Goal: Information Seeking & Learning: Find specific fact

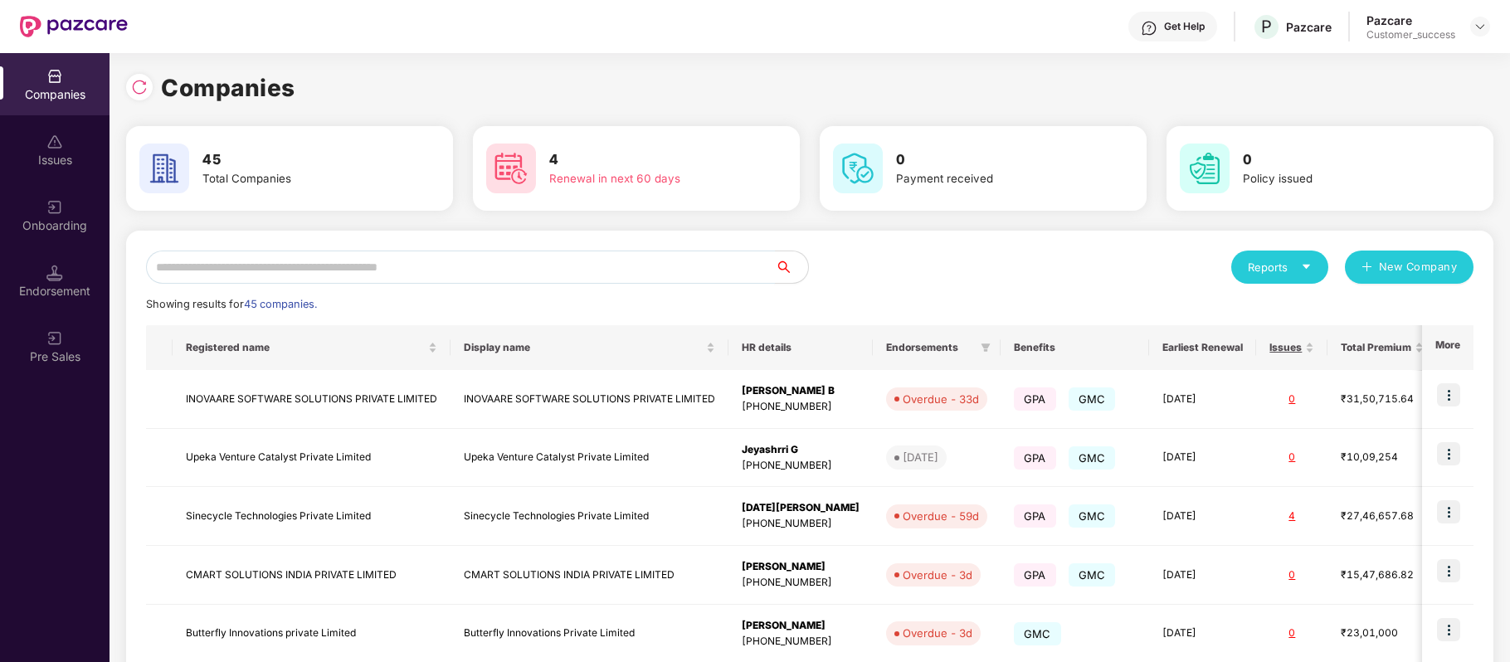
click at [369, 282] on input "text" at bounding box center [460, 267] width 629 height 33
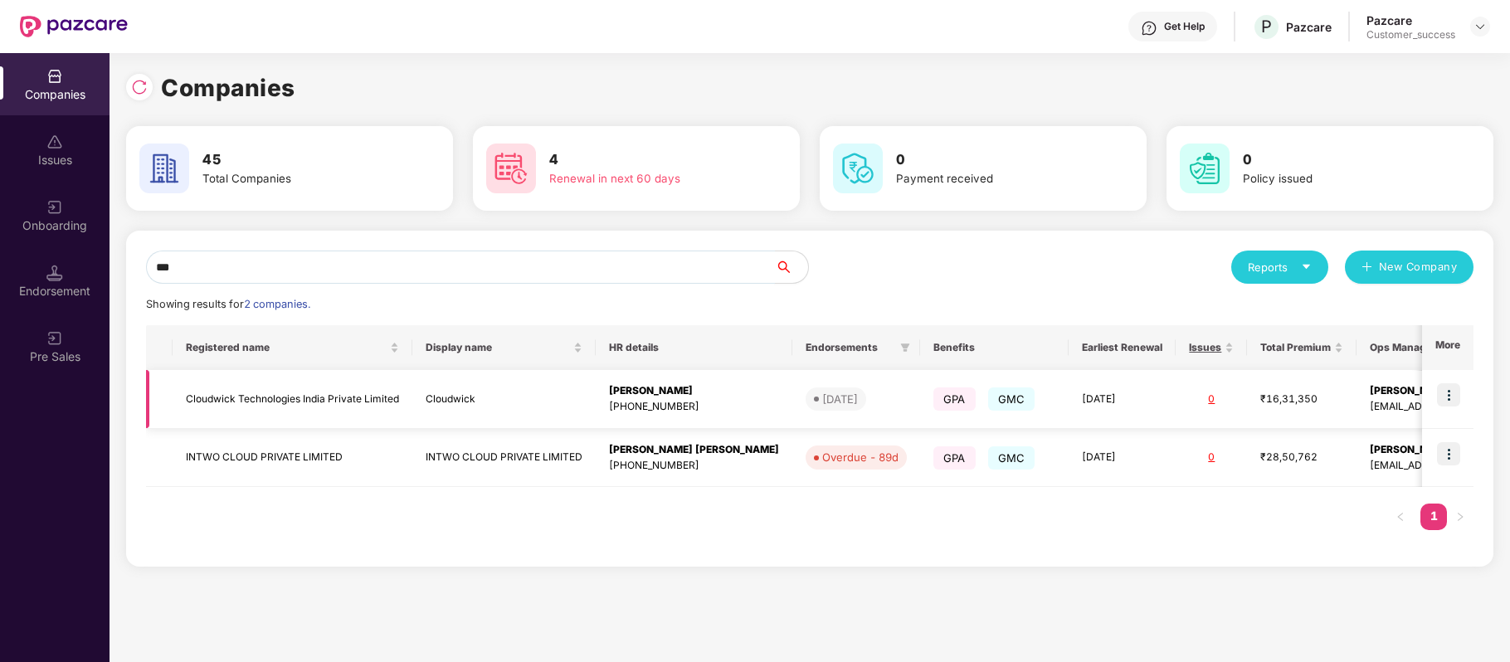
type input "***"
click at [1450, 392] on img at bounding box center [1448, 394] width 23 height 23
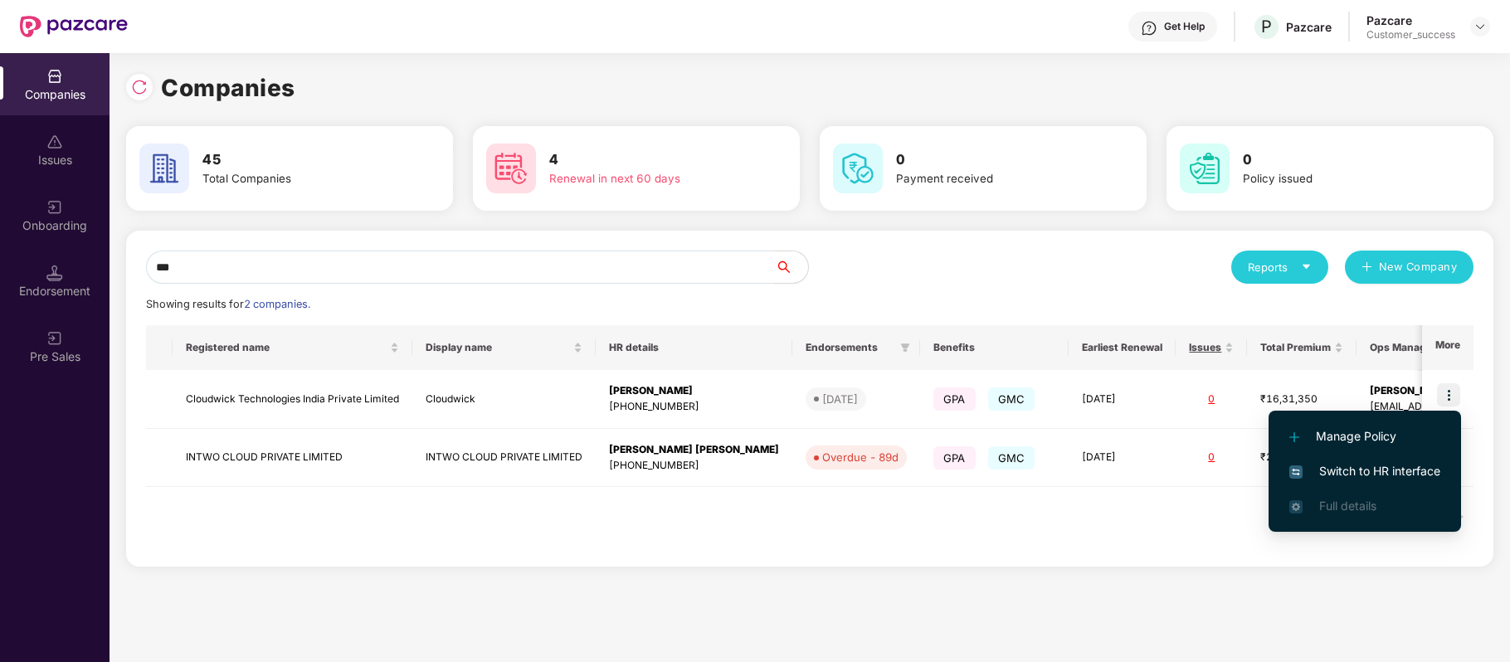
click at [1419, 462] on span "Switch to HR interface" at bounding box center [1364, 471] width 151 height 18
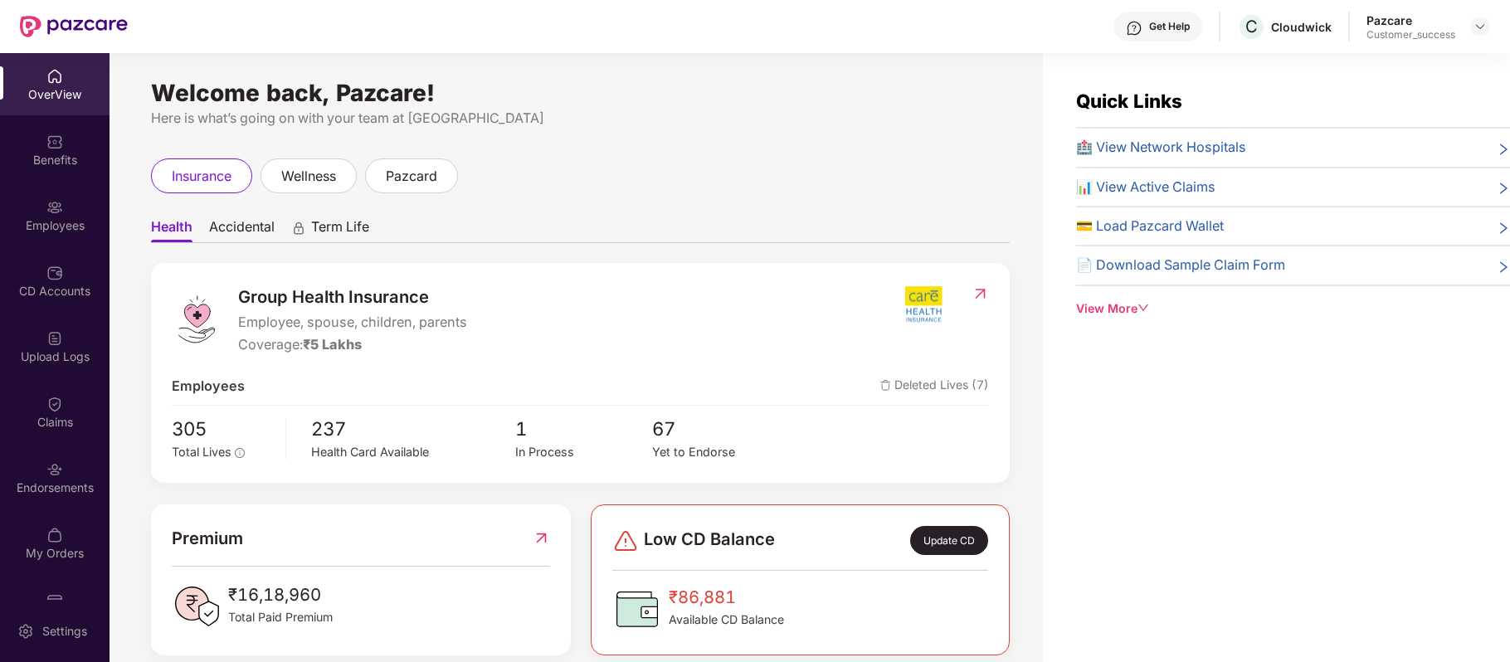
click at [66, 157] on div "Benefits" at bounding box center [55, 160] width 110 height 17
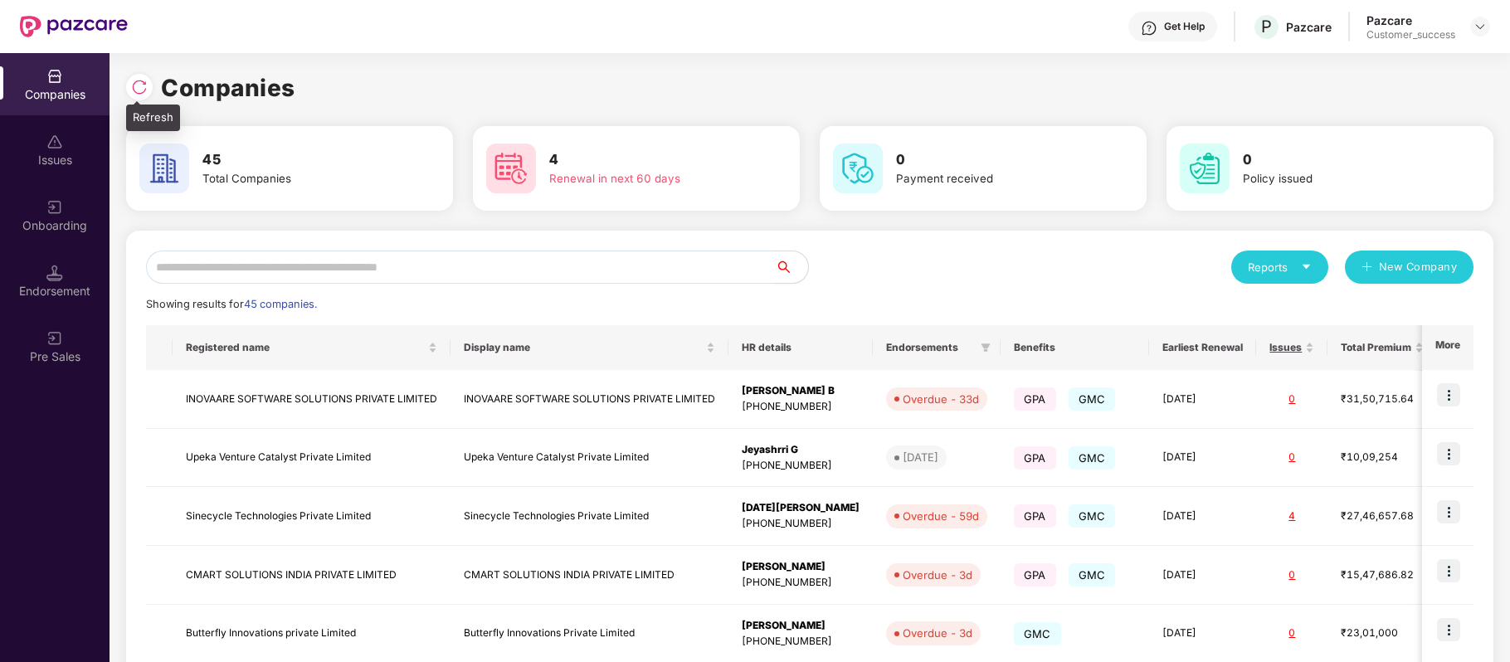
click at [146, 86] on img at bounding box center [139, 87] width 17 height 17
click at [307, 272] on input "text" at bounding box center [460, 267] width 629 height 33
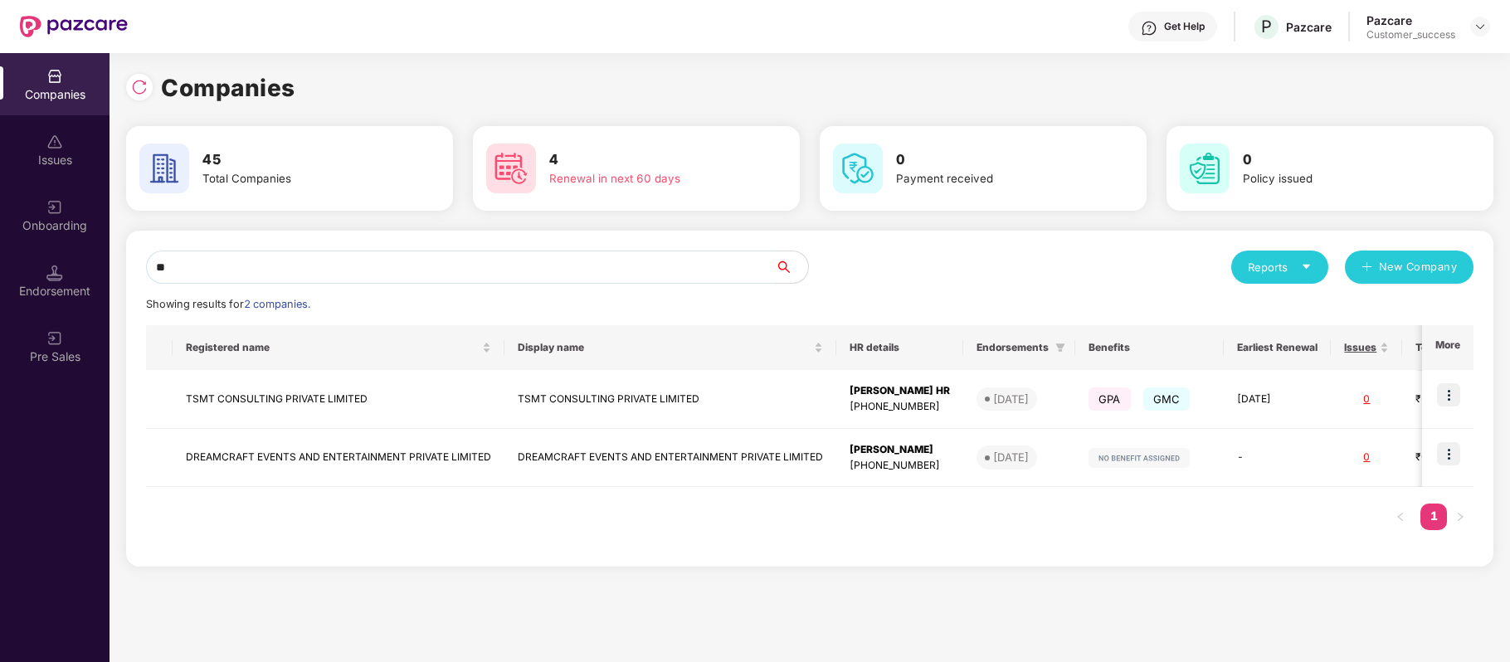
type input "*"
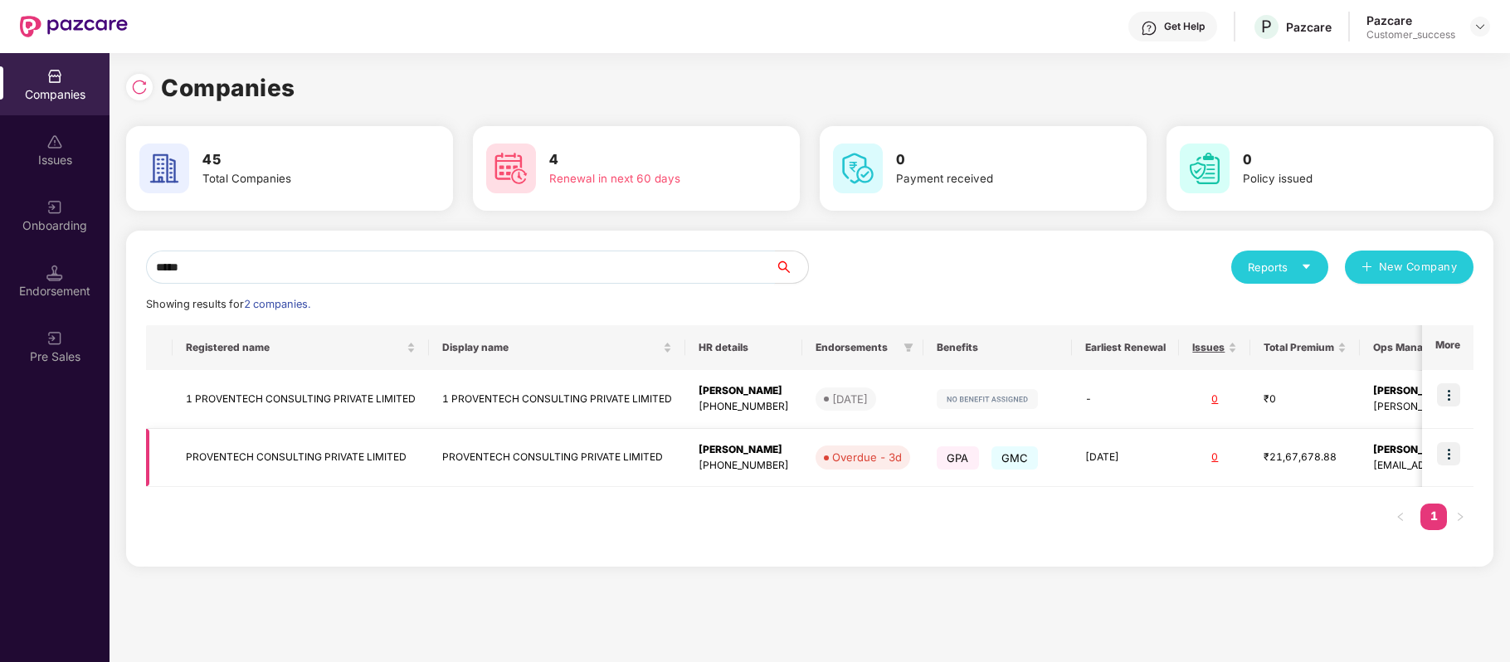
type input "*****"
click at [1447, 452] on img at bounding box center [1448, 453] width 23 height 23
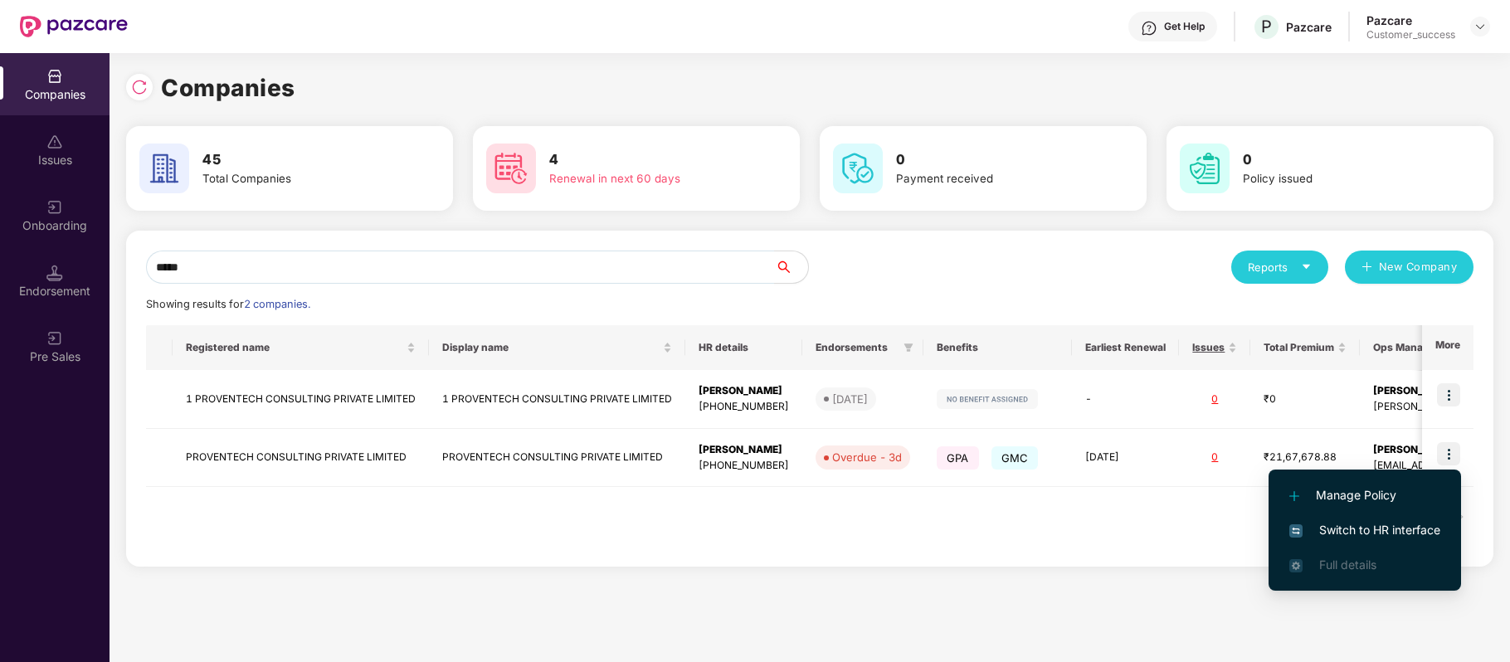
click at [1414, 525] on span "Switch to HR interface" at bounding box center [1364, 530] width 151 height 18
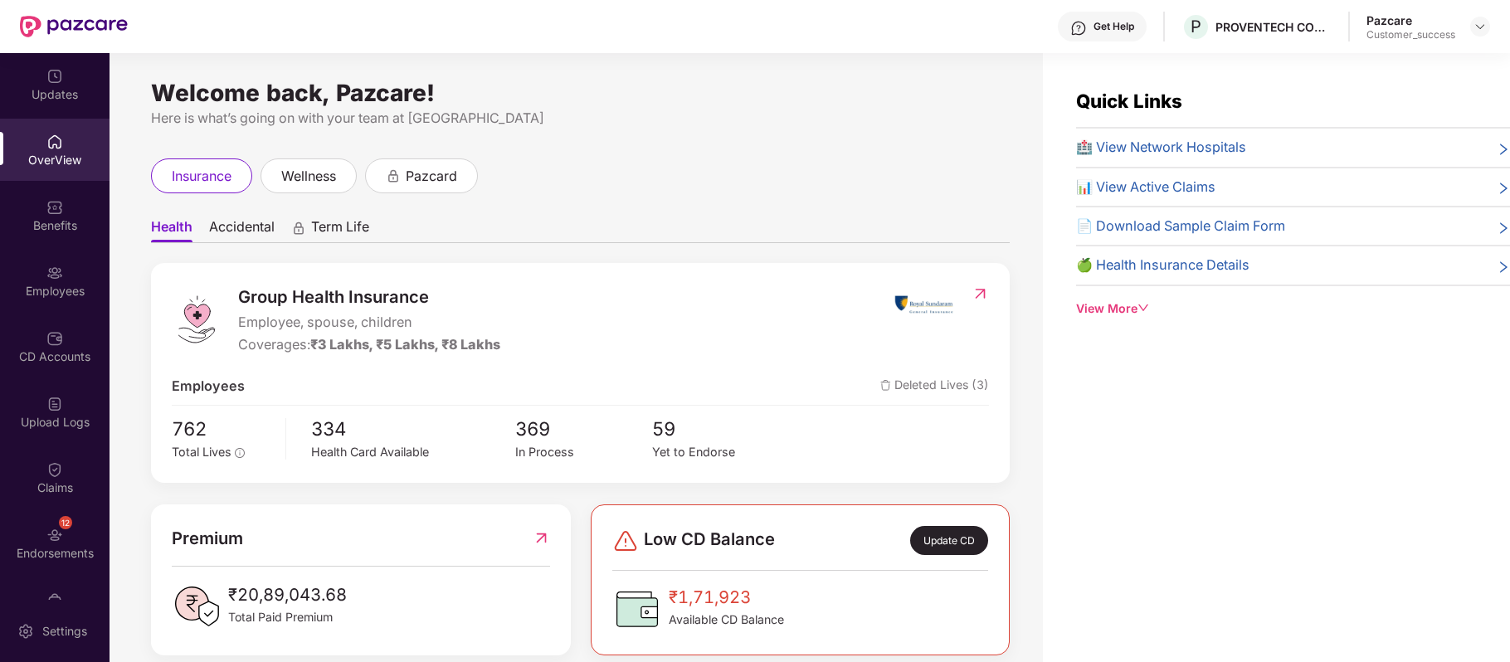
click at [46, 275] on img at bounding box center [54, 273] width 17 height 17
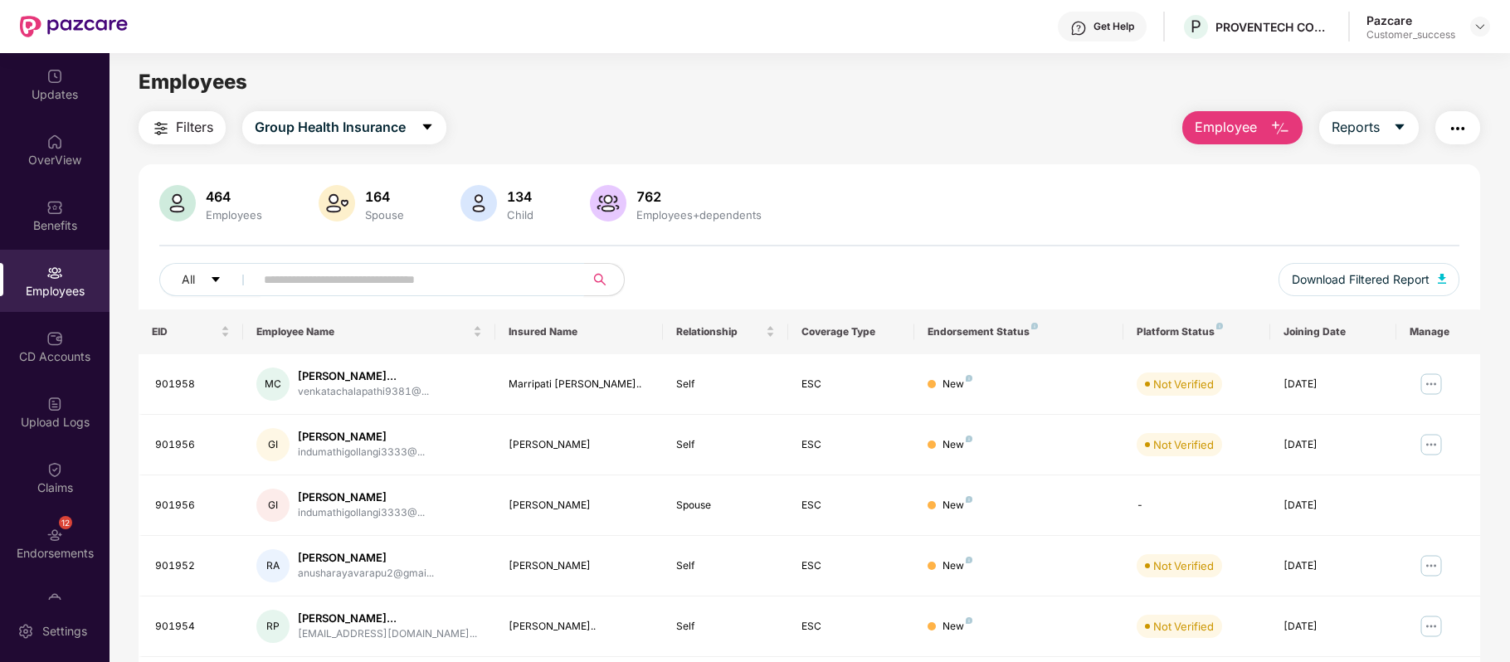
click at [289, 276] on input "text" at bounding box center [413, 279] width 298 height 25
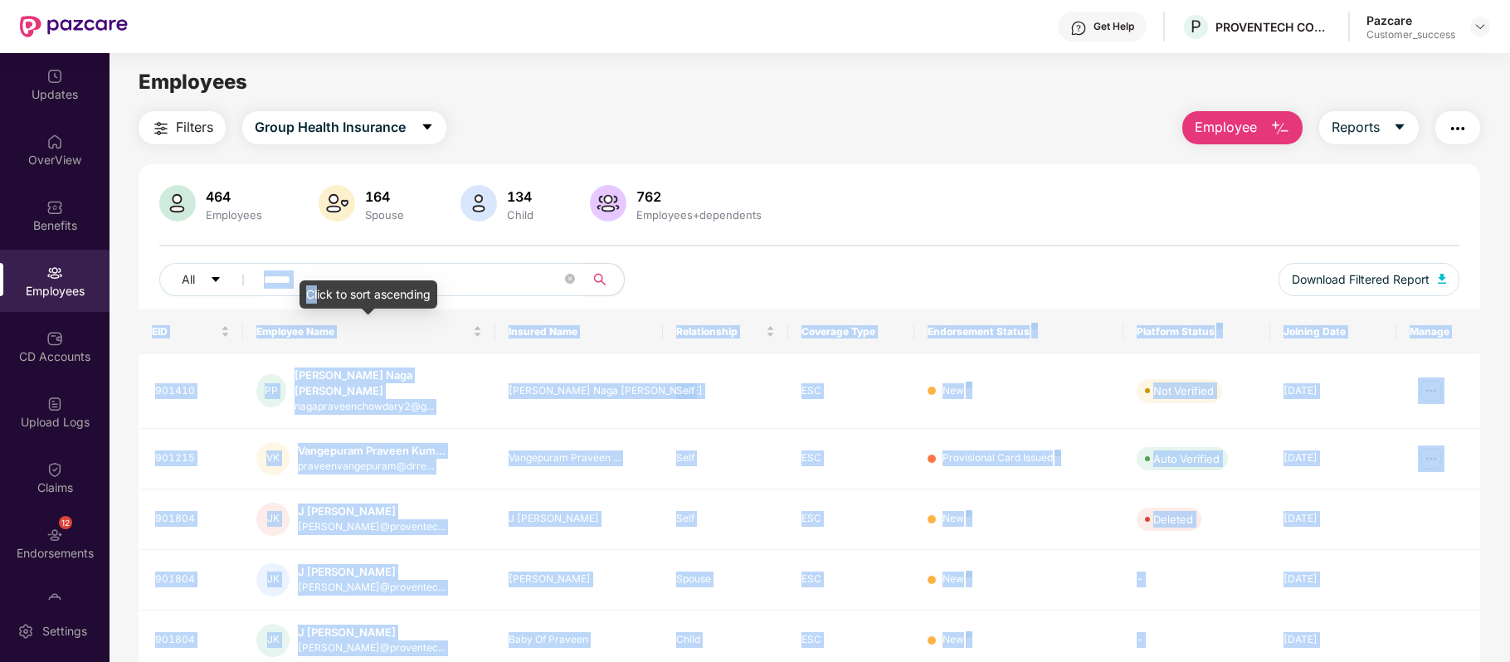
drag, startPoint x: 316, startPoint y: 282, endPoint x: 289, endPoint y: 279, distance: 27.6
click at [289, 279] on body "Get Help P PROVENTECH CONSULTING PRIVATE LIMITED Pazcare Customer_success Updat…" at bounding box center [755, 331] width 1510 height 662
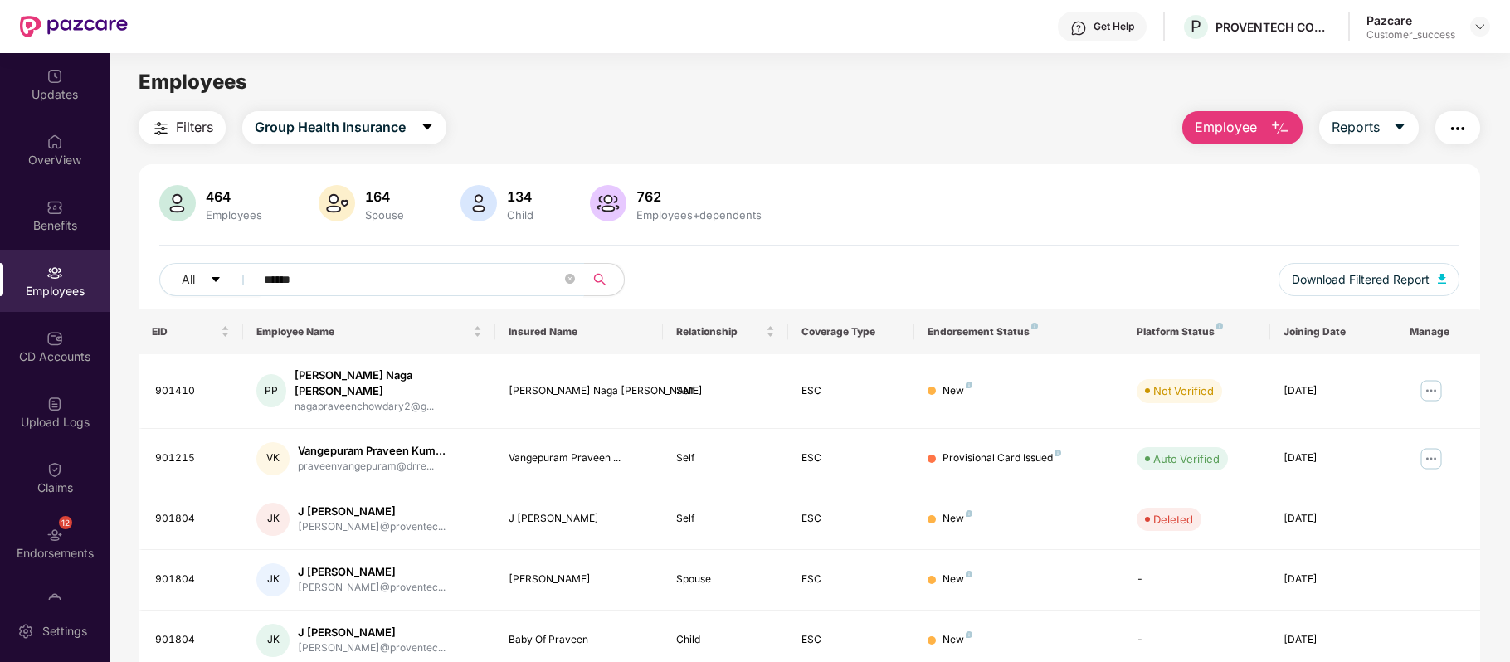
click at [315, 274] on input "******" at bounding box center [413, 279] width 298 height 25
drag, startPoint x: 315, startPoint y: 274, endPoint x: 201, endPoint y: 272, distance: 114.5
click at [201, 272] on div "All ******" at bounding box center [538, 279] width 758 height 33
paste input "**********"
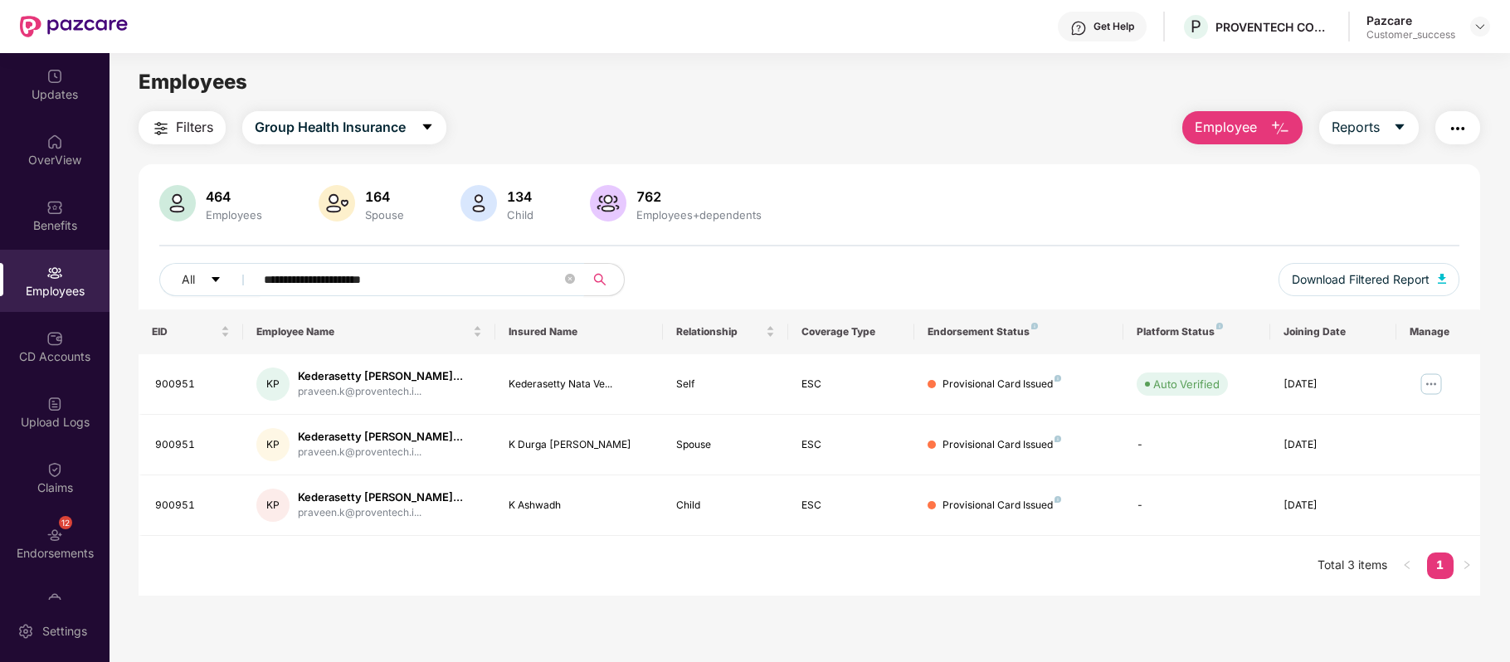
type input "**********"
click at [1117, 34] on div "Get Help" at bounding box center [1102, 27] width 89 height 30
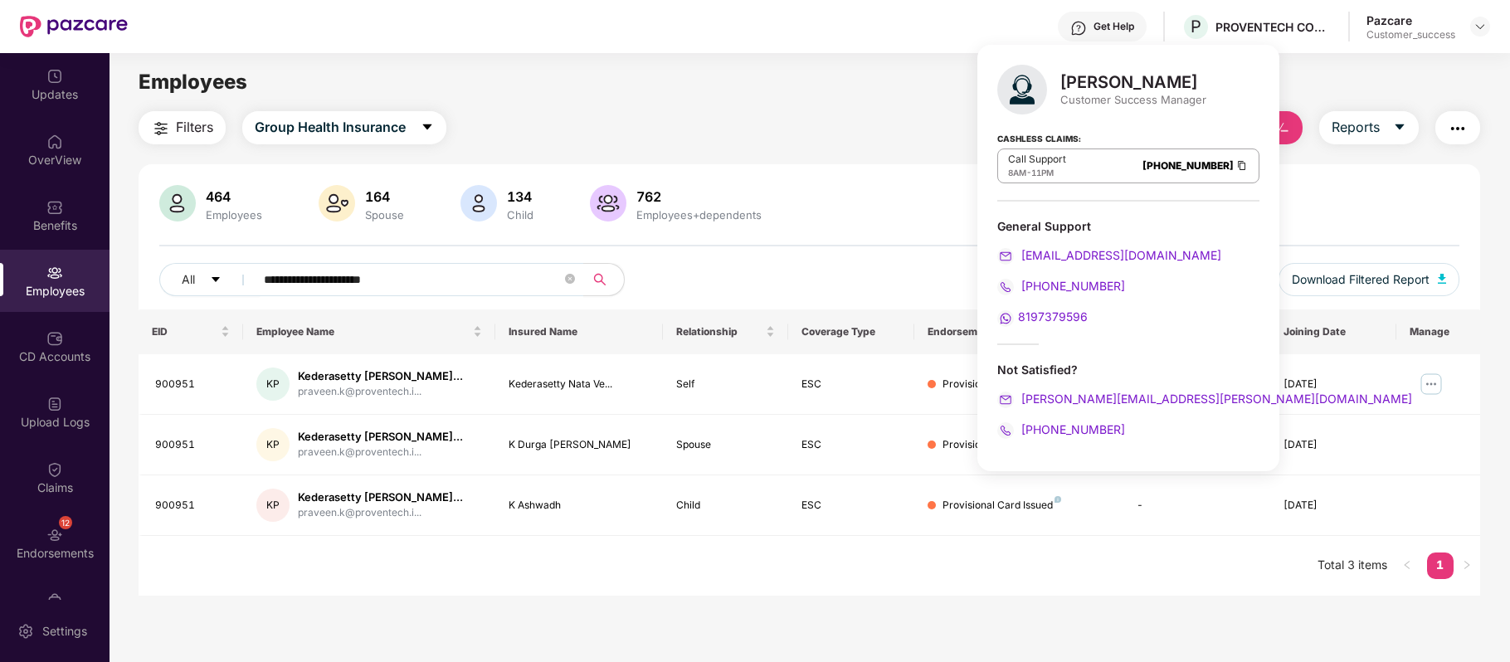
click at [823, 117] on div "Filters Group Health Insurance Employee Reports" at bounding box center [809, 127] width 1341 height 33
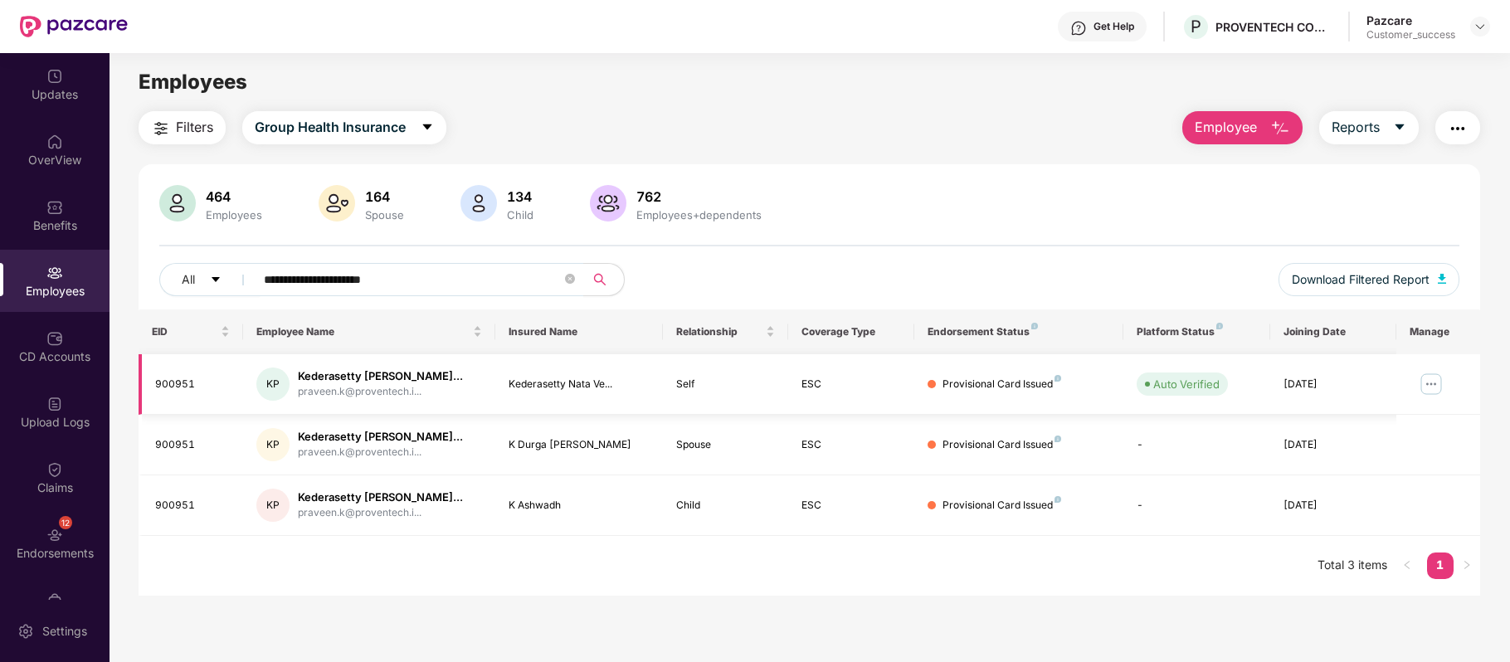
click at [1430, 378] on img at bounding box center [1431, 384] width 27 height 27
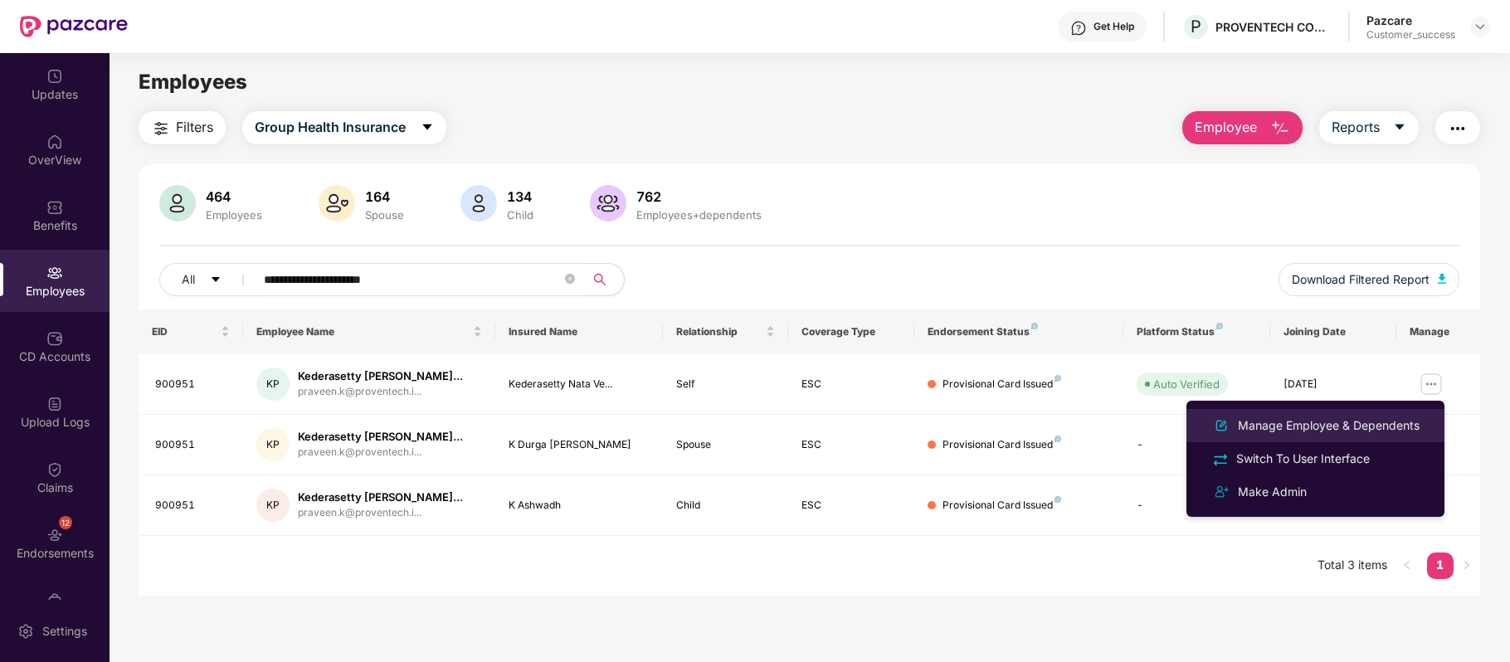
click at [1366, 413] on li "Manage Employee & Dependents" at bounding box center [1315, 425] width 258 height 33
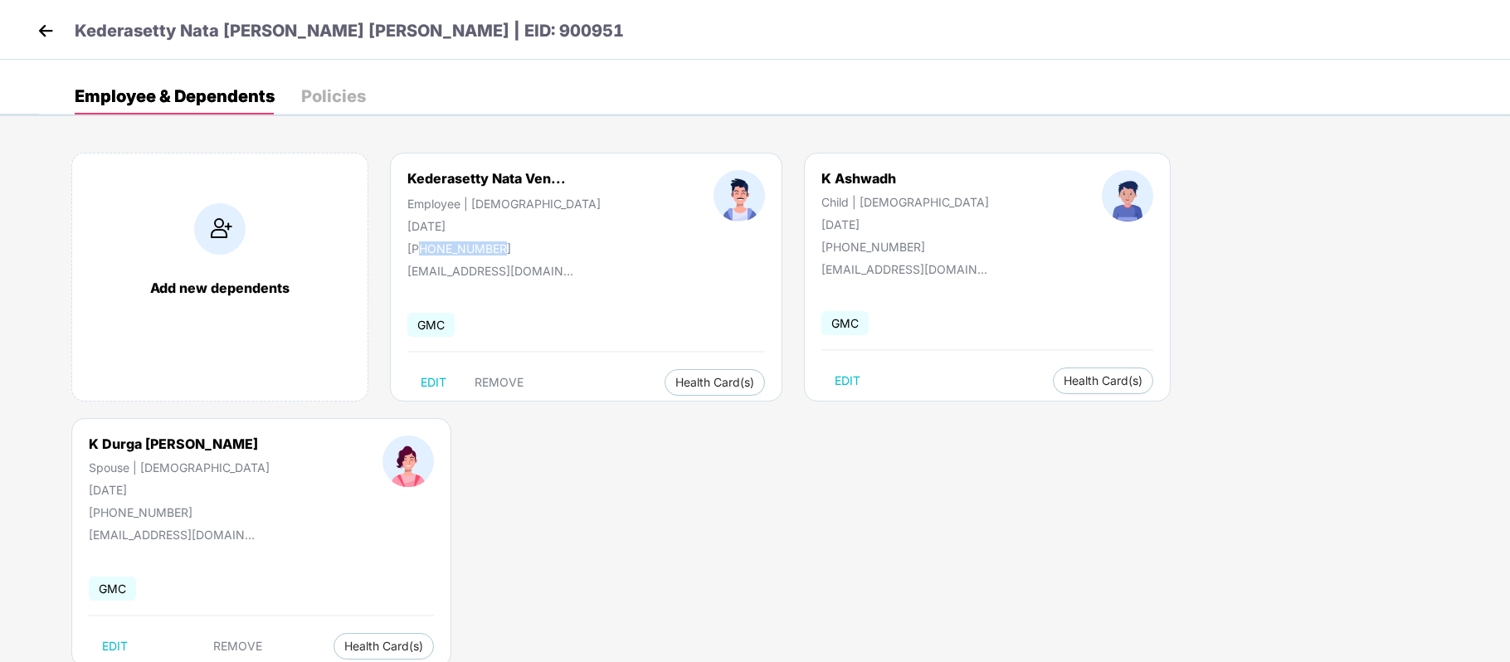
drag, startPoint x: 511, startPoint y: 246, endPoint x: 423, endPoint y: 247, distance: 87.9
click at [423, 247] on div "+919985243345" at bounding box center [503, 248] width 193 height 14
copy div "19985243345"
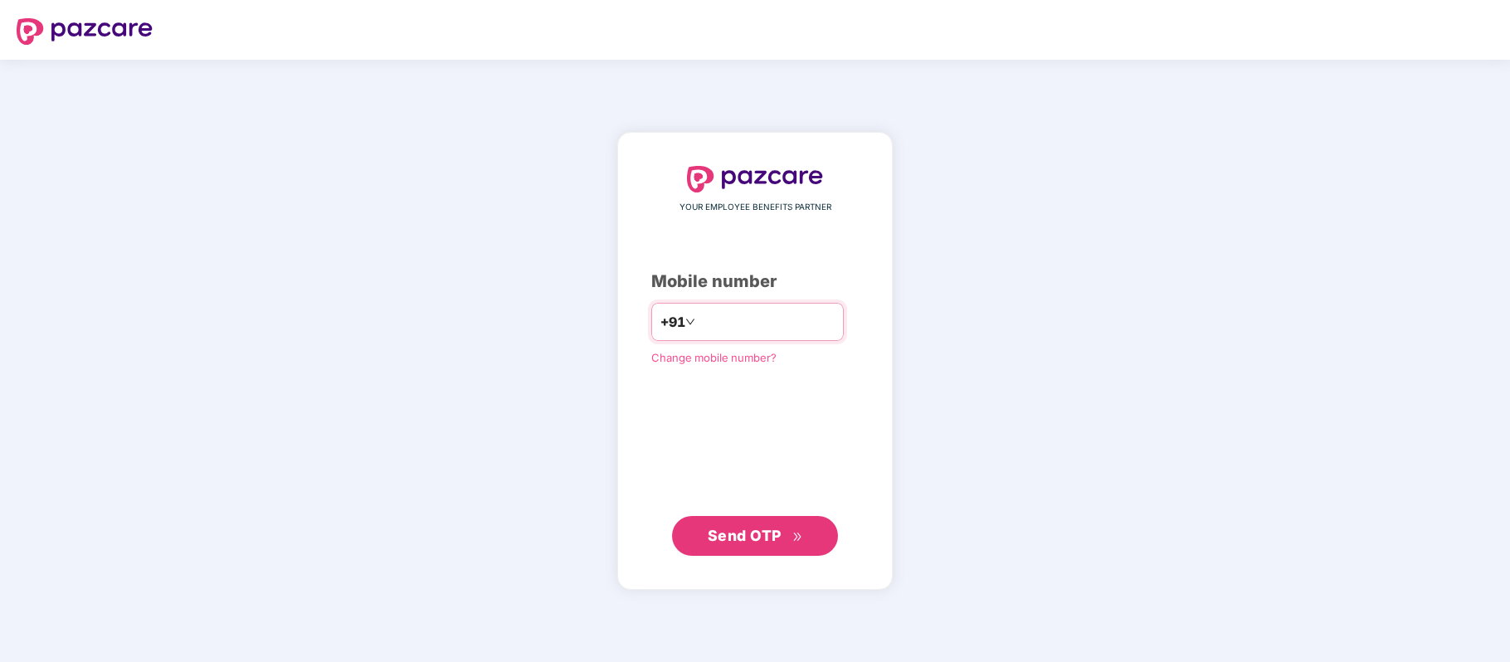
paste input "**********"
type input "**********"
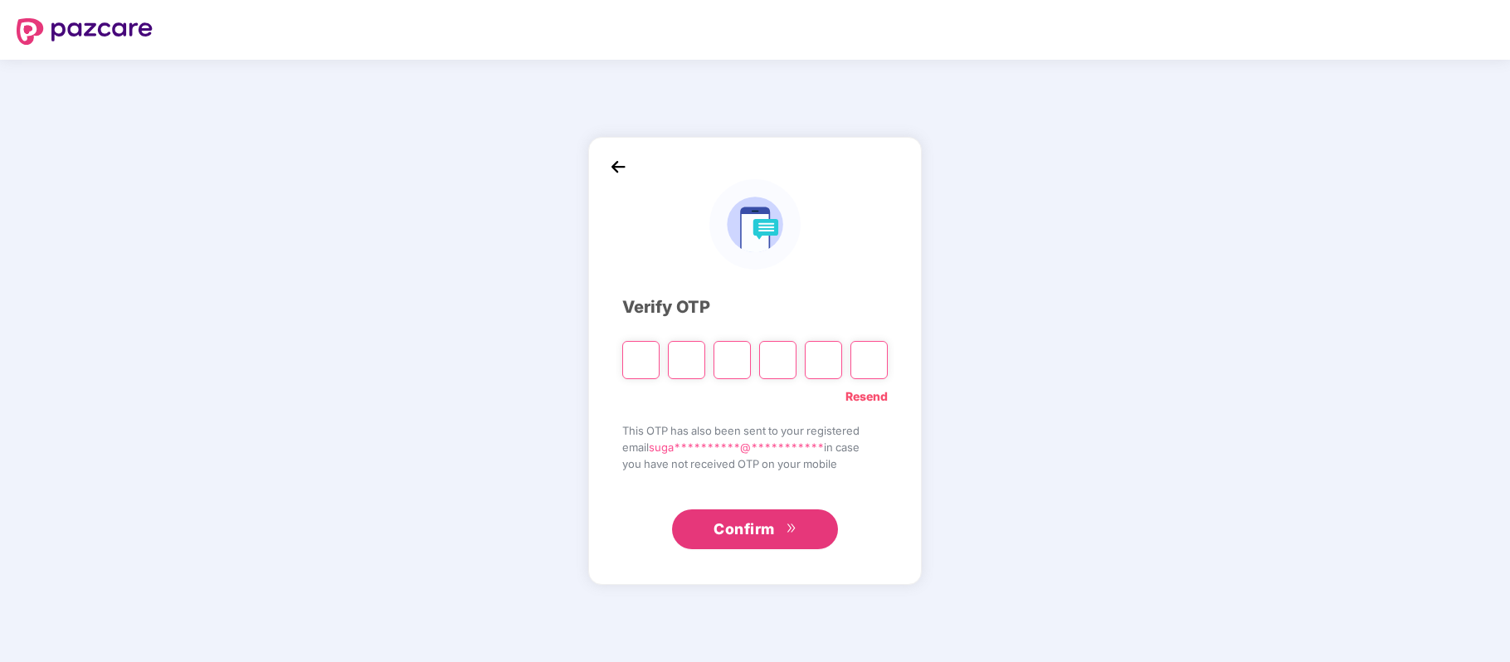
paste input "*"
type input "*"
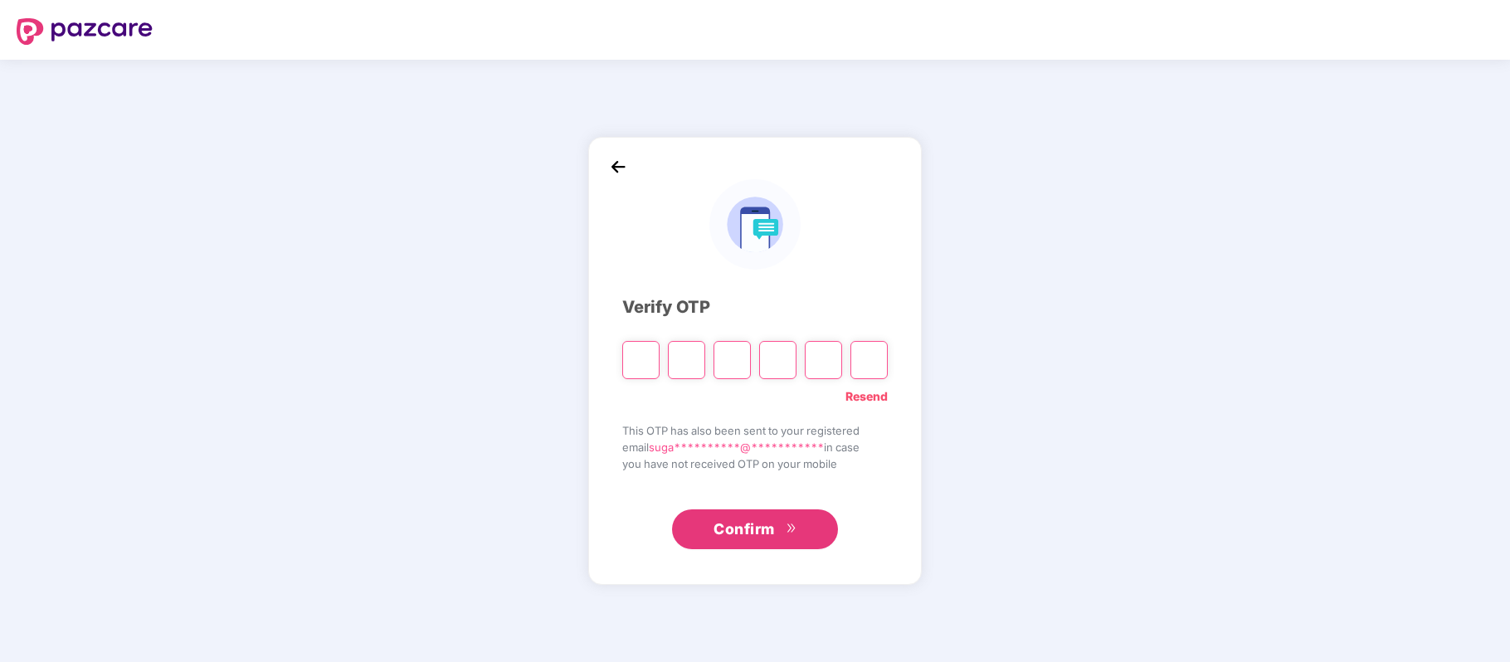
type input "*"
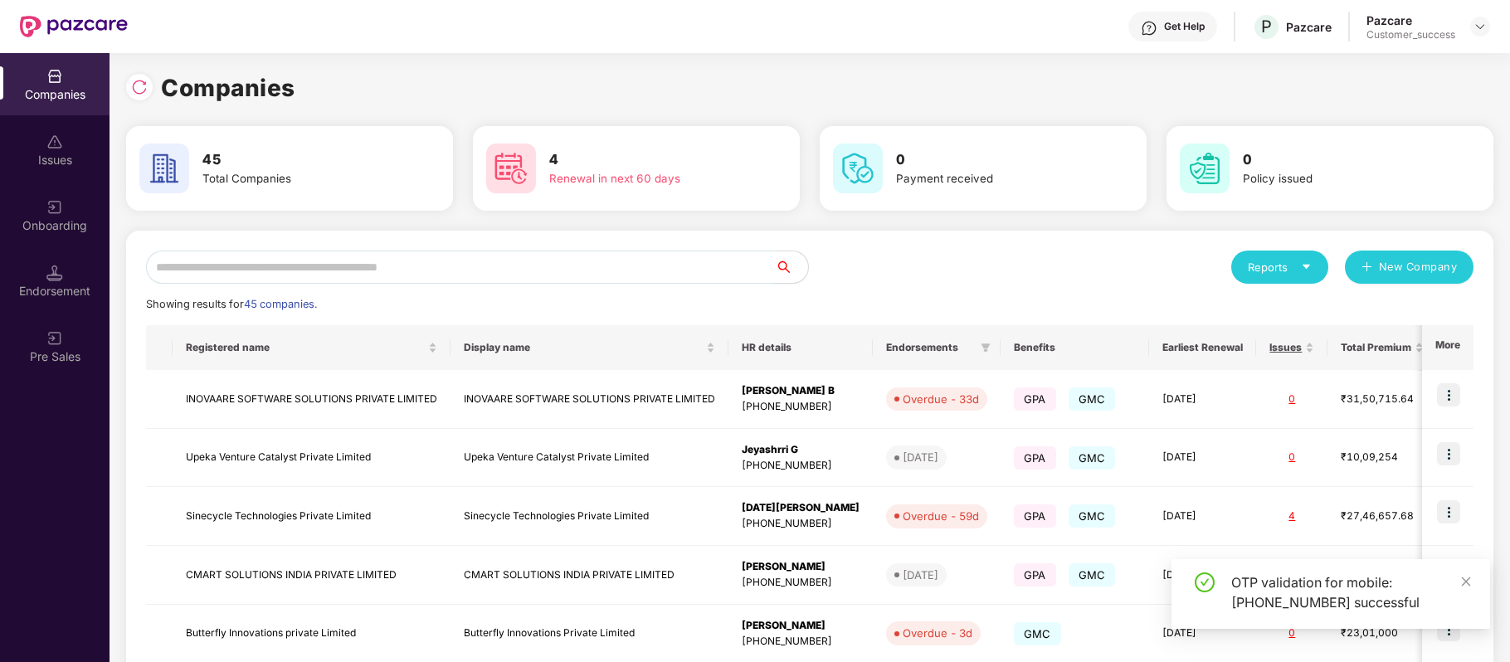
click at [379, 264] on input "text" at bounding box center [460, 267] width 629 height 33
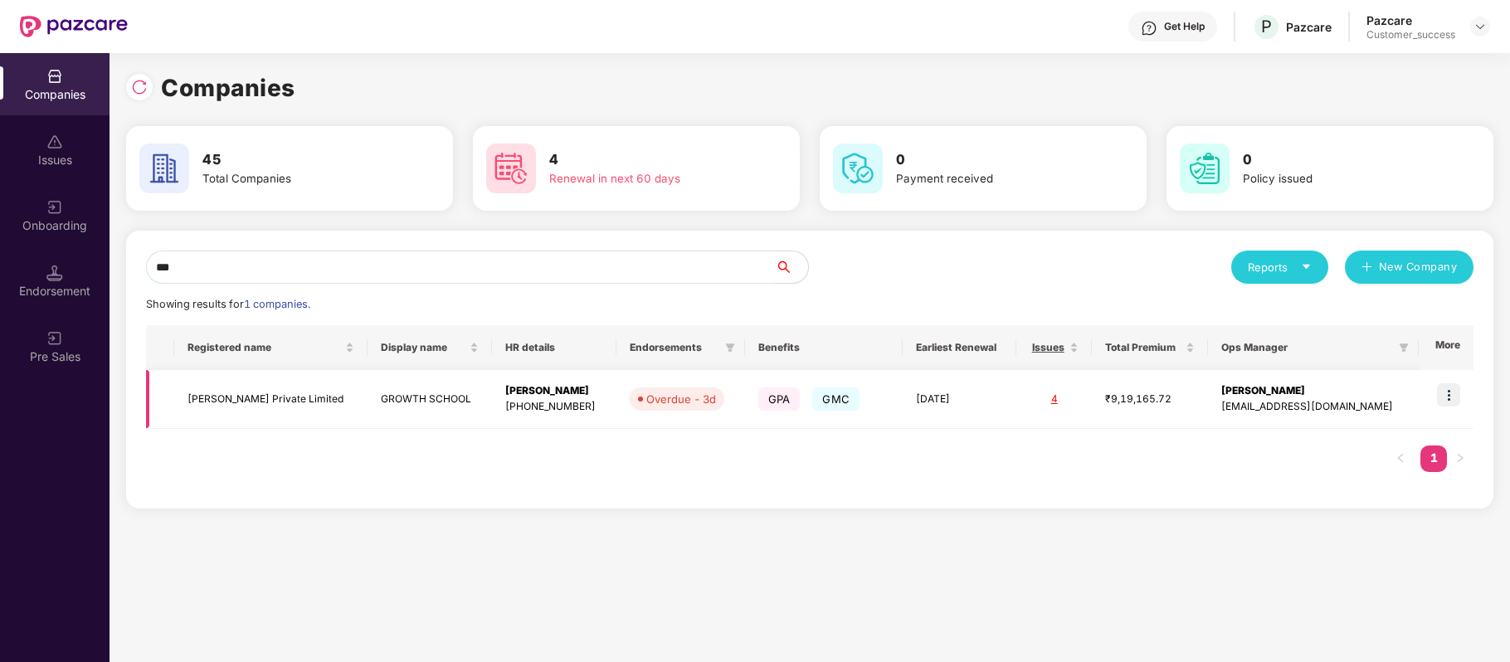
type input "***"
click at [1443, 392] on img at bounding box center [1448, 394] width 23 height 23
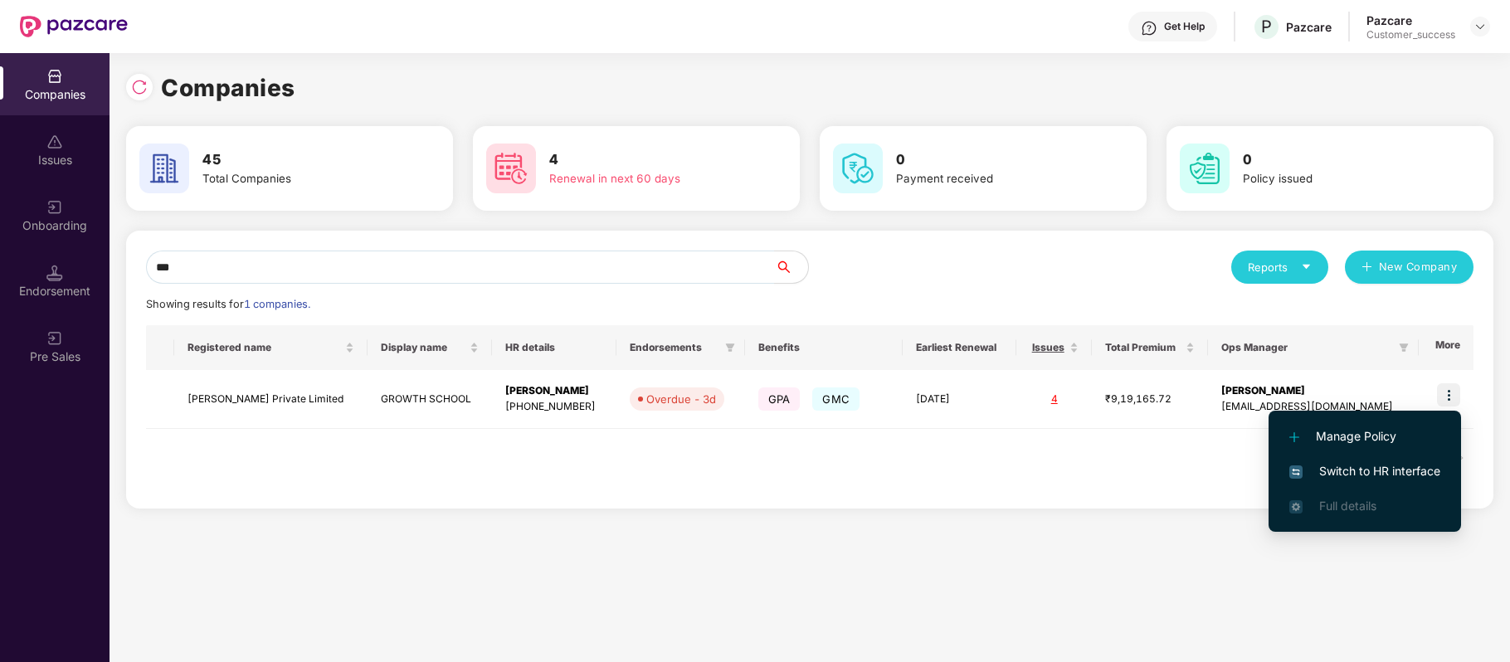
click at [1424, 463] on span "Switch to HR interface" at bounding box center [1364, 471] width 151 height 18
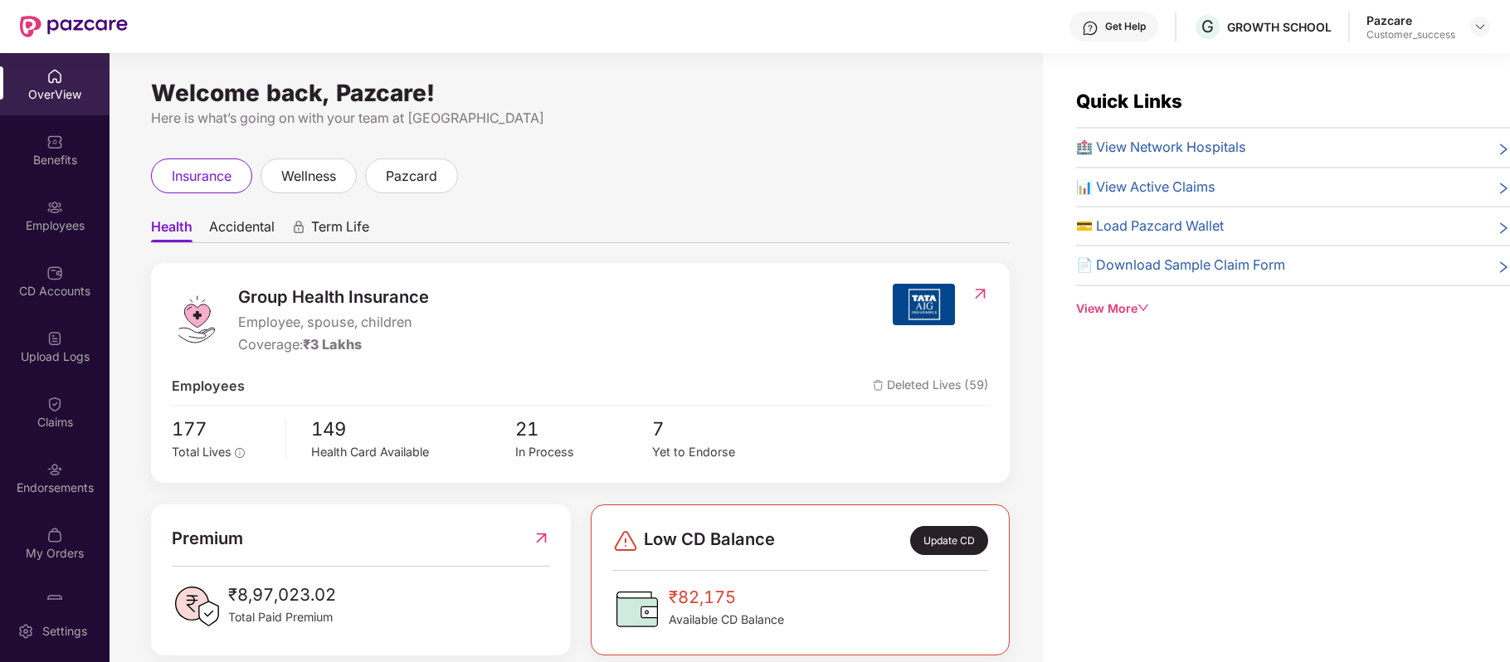
click at [55, 219] on div "Employees" at bounding box center [55, 225] width 110 height 17
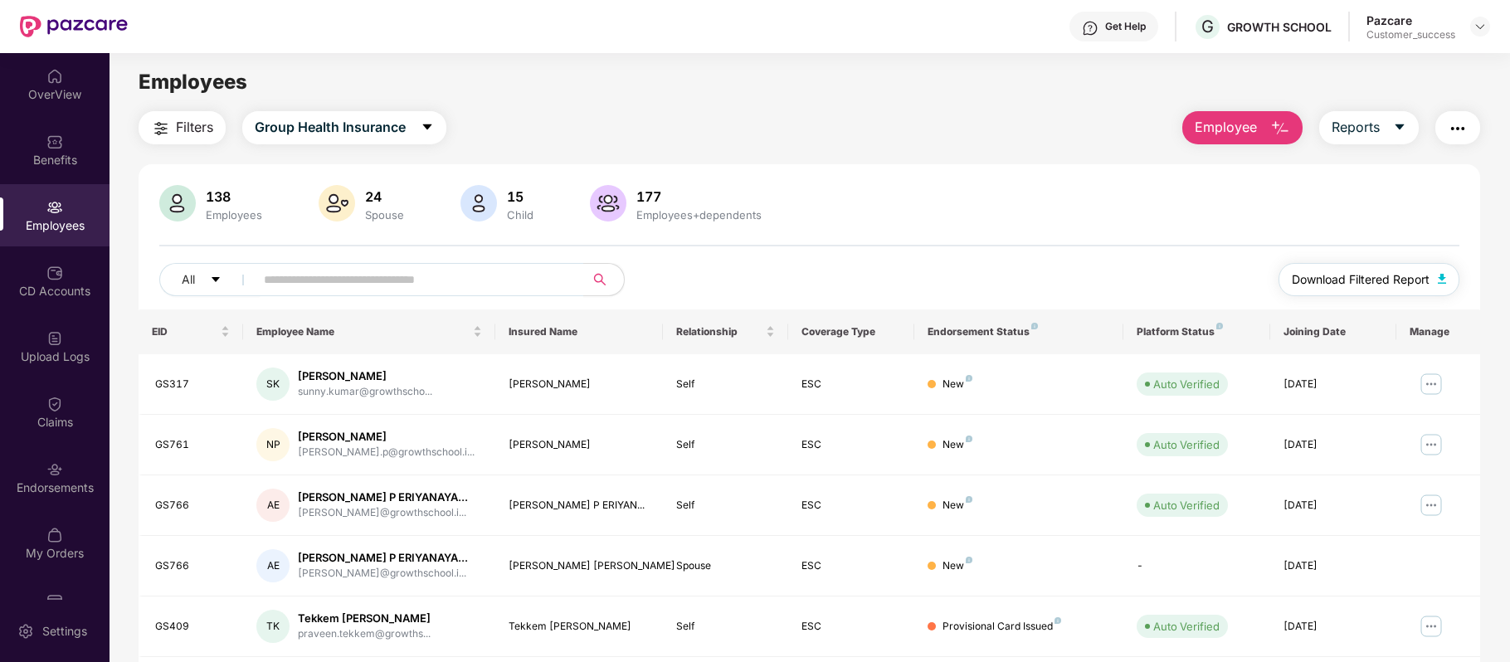
click at [1309, 282] on span "Download Filtered Report" at bounding box center [1361, 279] width 138 height 18
click at [439, 131] on button "Group Health Insurance" at bounding box center [344, 127] width 204 height 33
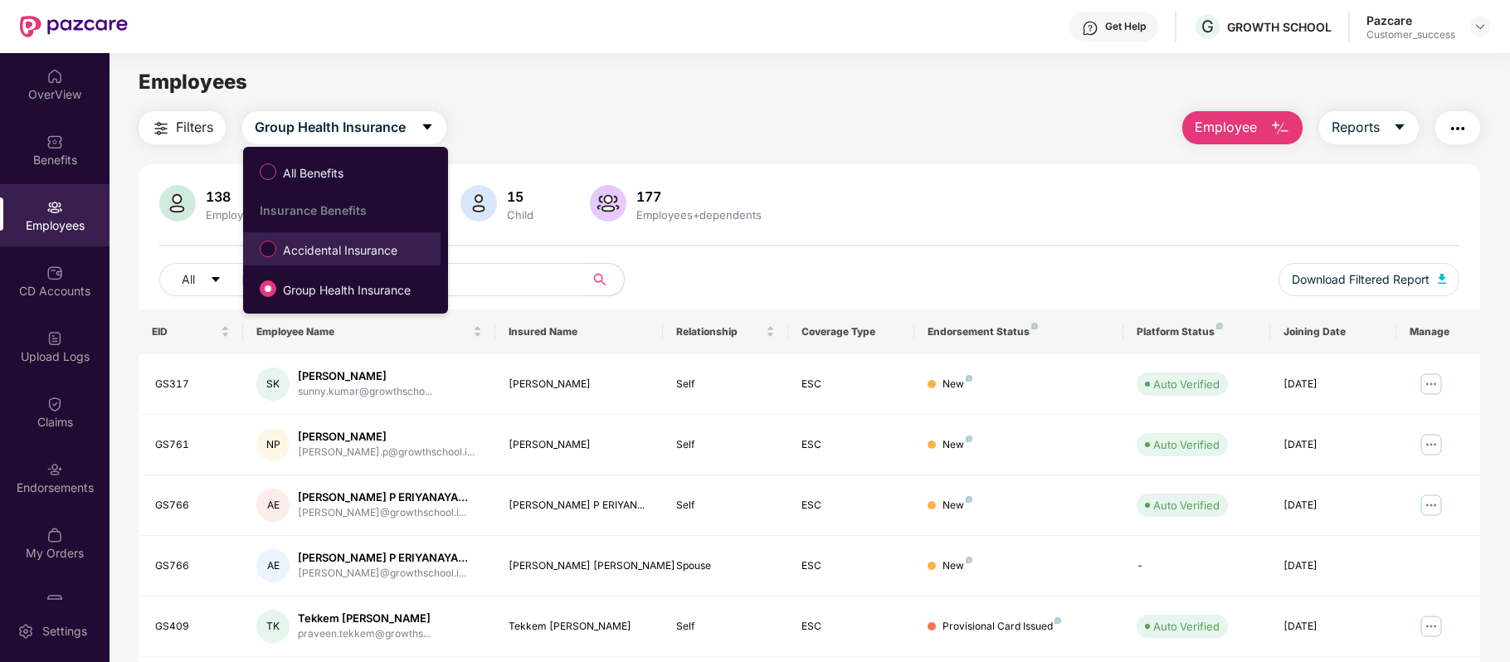
click at [359, 260] on span "Accidental Insurance" at bounding box center [340, 250] width 128 height 18
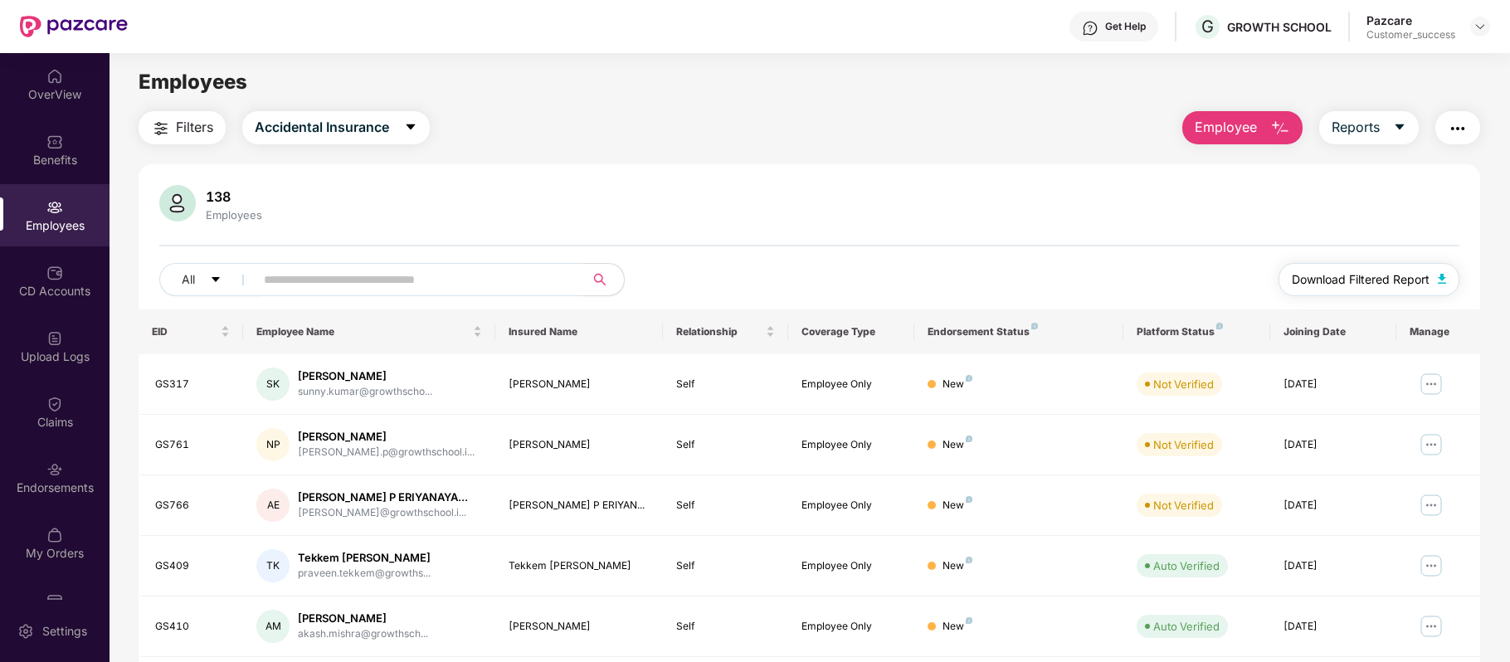
click at [1325, 284] on span "Download Filtered Report" at bounding box center [1361, 279] width 138 height 18
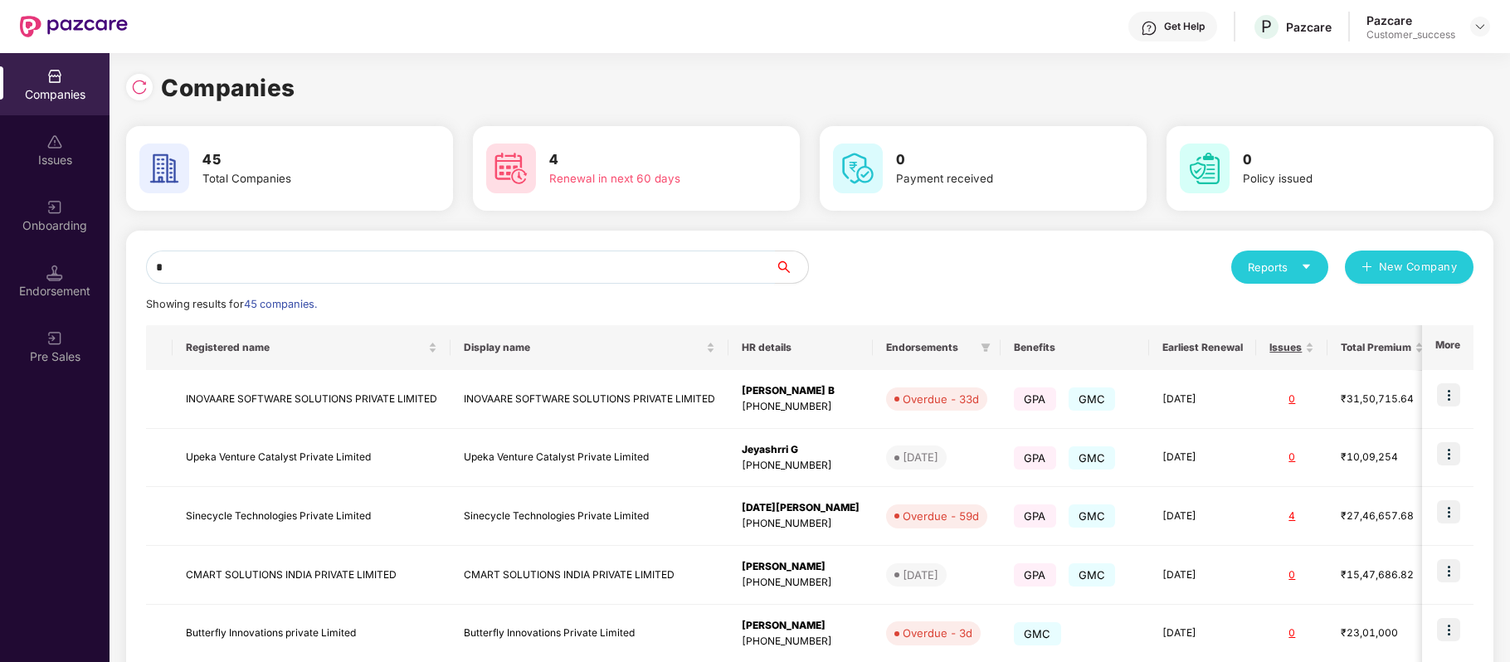
click at [376, 270] on input "*" at bounding box center [460, 267] width 629 height 33
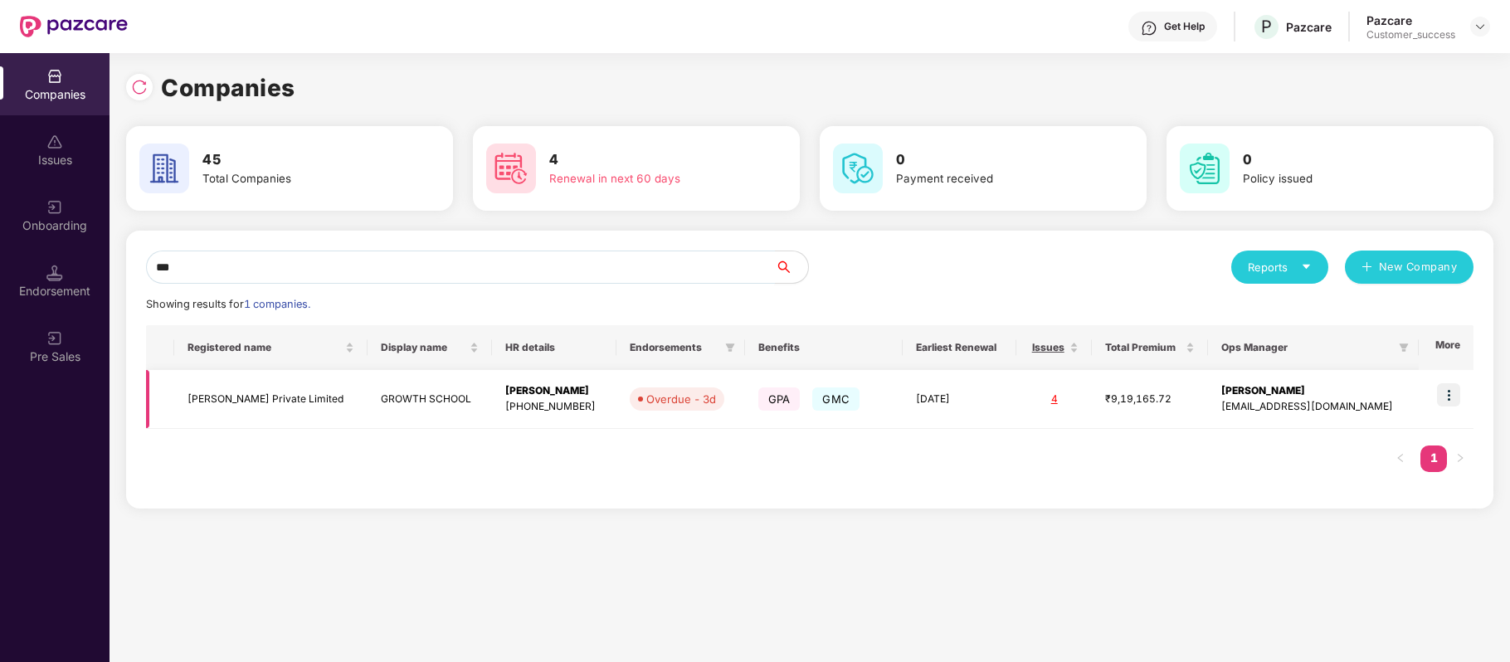
type input "***"
click at [275, 392] on td "[PERSON_NAME] Private Limited" at bounding box center [271, 399] width 194 height 59
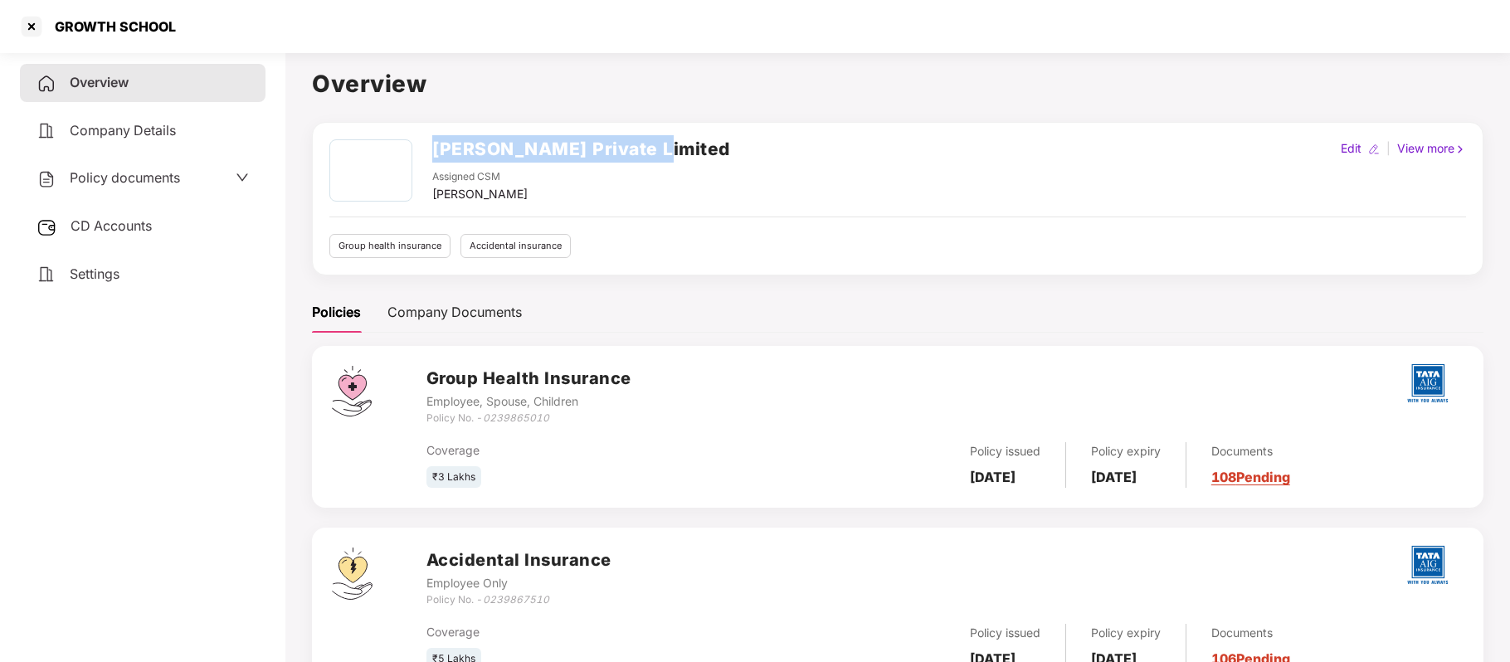
drag, startPoint x: 433, startPoint y: 150, endPoint x: 659, endPoint y: 153, distance: 225.7
click at [659, 153] on div "[PERSON_NAME] Private Limited Assigned CSM [PERSON_NAME] Edit | View more" at bounding box center [897, 171] width 1137 height 64
copy h2 "[PERSON_NAME] Private Limited"
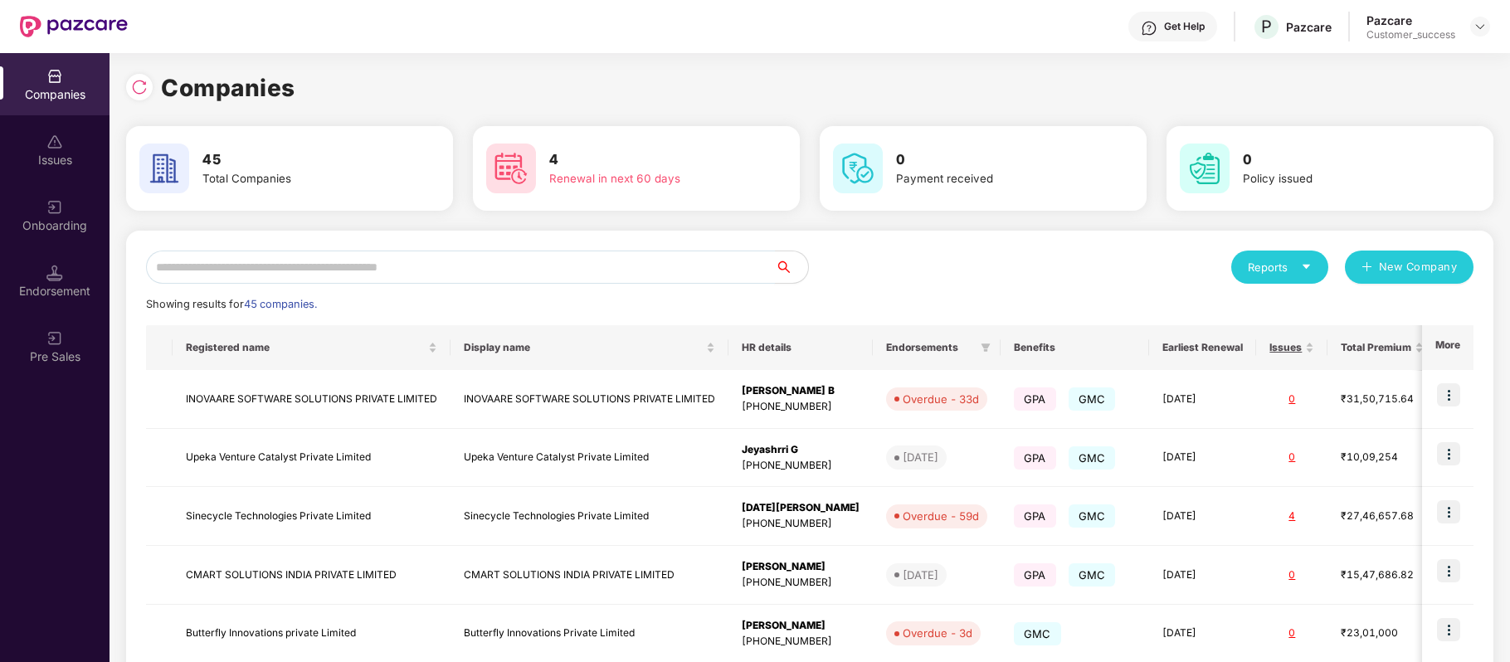
click at [442, 252] on input "text" at bounding box center [460, 267] width 629 height 33
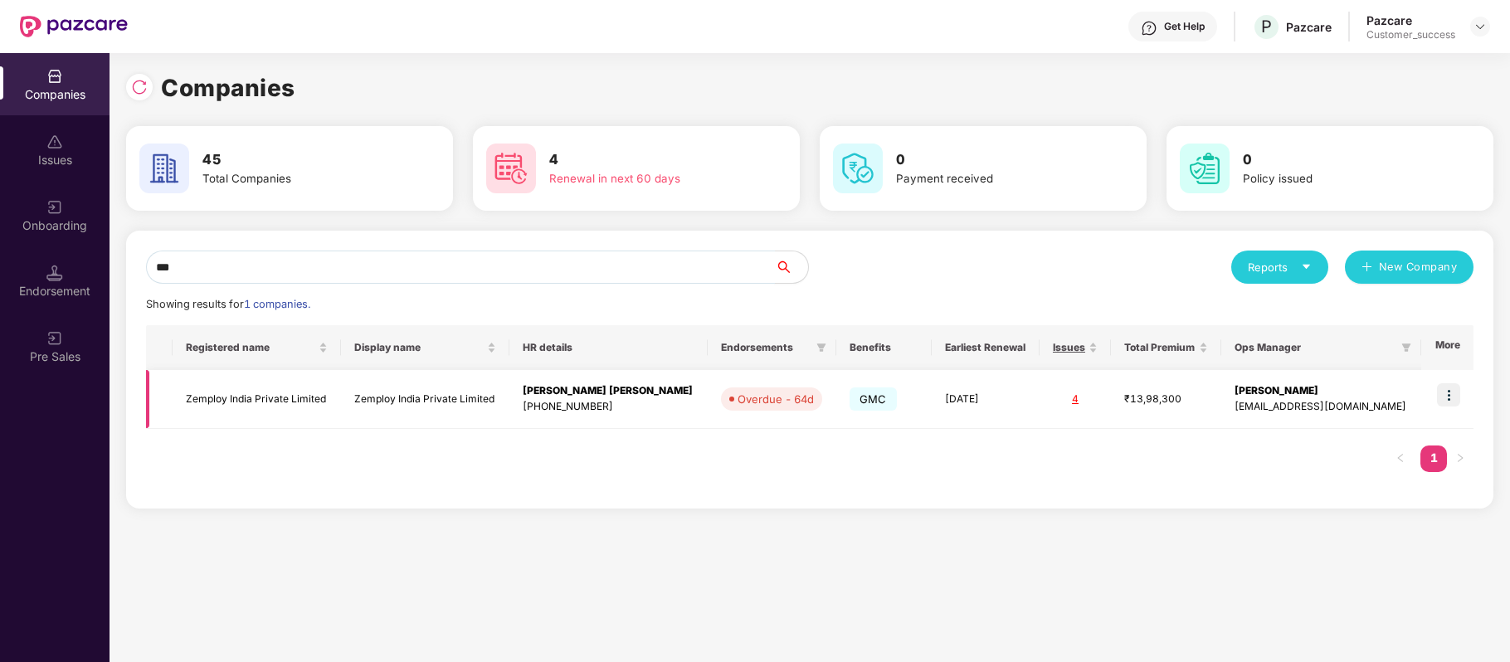
type input "***"
click at [234, 403] on td "Zemploy India Private Limited" at bounding box center [257, 399] width 168 height 59
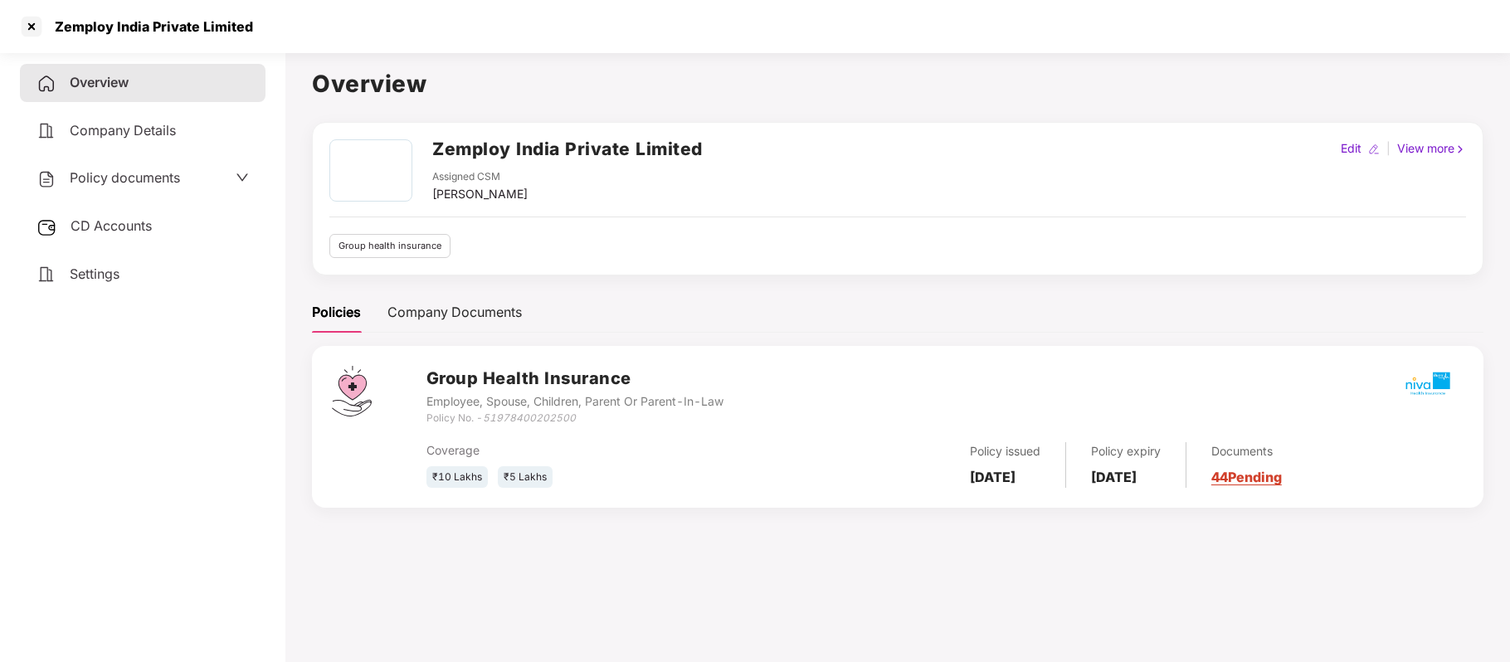
click at [151, 183] on span "Policy documents" at bounding box center [125, 177] width 110 height 17
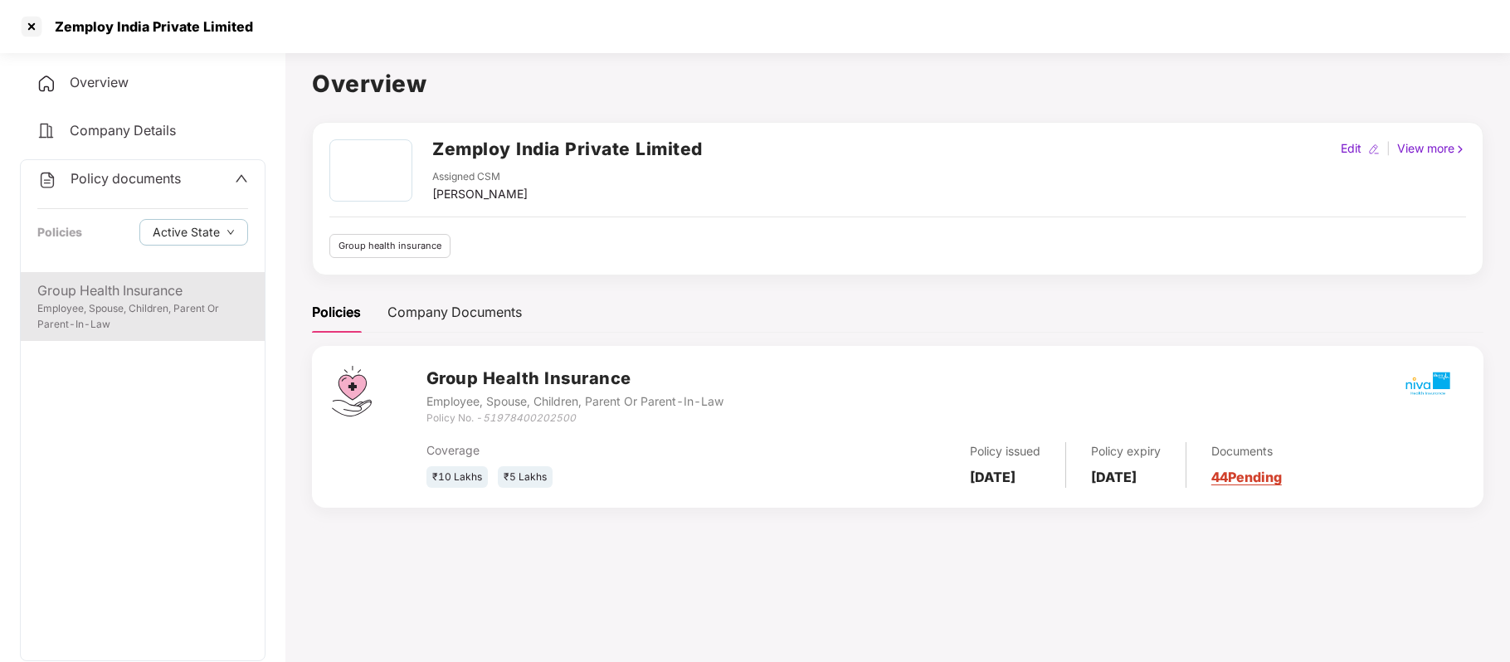
click at [141, 284] on div "Group Health Insurance" at bounding box center [142, 290] width 211 height 21
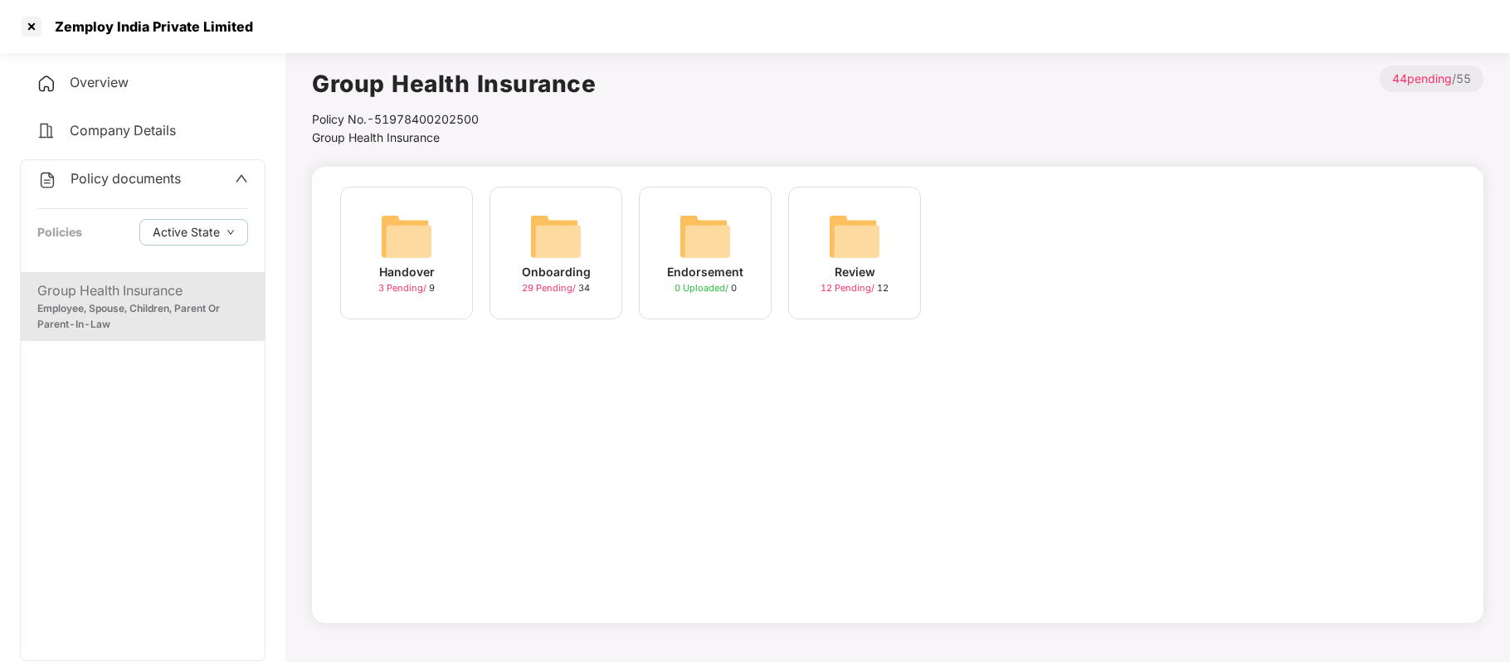
click at [692, 276] on div "Endorsement" at bounding box center [705, 272] width 76 height 18
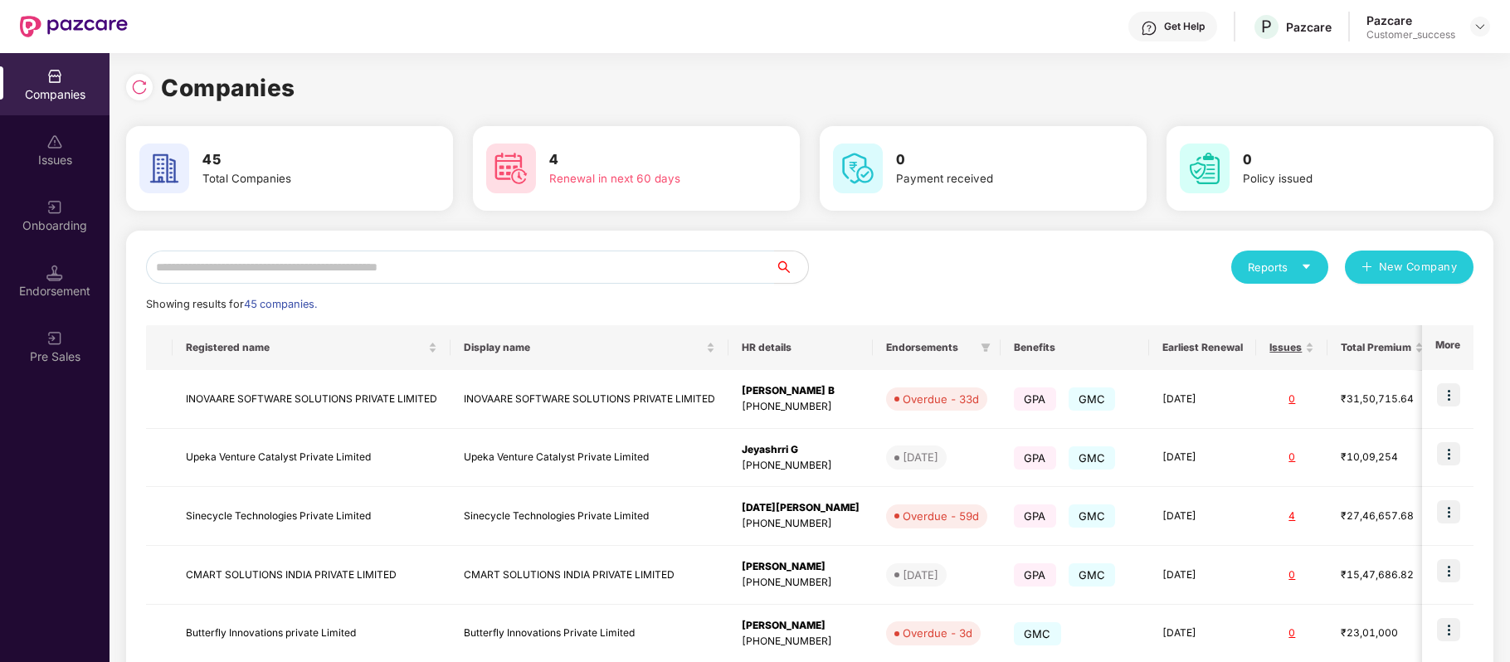
click at [1192, 37] on div "Get Help" at bounding box center [1172, 27] width 89 height 30
click at [833, 61] on div "Companies 45 Total Companies 4 Renewal in next 60 days 0 Payment received 0 Pol…" at bounding box center [809, 551] width 1367 height 996
click at [489, 272] on input "text" at bounding box center [460, 267] width 629 height 33
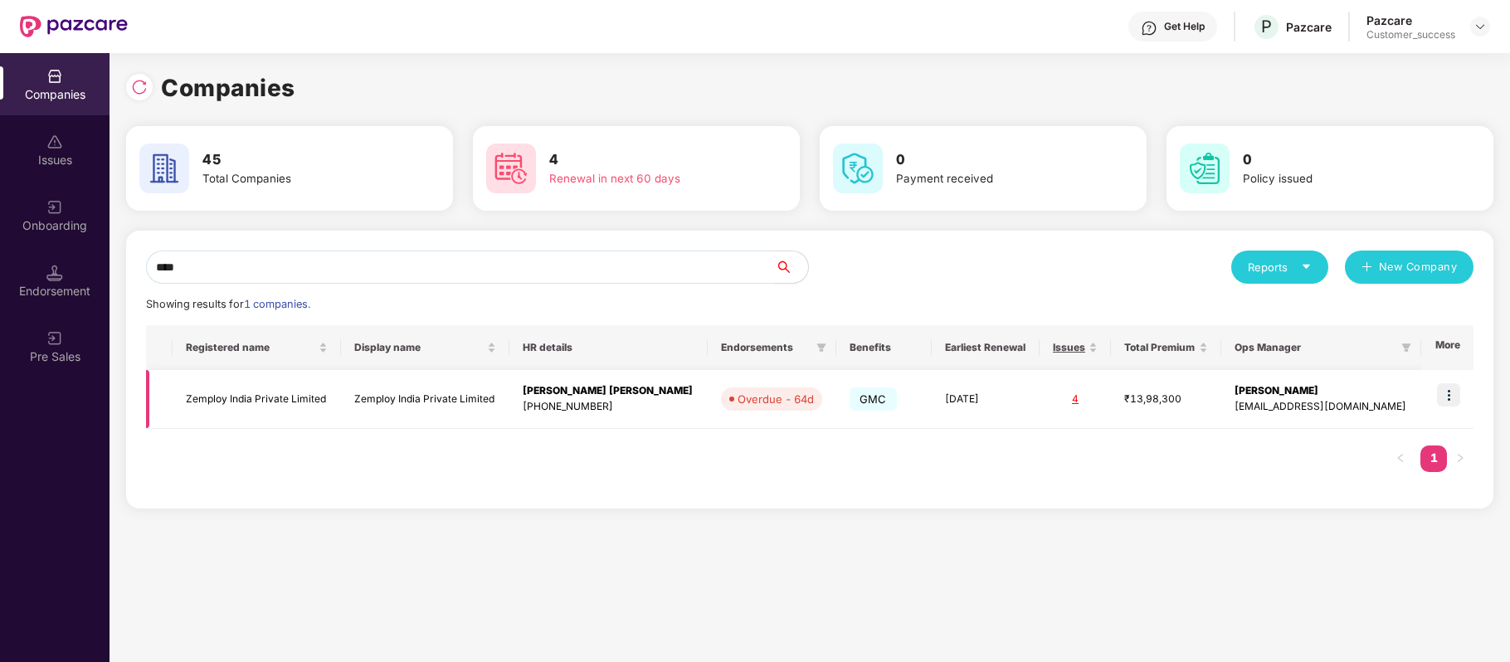
type input "****"
click at [1452, 395] on img at bounding box center [1448, 394] width 23 height 23
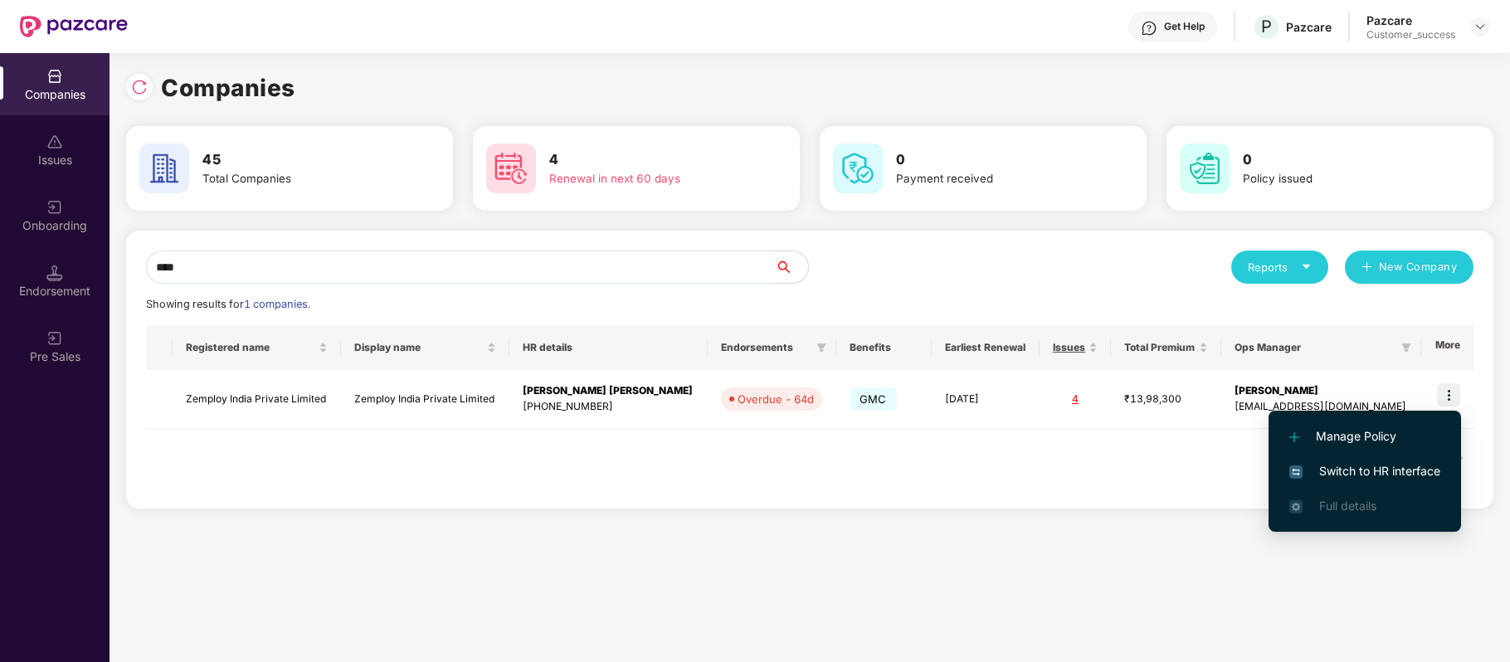
click at [1387, 470] on span "Switch to HR interface" at bounding box center [1364, 471] width 151 height 18
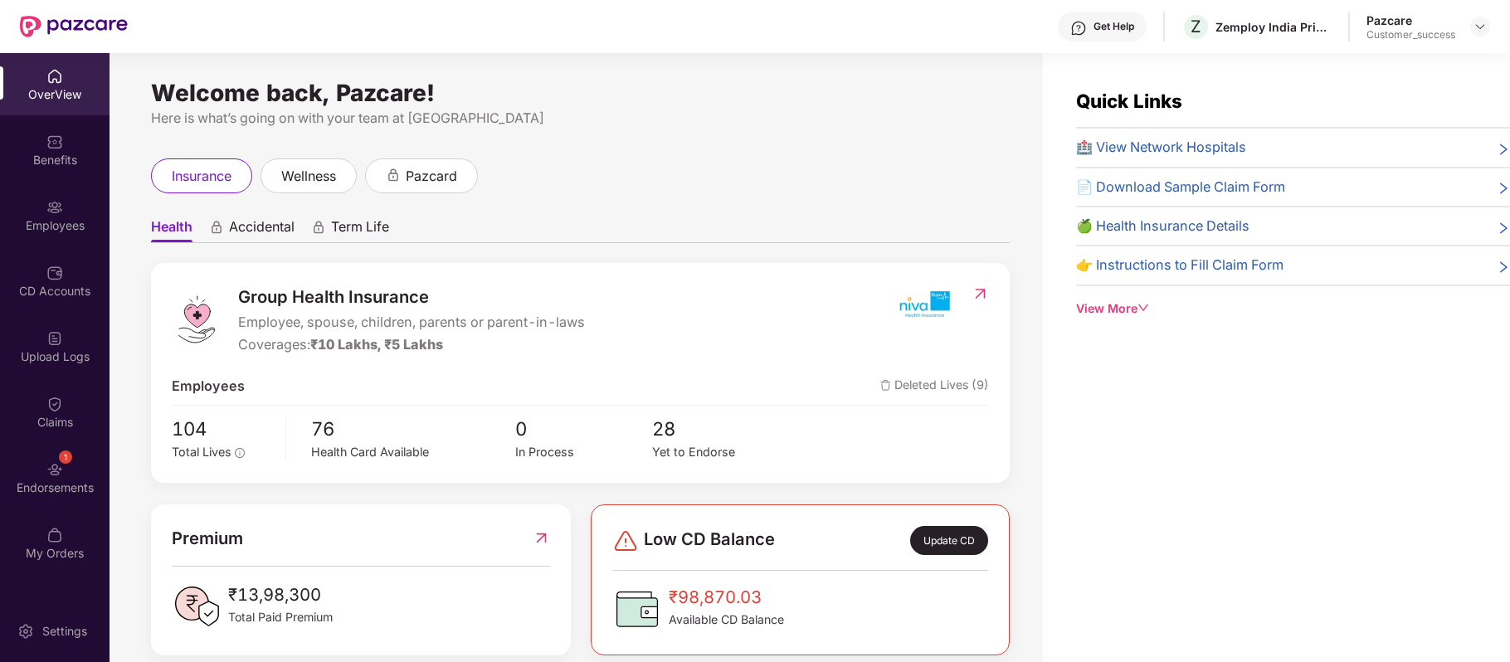
click at [71, 216] on div "Employees" at bounding box center [55, 215] width 110 height 62
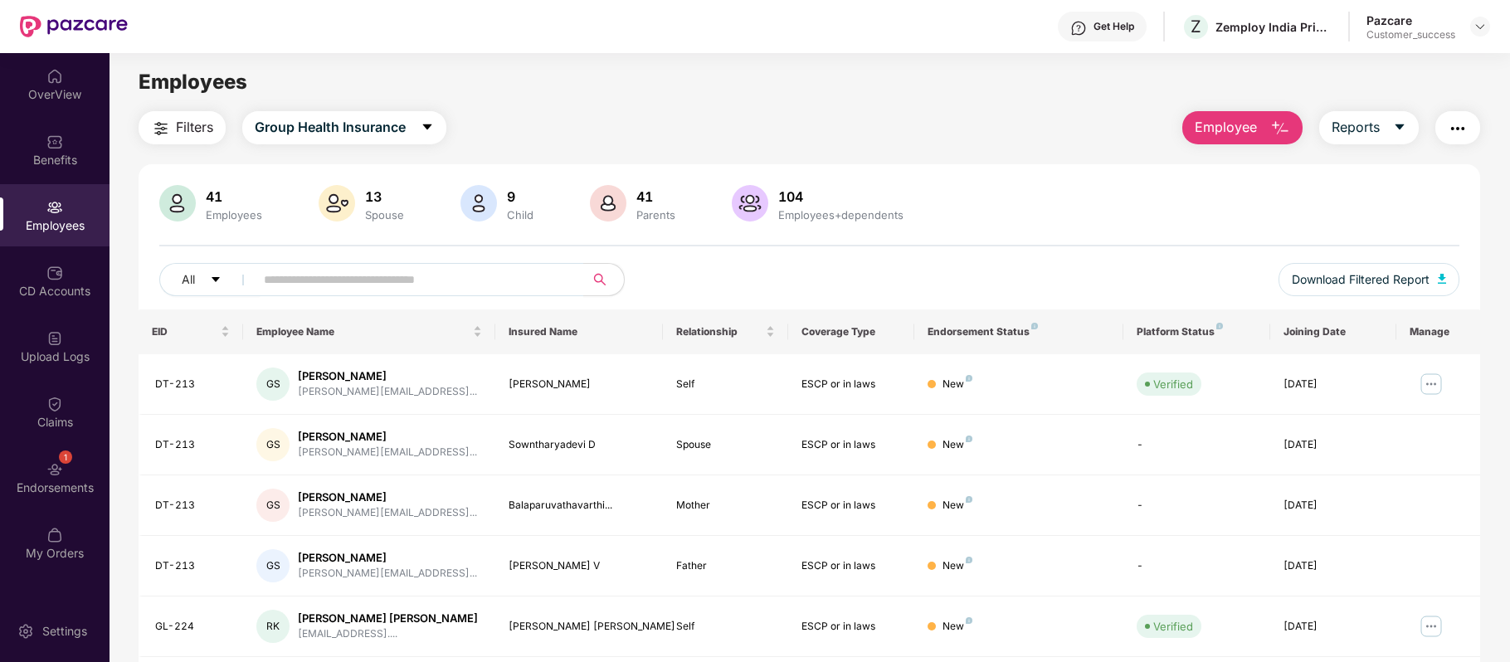
click at [1264, 116] on button "Employee" at bounding box center [1242, 127] width 120 height 33
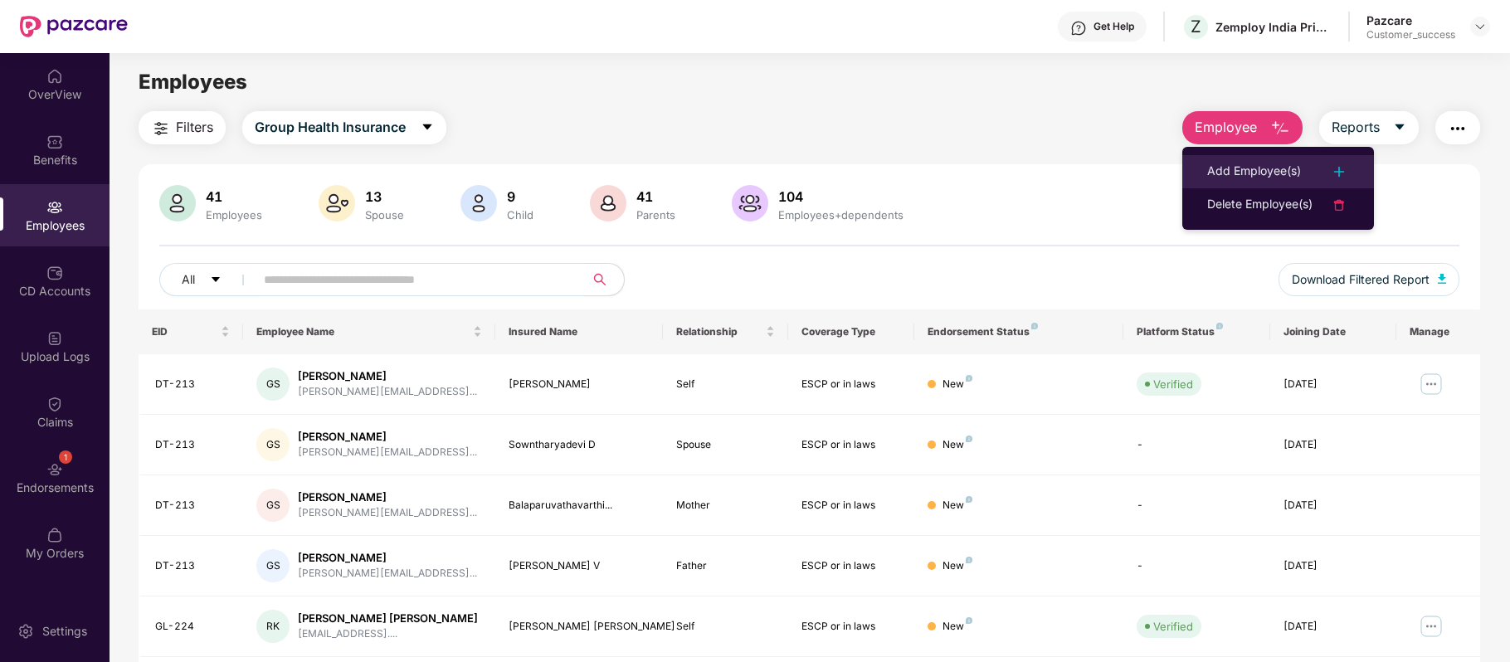
click at [1265, 180] on div "Add Employee(s)" at bounding box center [1254, 172] width 94 height 20
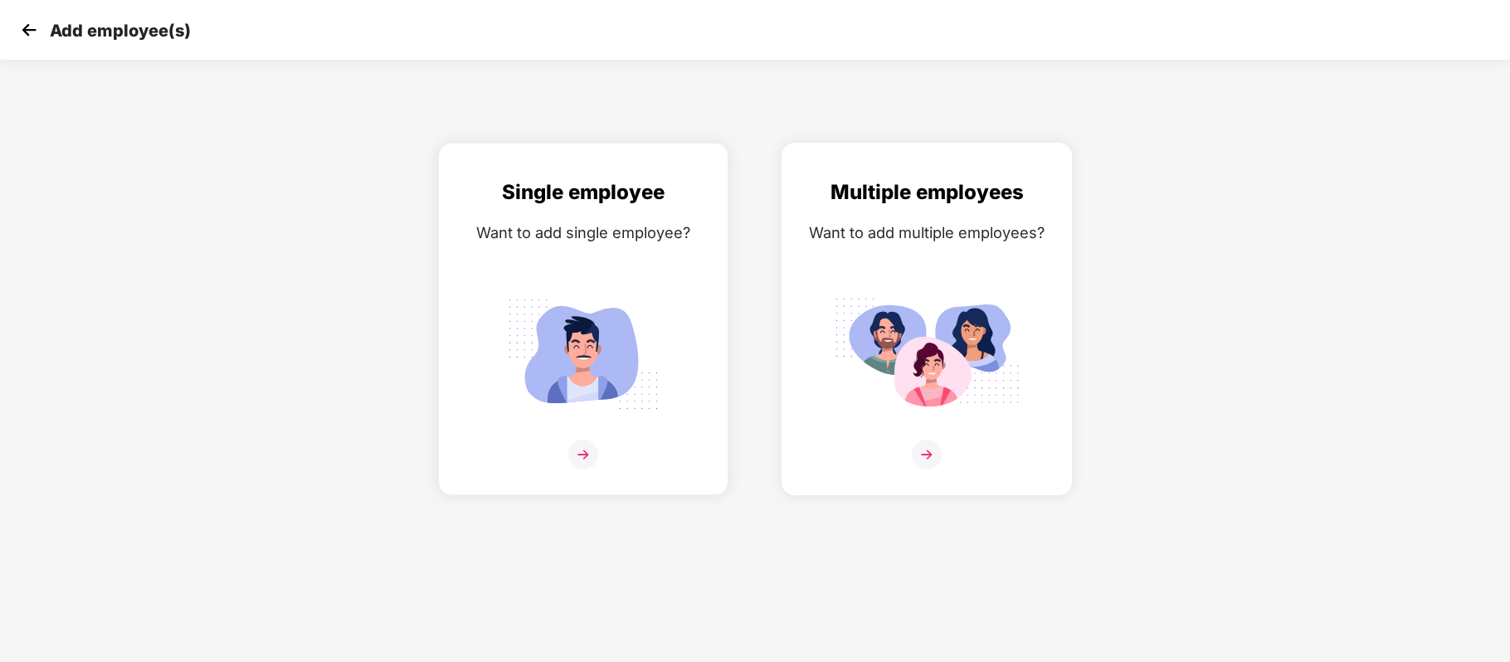
click at [927, 448] on img at bounding box center [927, 455] width 30 height 30
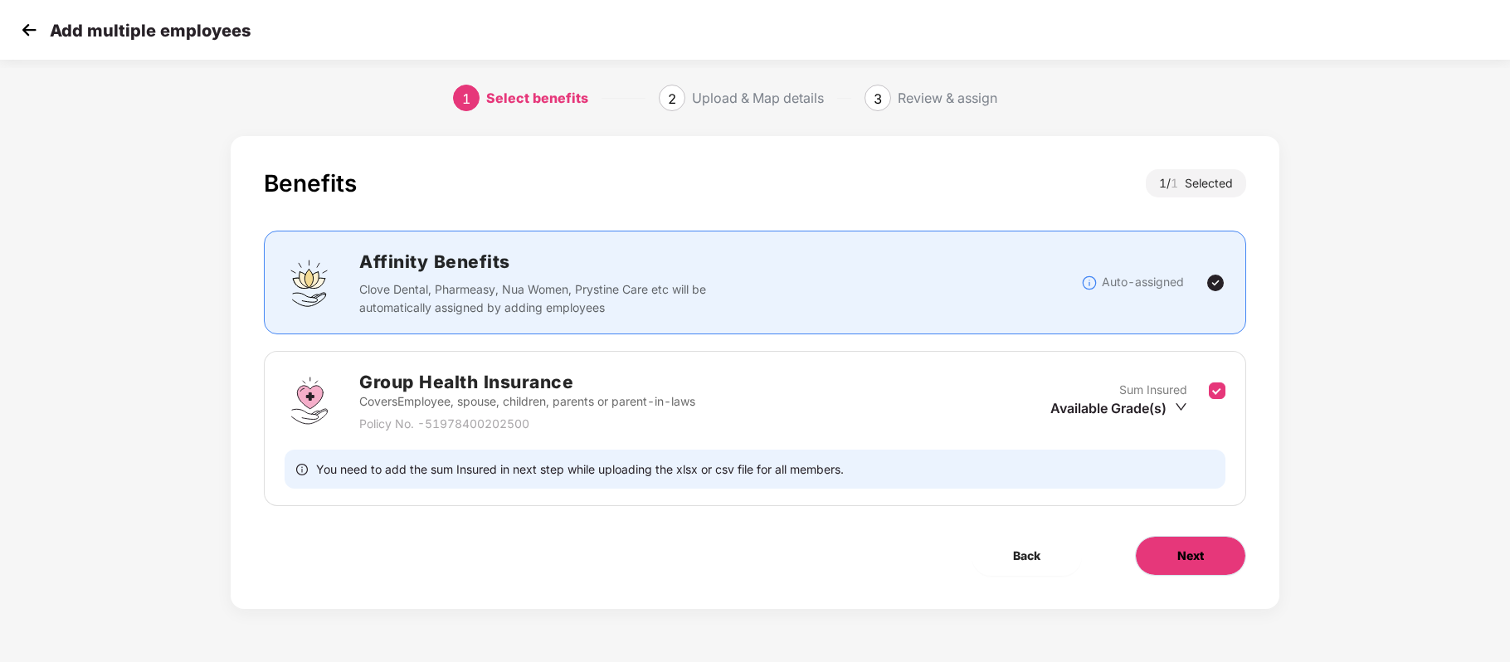
click at [1163, 553] on button "Next" at bounding box center [1190, 556] width 111 height 40
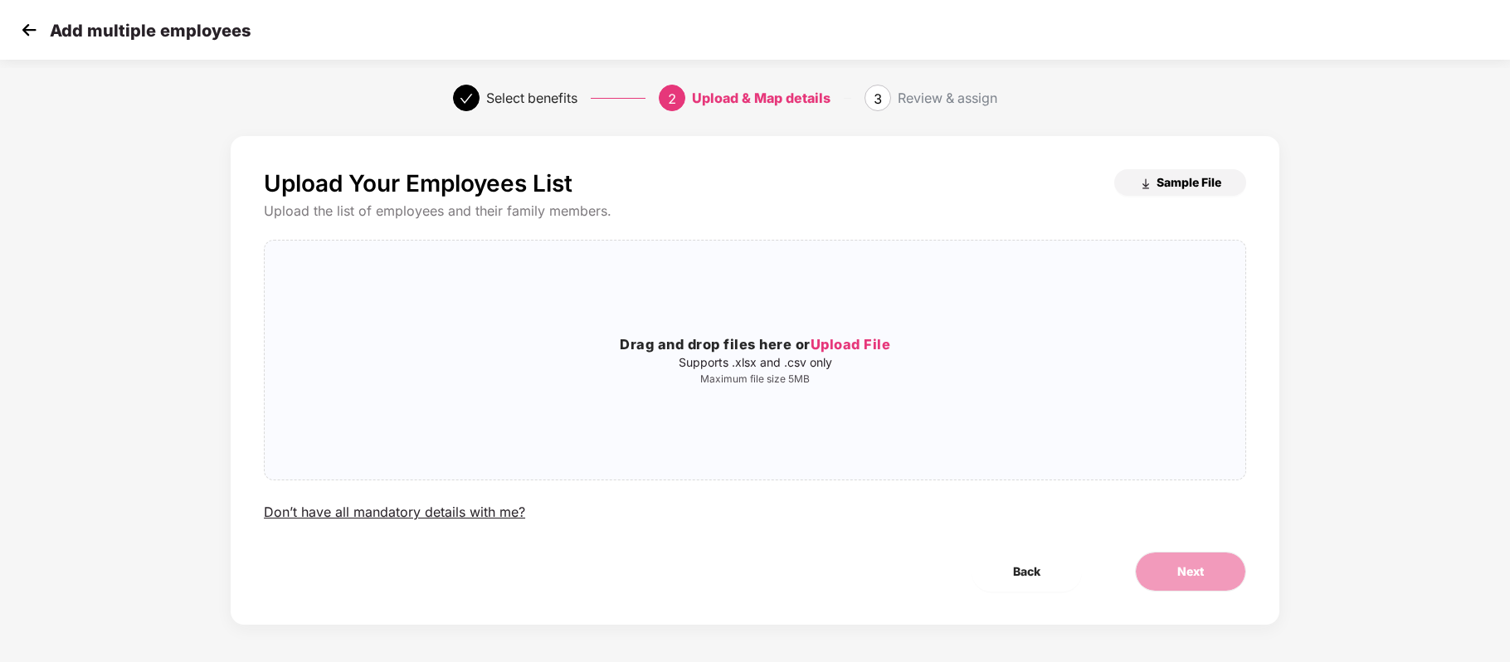
click at [1191, 187] on span "Sample File" at bounding box center [1188, 182] width 65 height 16
click at [868, 337] on span "Upload File" at bounding box center [851, 344] width 80 height 17
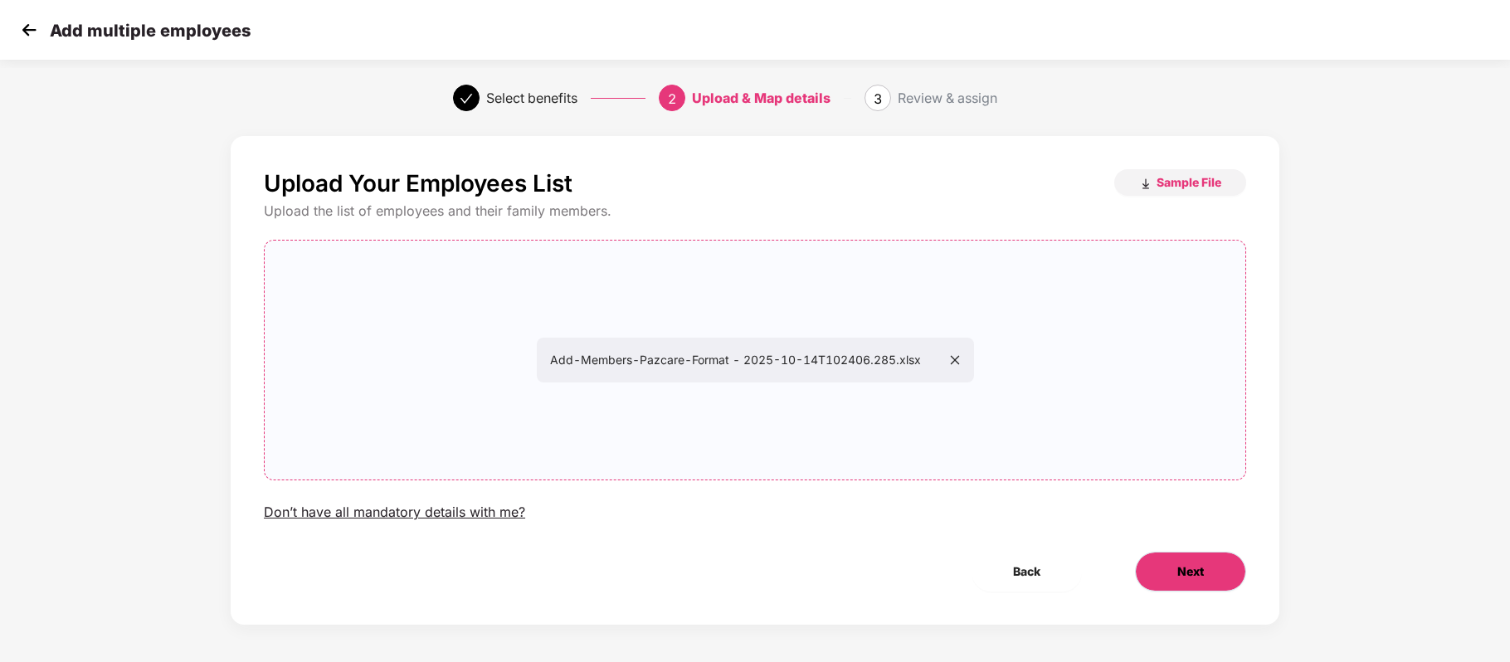
click at [1205, 575] on button "Next" at bounding box center [1190, 572] width 111 height 40
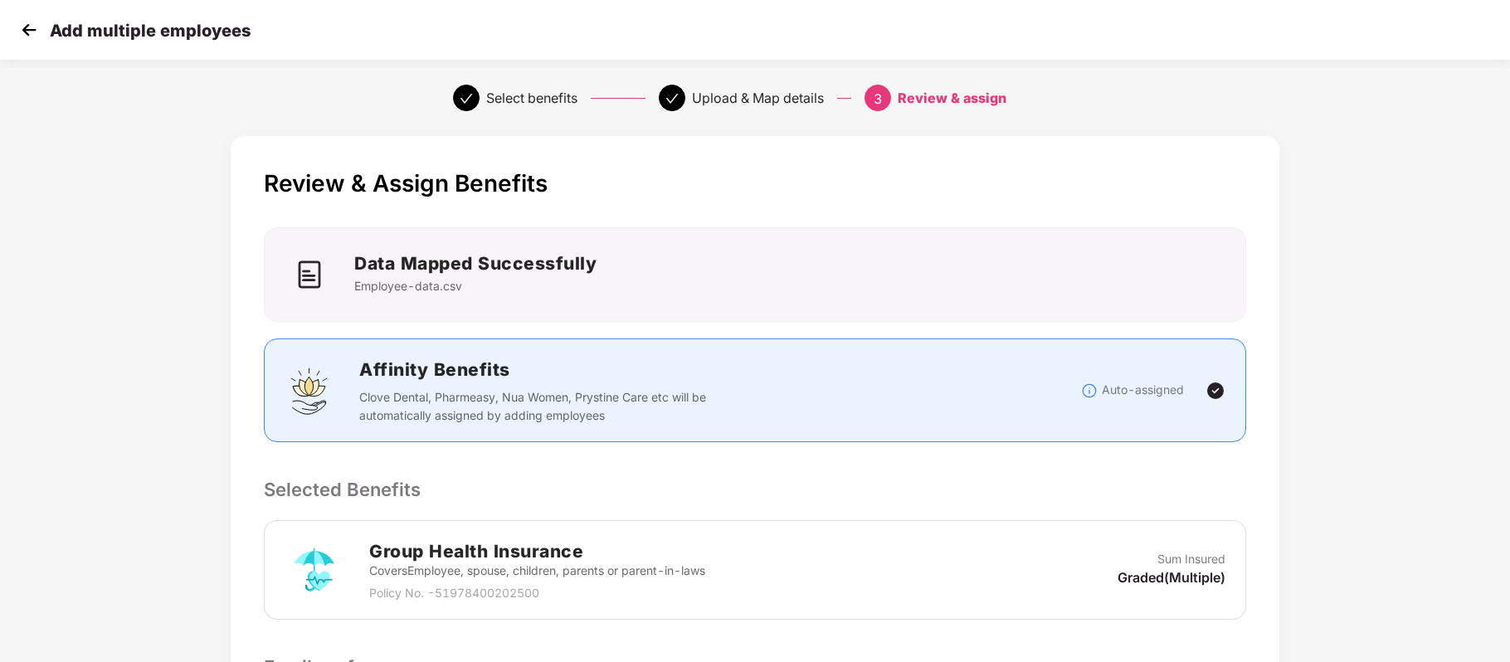
scroll to position [264, 1]
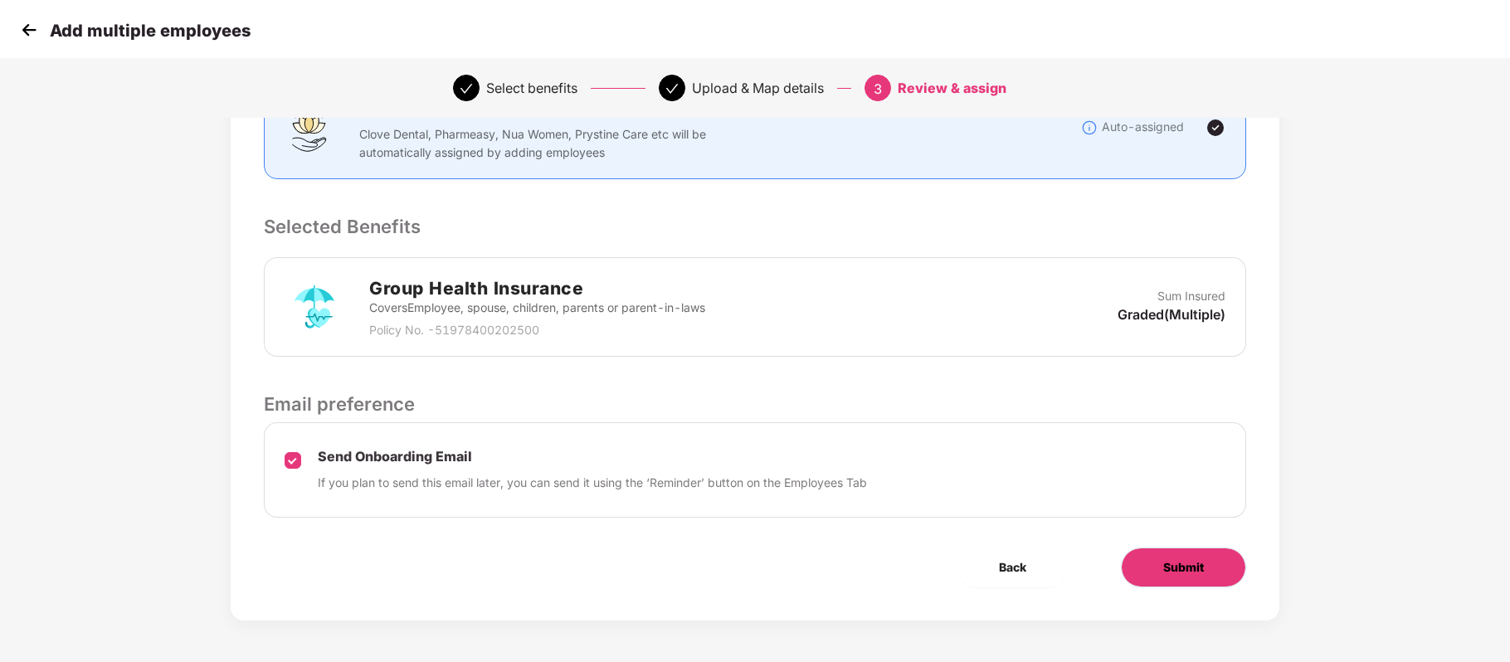
click at [1170, 566] on span "Submit" at bounding box center [1183, 567] width 41 height 18
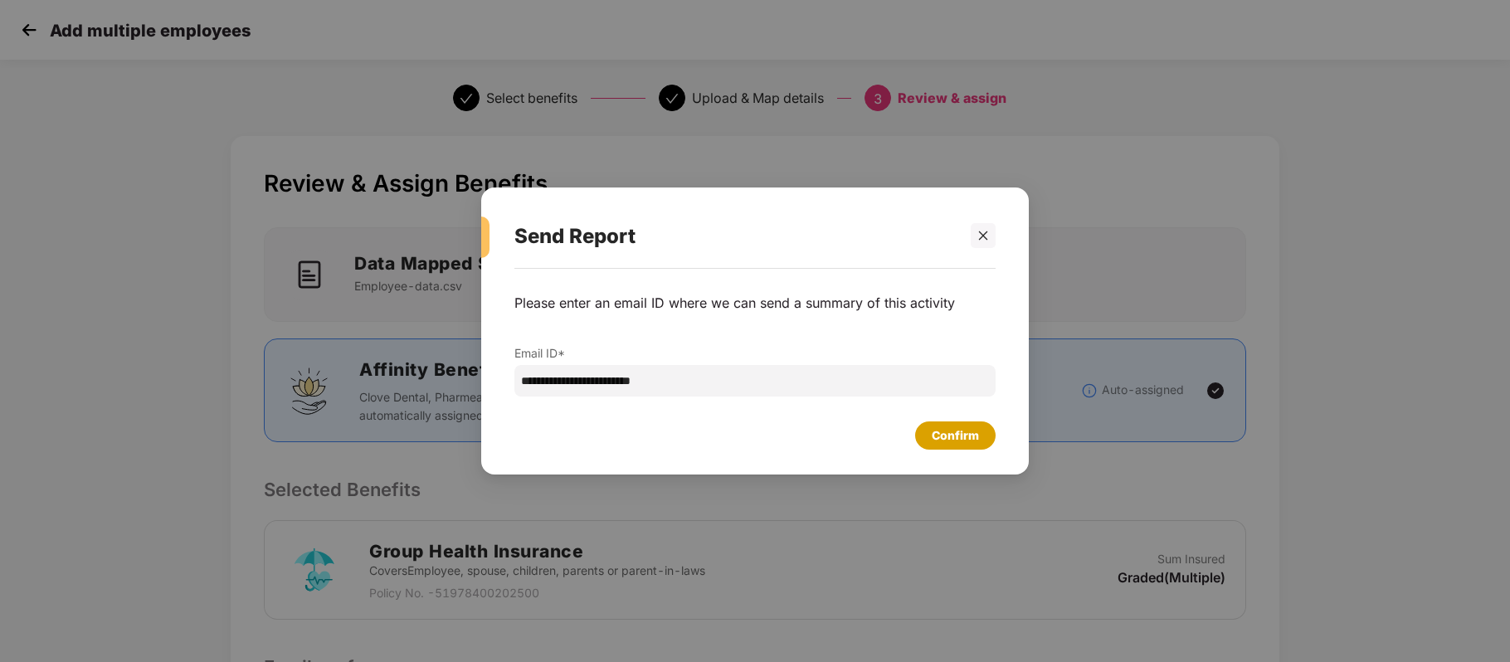
click at [966, 432] on div "Confirm" at bounding box center [955, 435] width 47 height 18
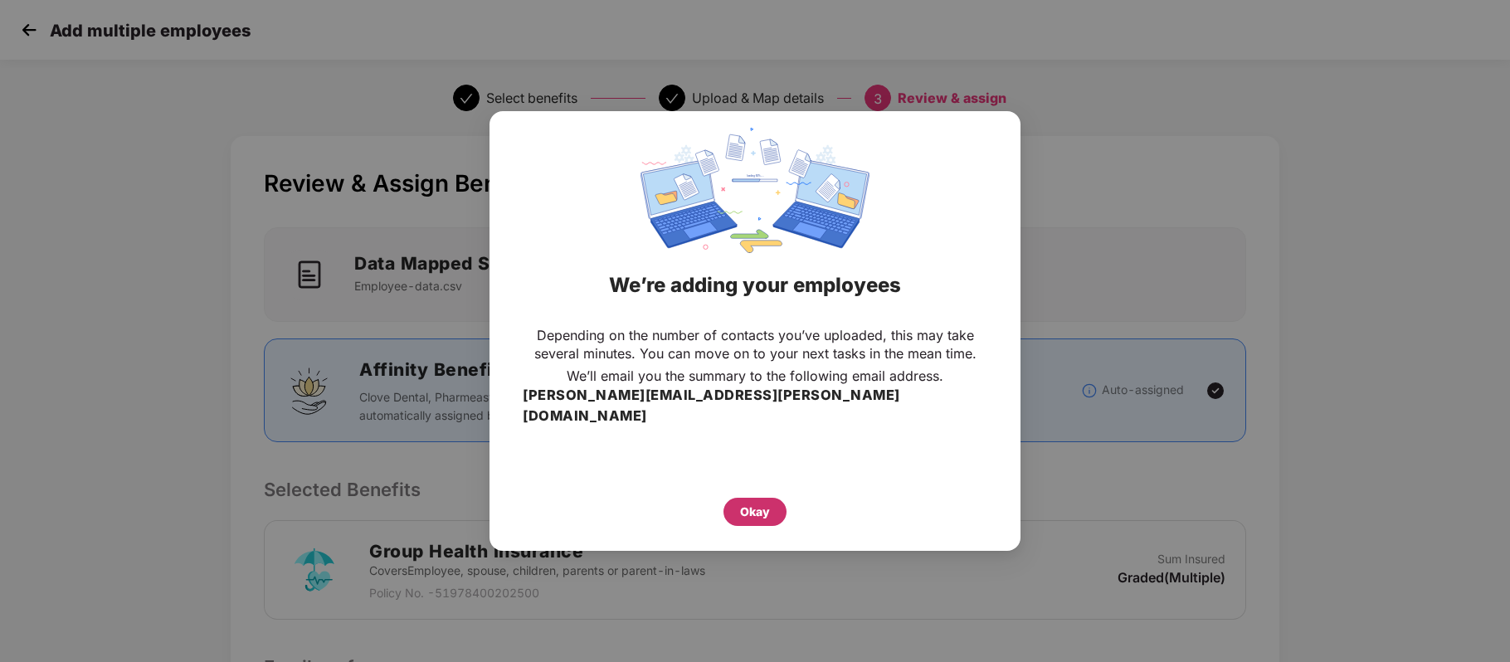
click at [750, 503] on div "Okay" at bounding box center [755, 512] width 30 height 18
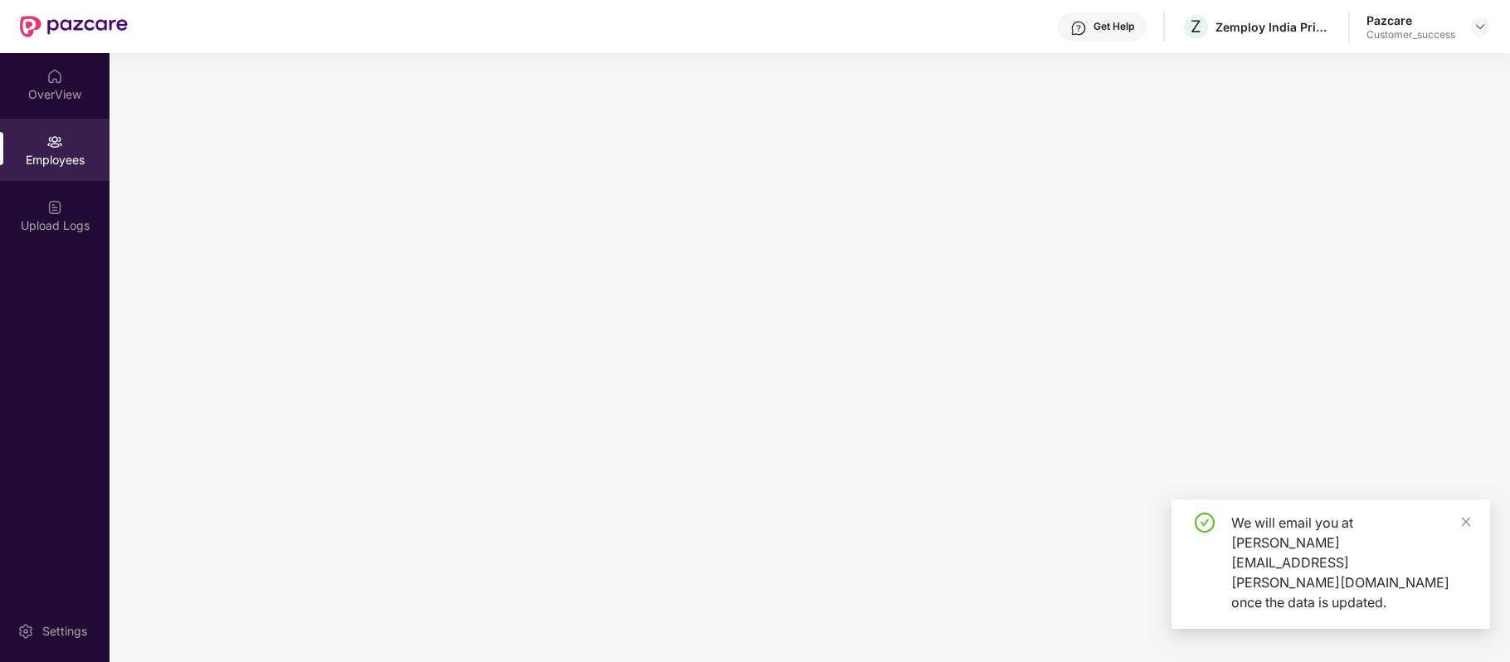
scroll to position [0, 0]
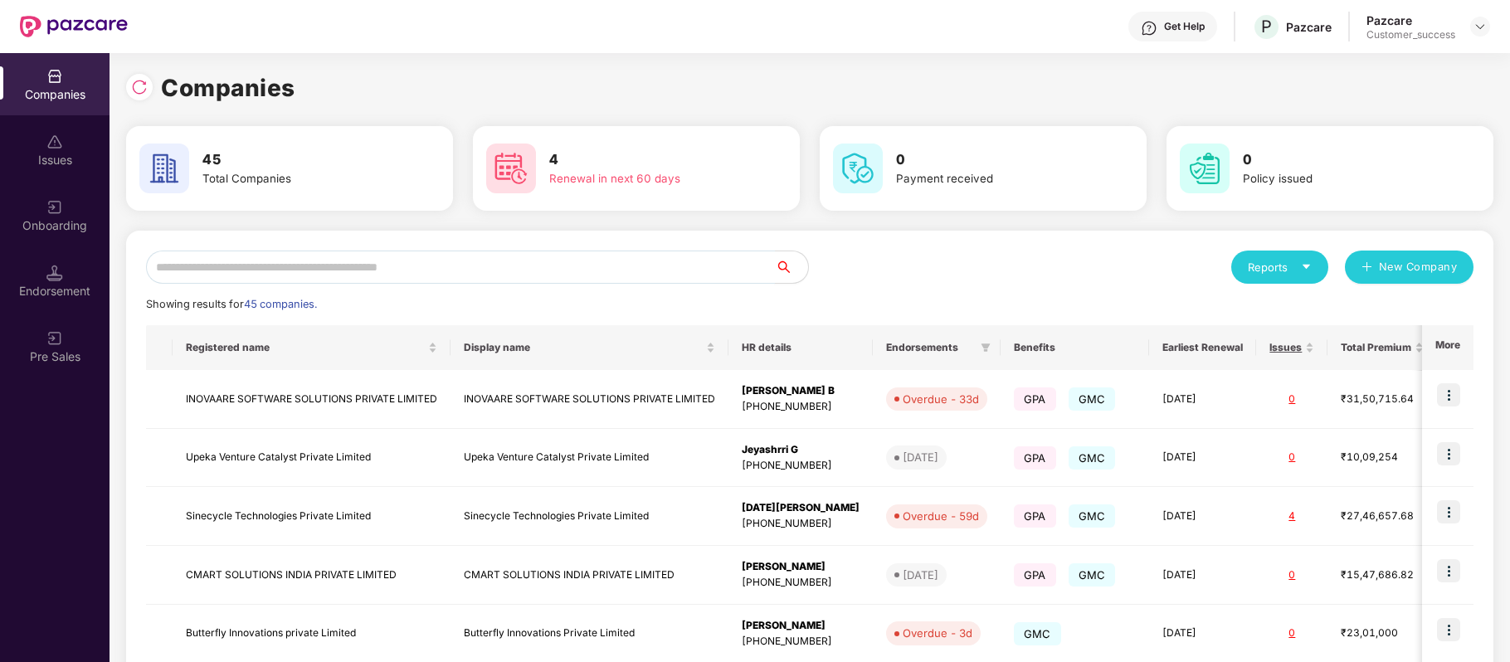
click at [402, 253] on input "text" at bounding box center [460, 267] width 629 height 33
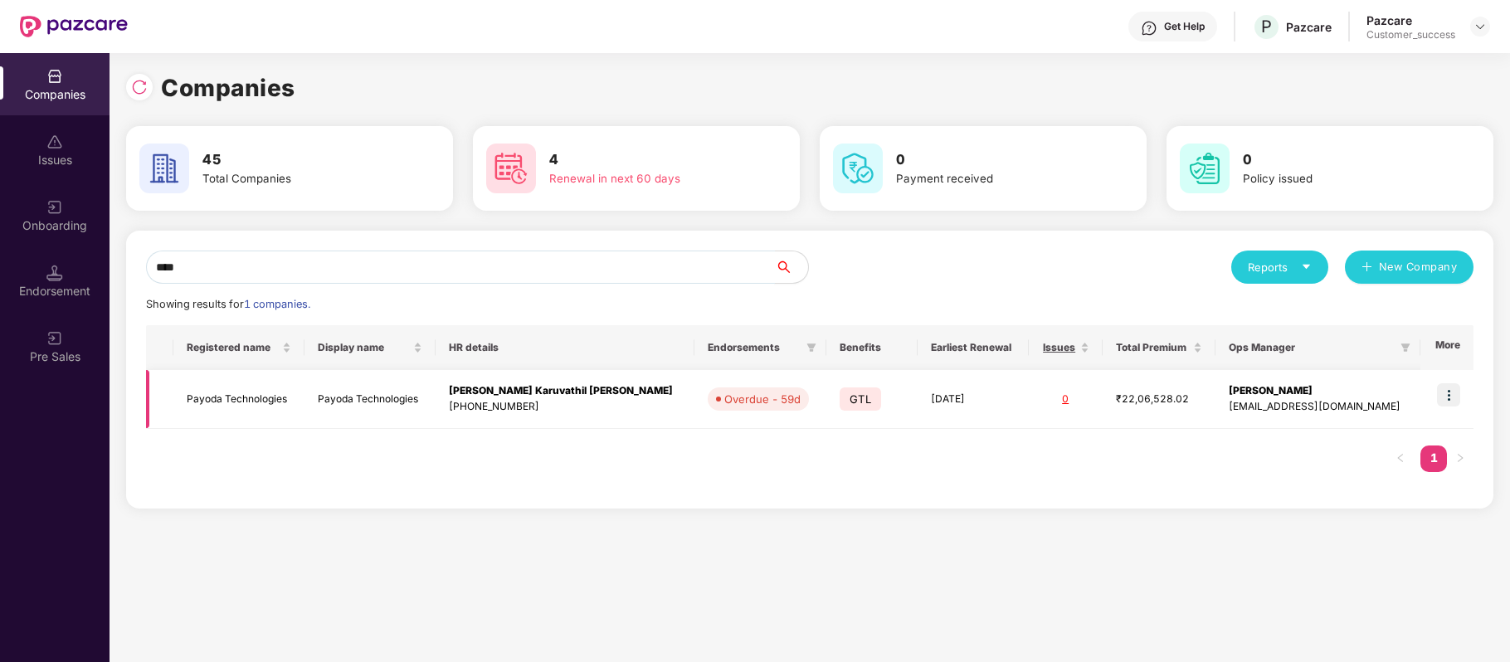
type input "****"
click at [276, 393] on td "Payoda Technologies" at bounding box center [238, 399] width 131 height 59
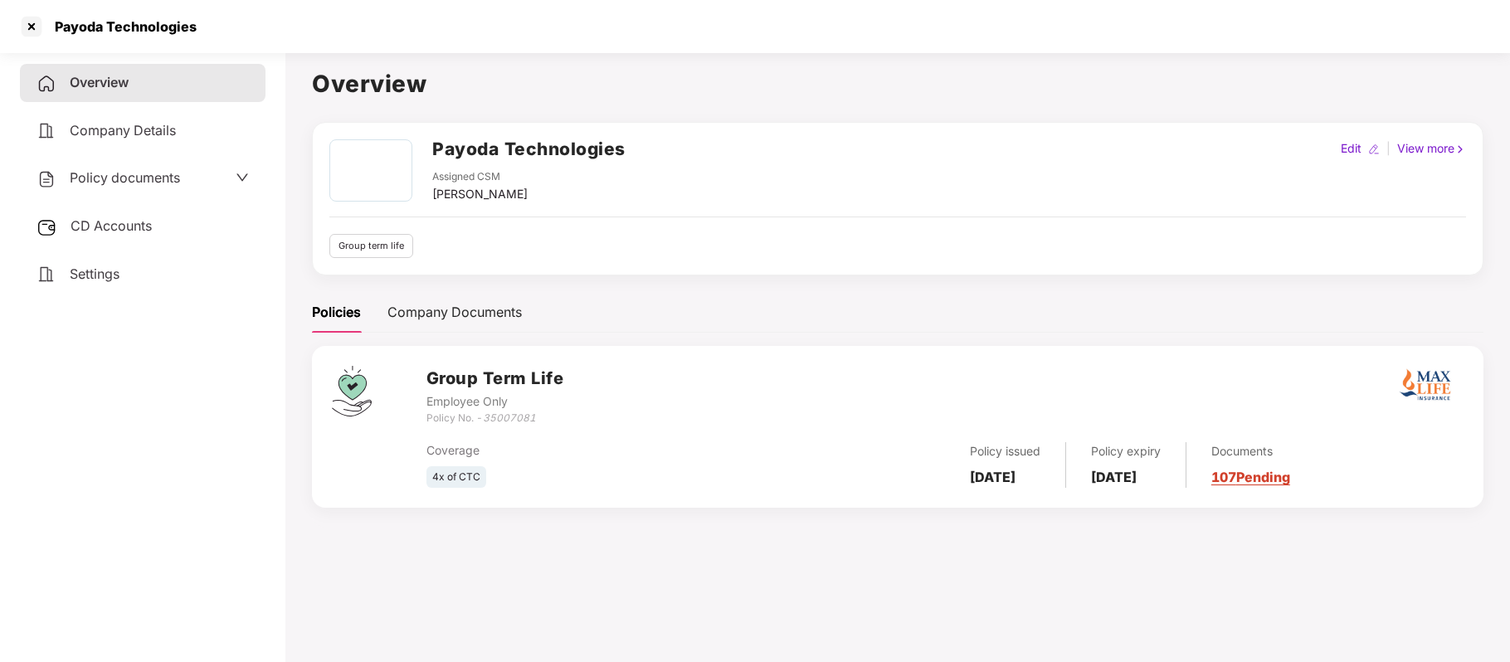
click at [148, 183] on span "Policy documents" at bounding box center [125, 177] width 110 height 17
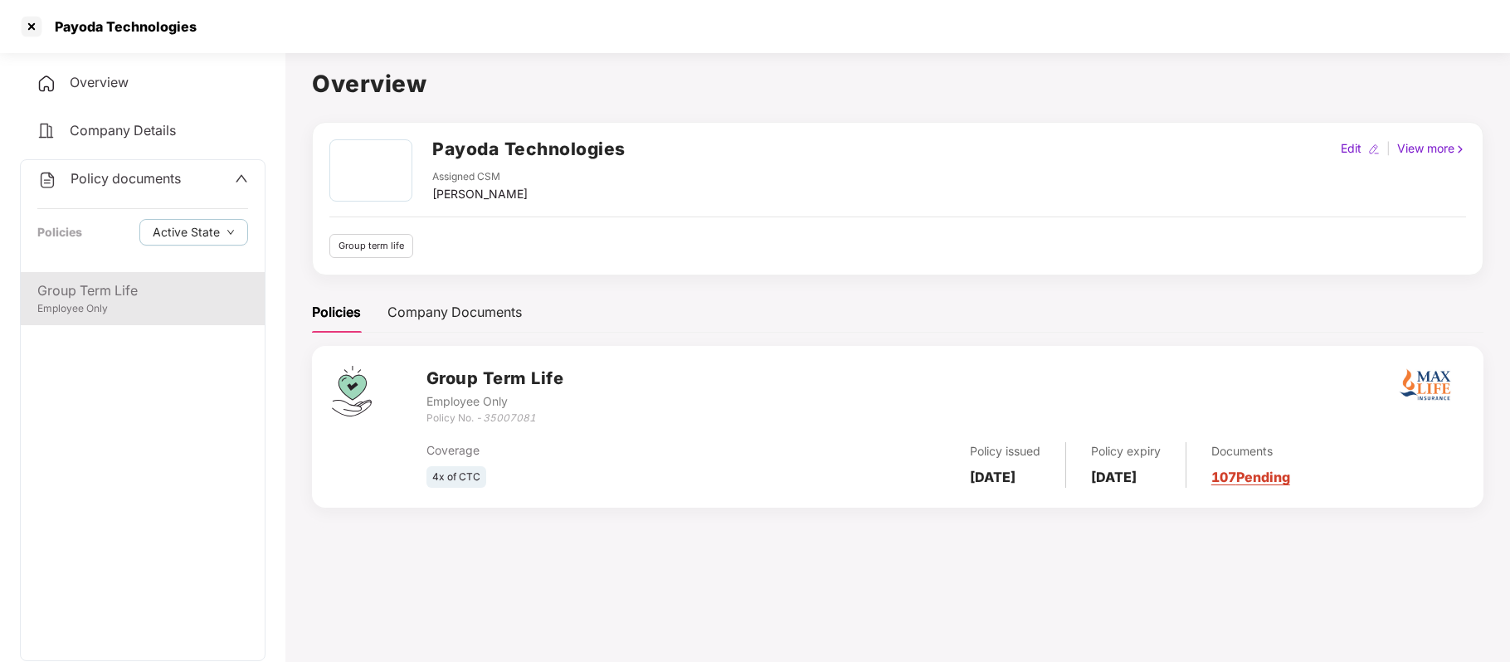
click at [129, 293] on div "Group Term Life" at bounding box center [142, 290] width 211 height 21
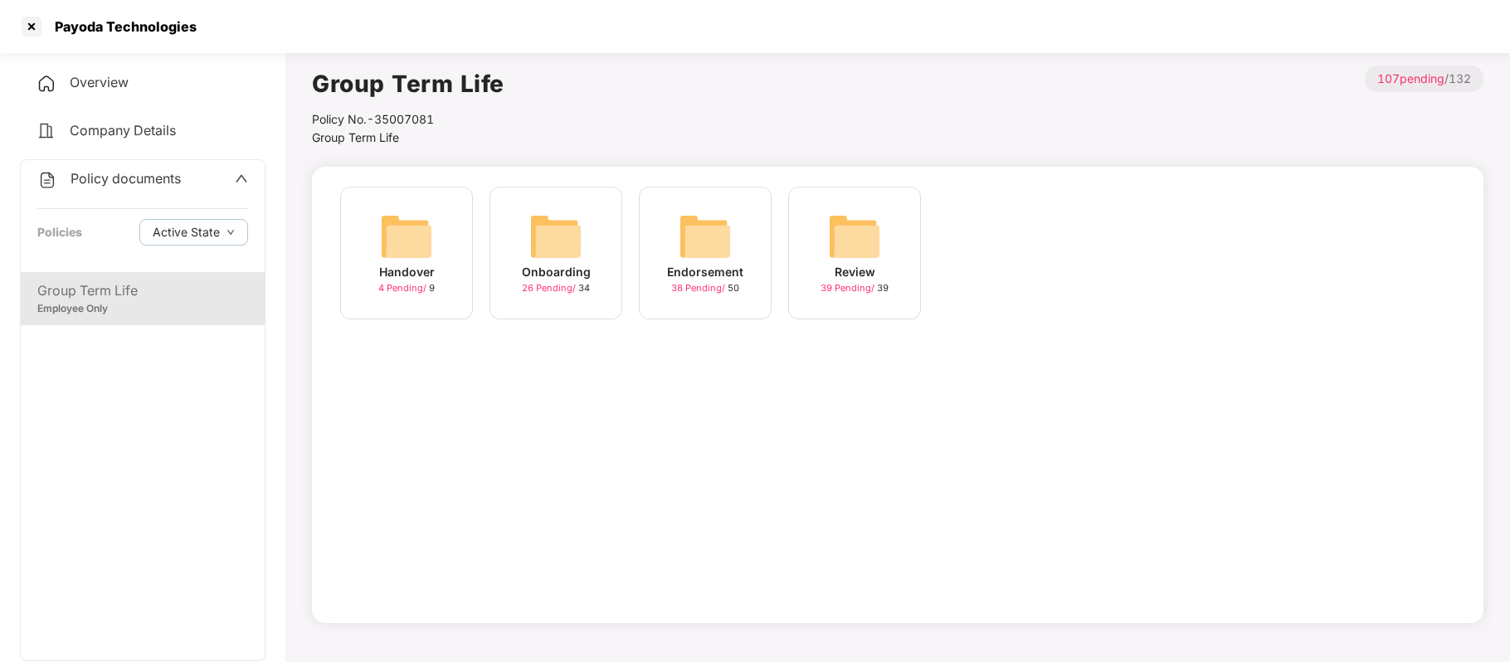
click at [559, 290] on span "26 Pending /" at bounding box center [550, 288] width 56 height 12
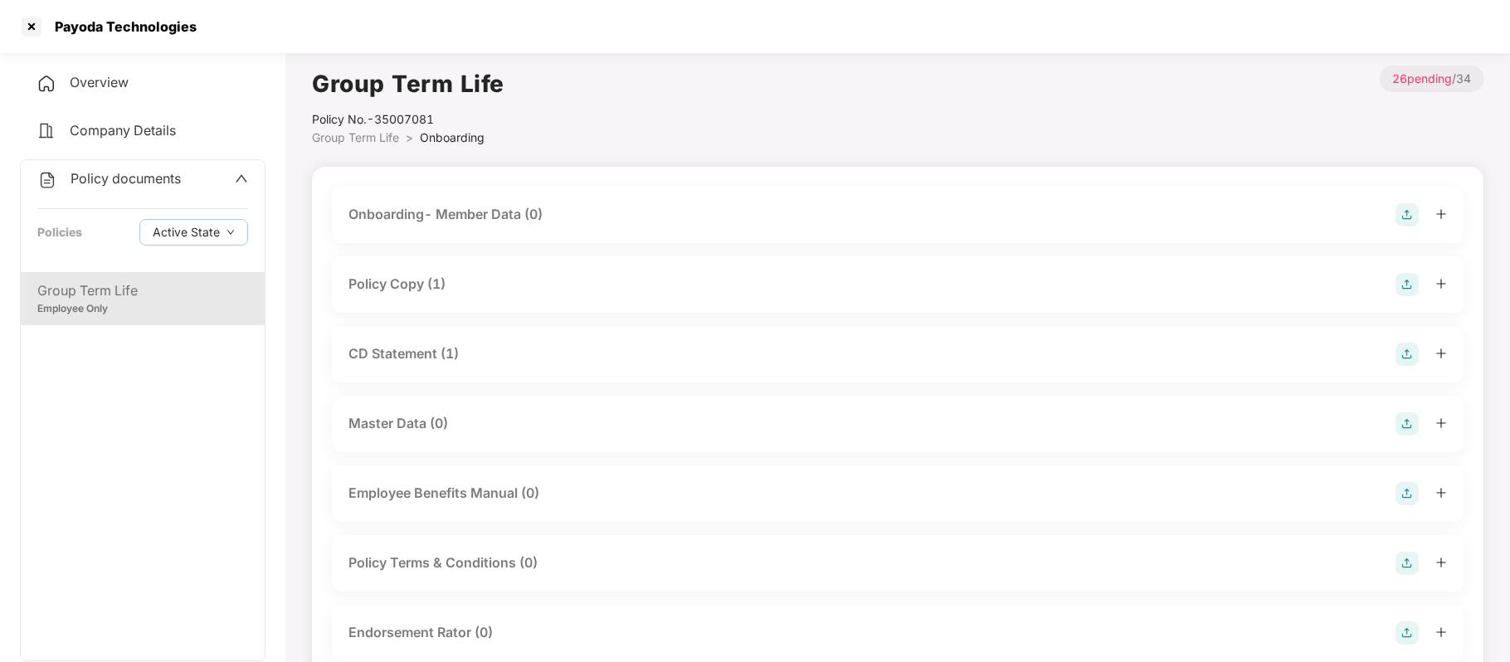
click at [423, 282] on div "Policy Copy (1)" at bounding box center [396, 284] width 97 height 21
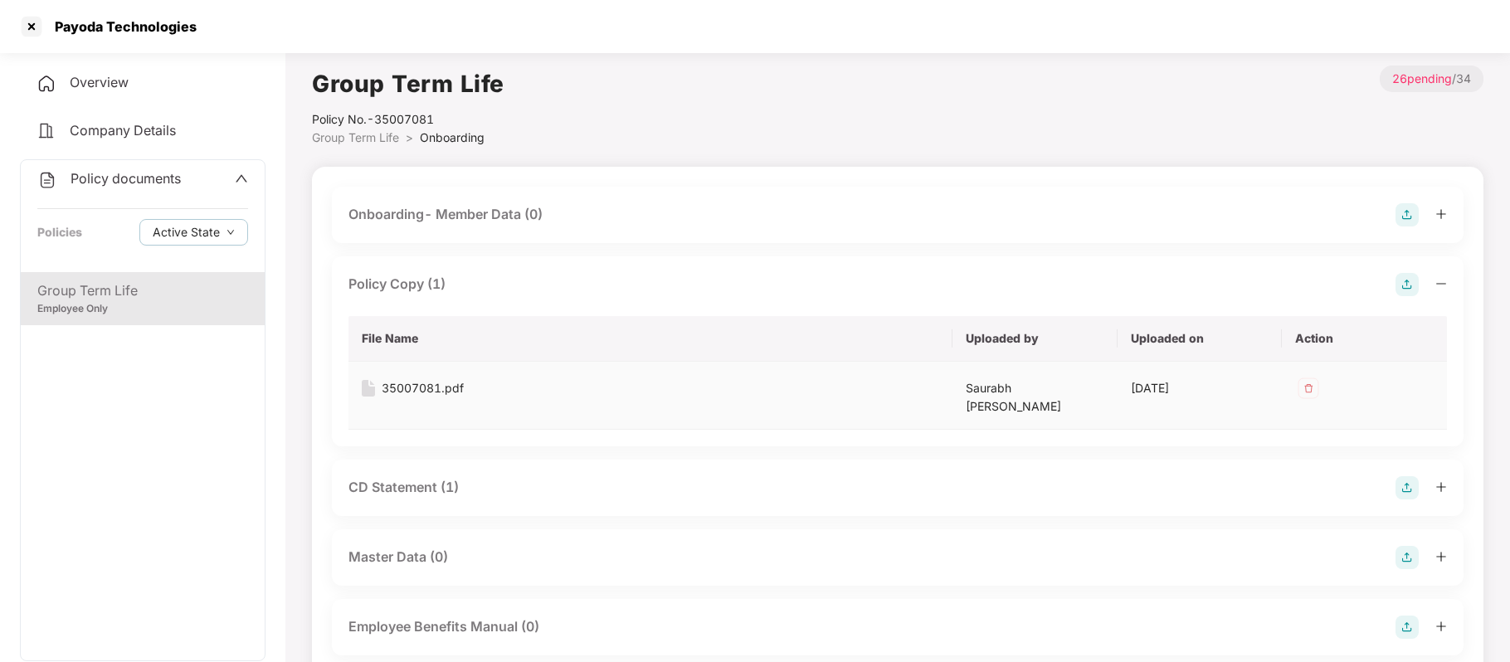
click at [431, 382] on div "35007081.pdf" at bounding box center [423, 388] width 82 height 18
click at [124, 124] on span "Company Details" at bounding box center [123, 130] width 106 height 17
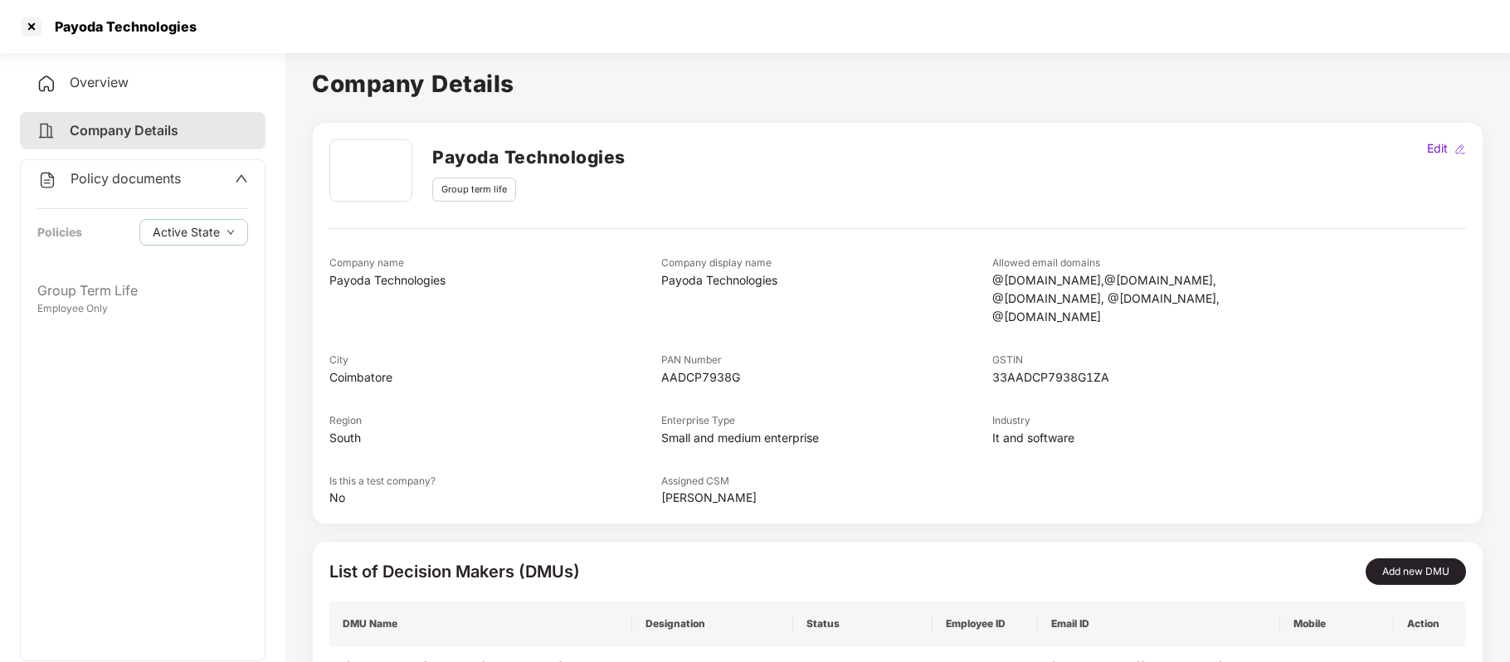
click at [140, 84] on div "Overview" at bounding box center [143, 83] width 246 height 38
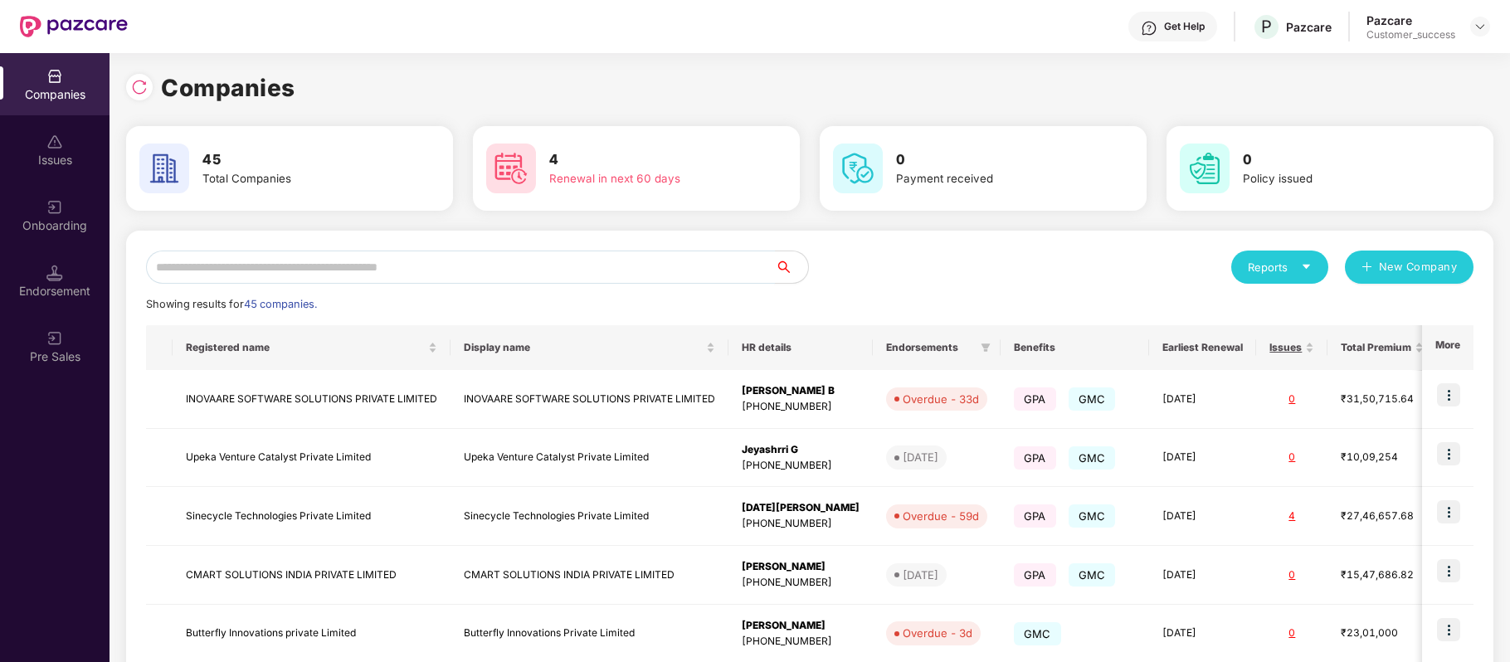
click at [438, 272] on input "text" at bounding box center [460, 267] width 629 height 33
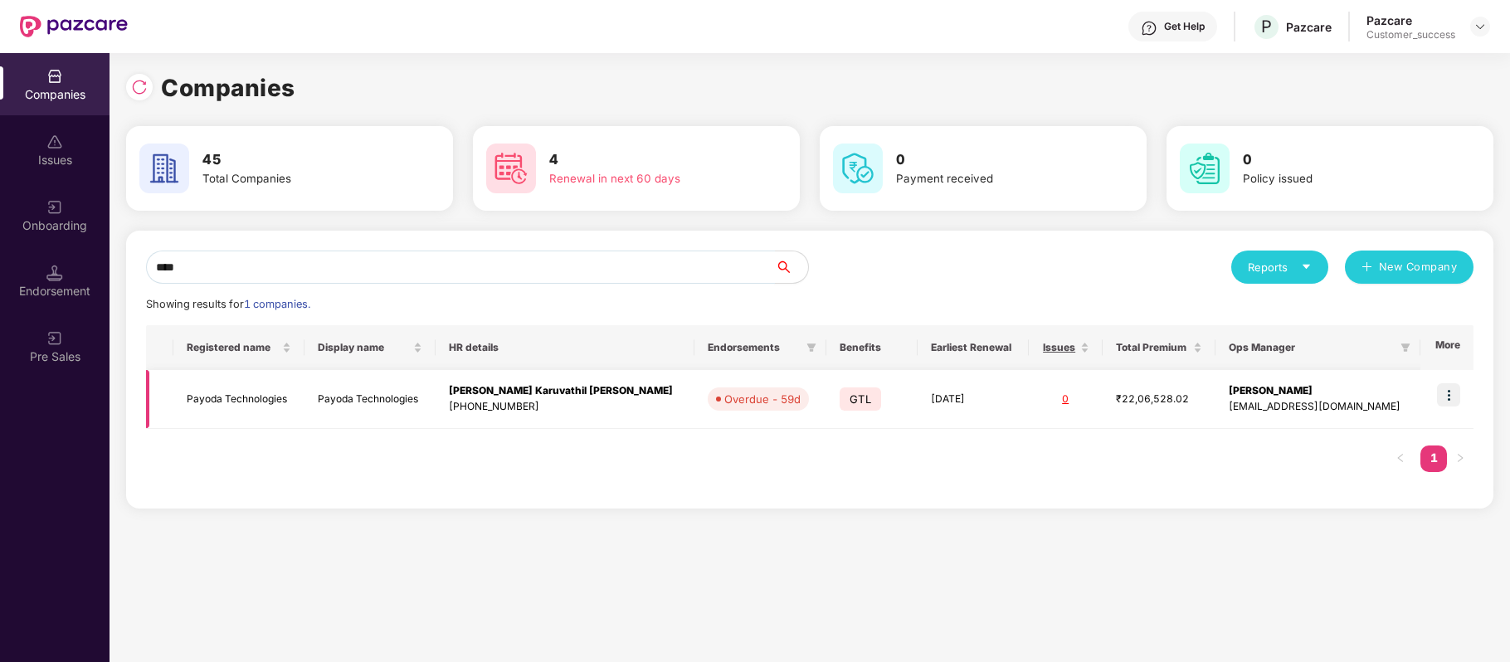
type input "****"
click at [1451, 399] on img at bounding box center [1448, 394] width 23 height 23
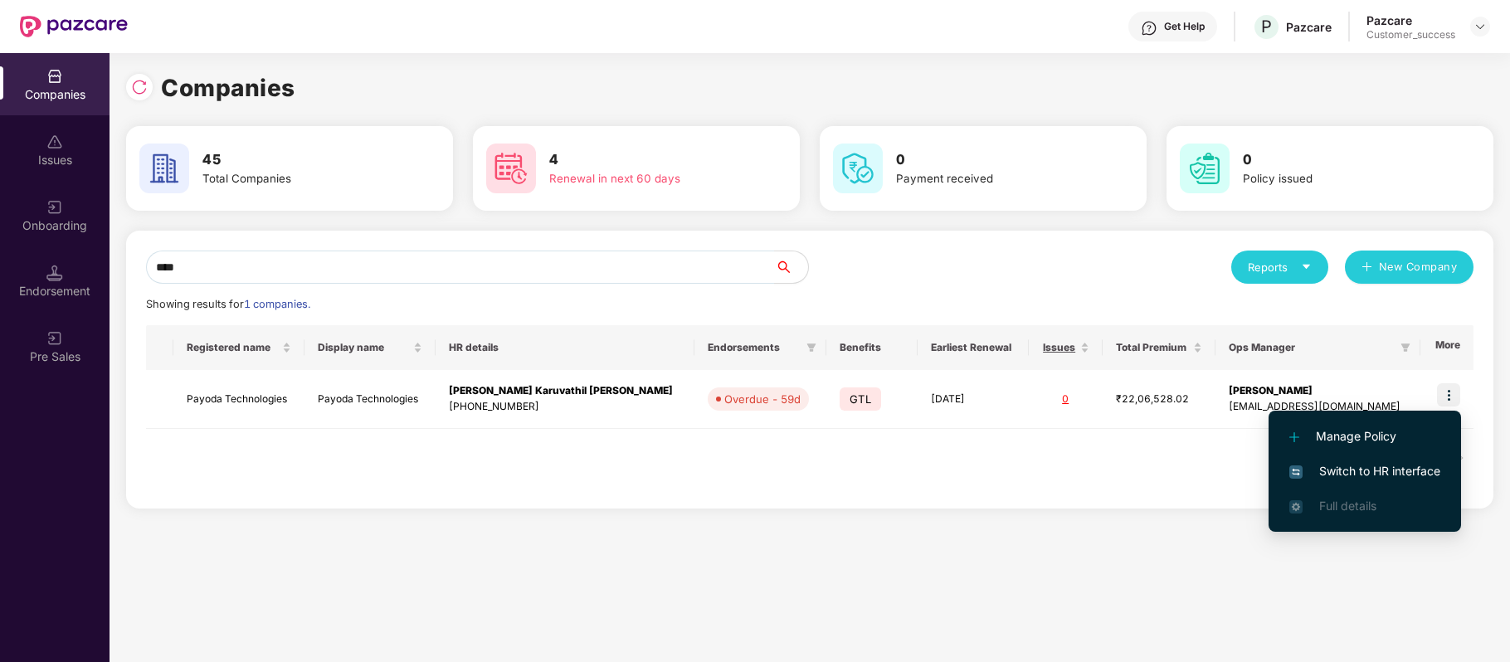
click at [1428, 462] on span "Switch to HR interface" at bounding box center [1364, 471] width 151 height 18
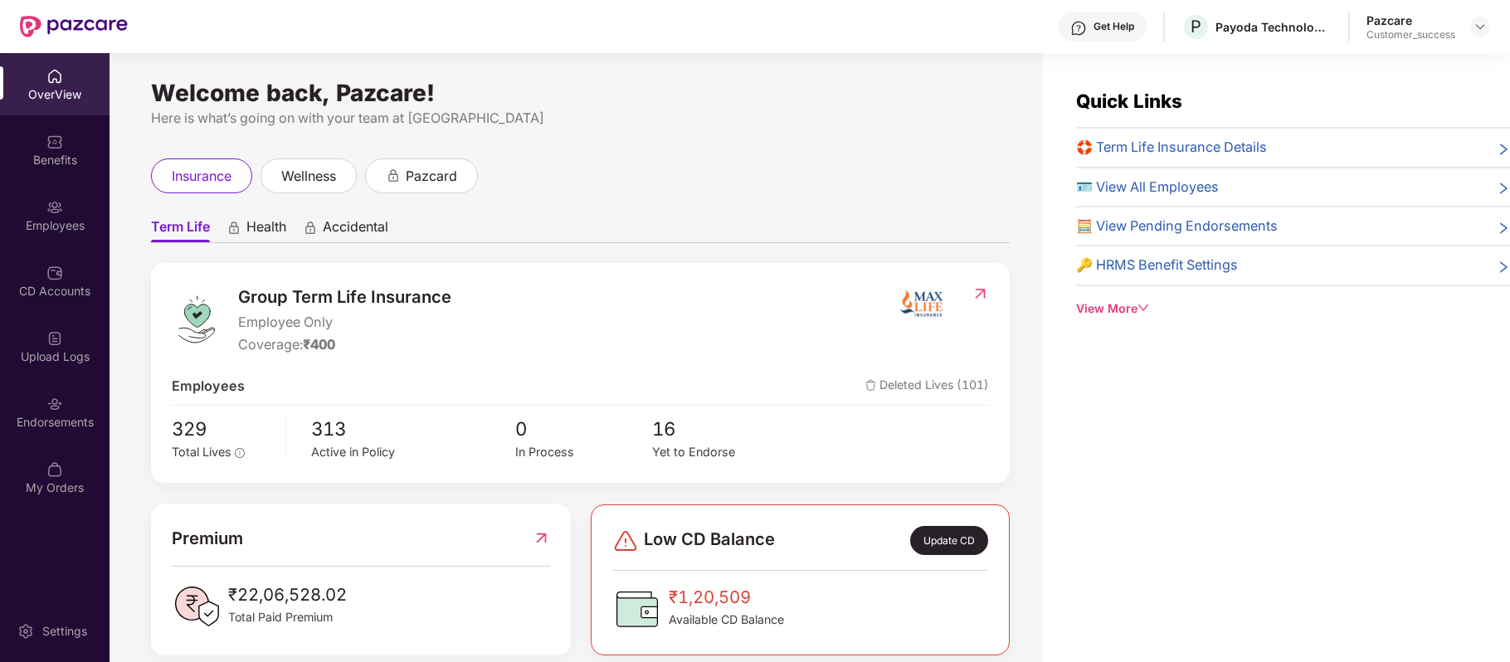
click at [65, 154] on div "Benefits" at bounding box center [55, 160] width 110 height 17
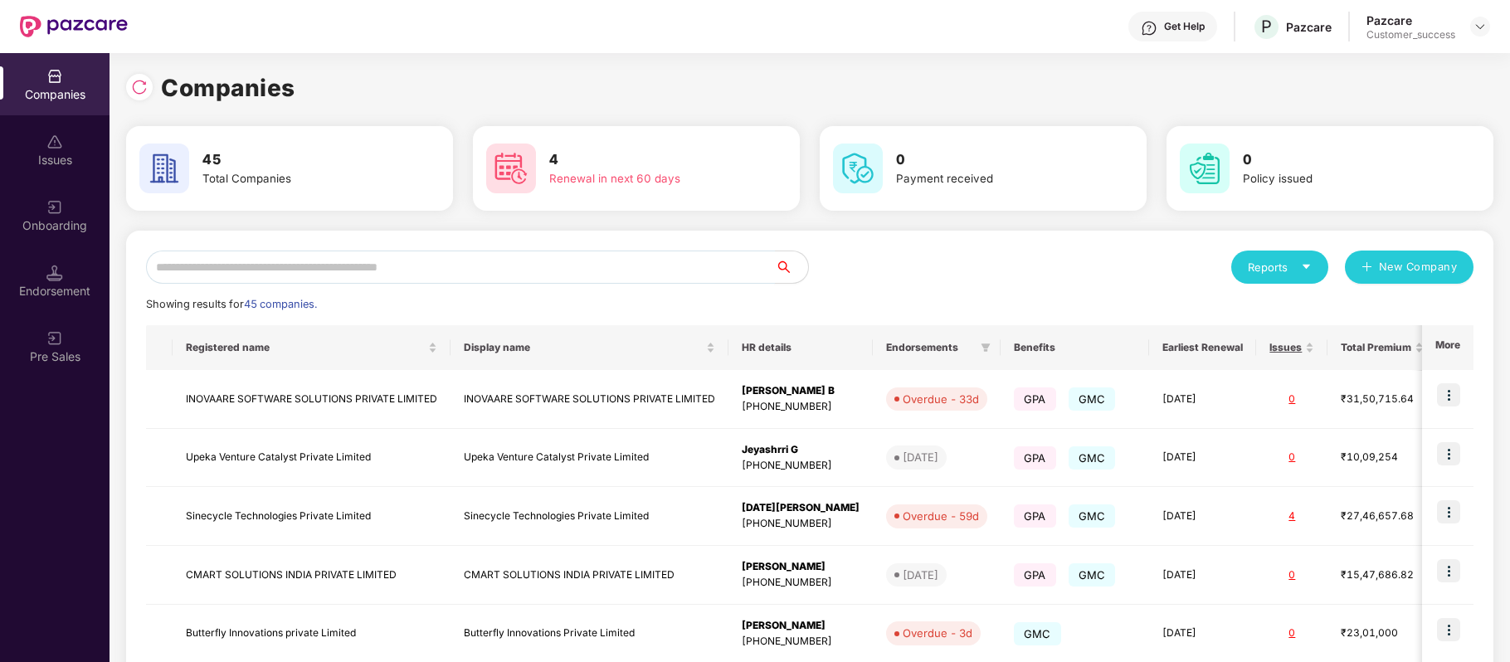
click at [538, 266] on input "text" at bounding box center [460, 267] width 629 height 33
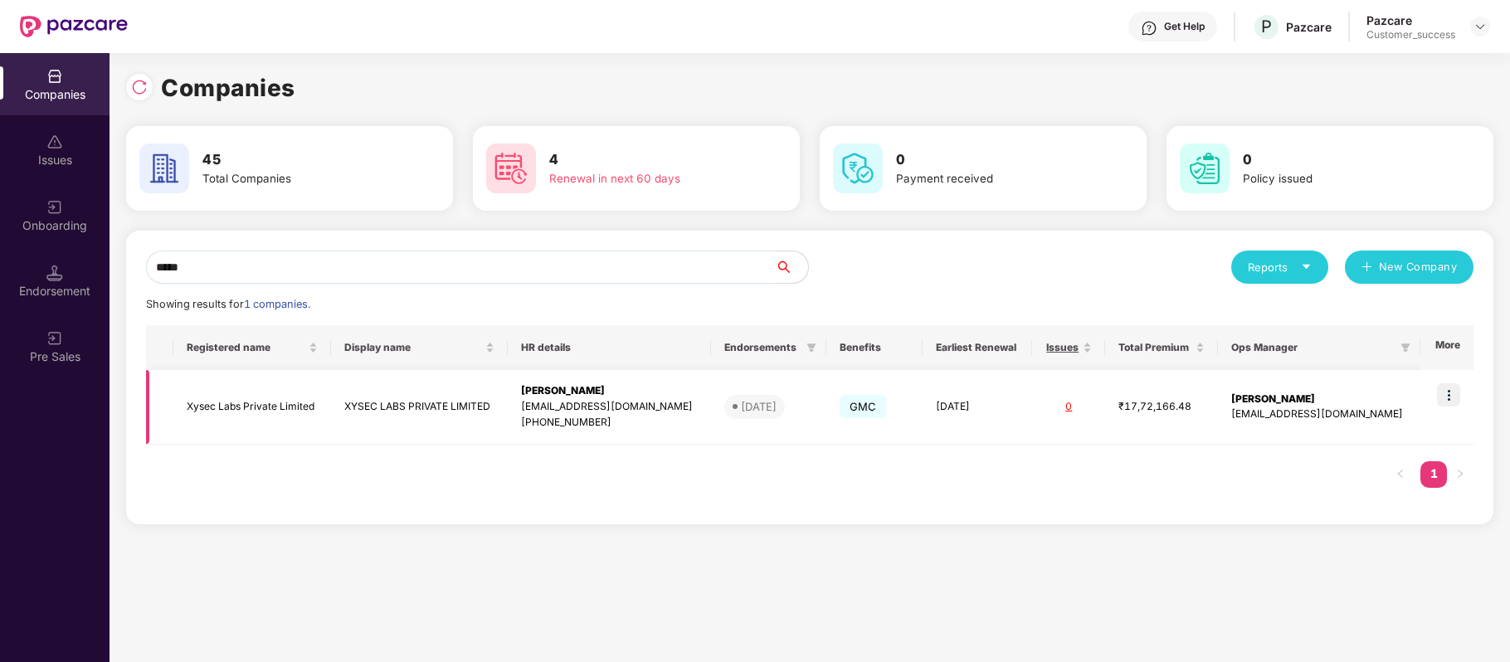
type input "*****"
click at [1451, 399] on img at bounding box center [1448, 394] width 23 height 23
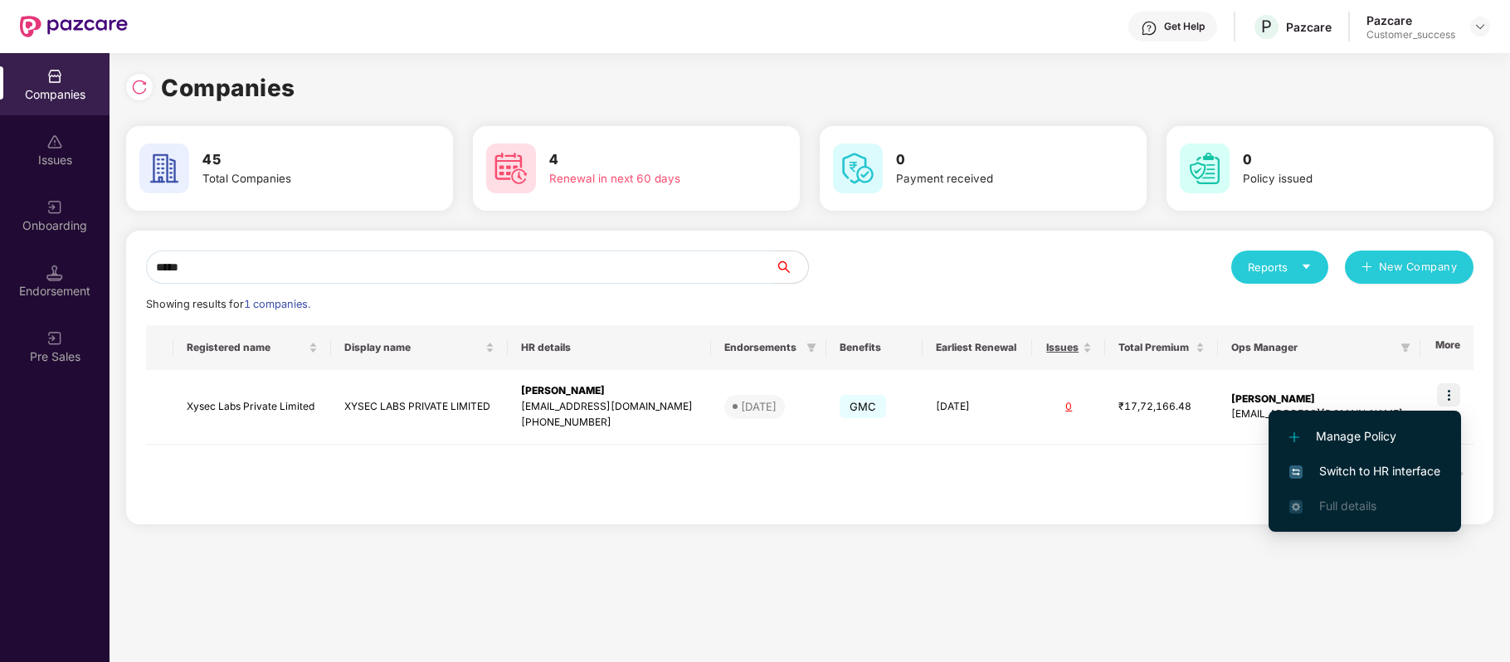
click at [1415, 475] on span "Switch to HR interface" at bounding box center [1364, 471] width 151 height 18
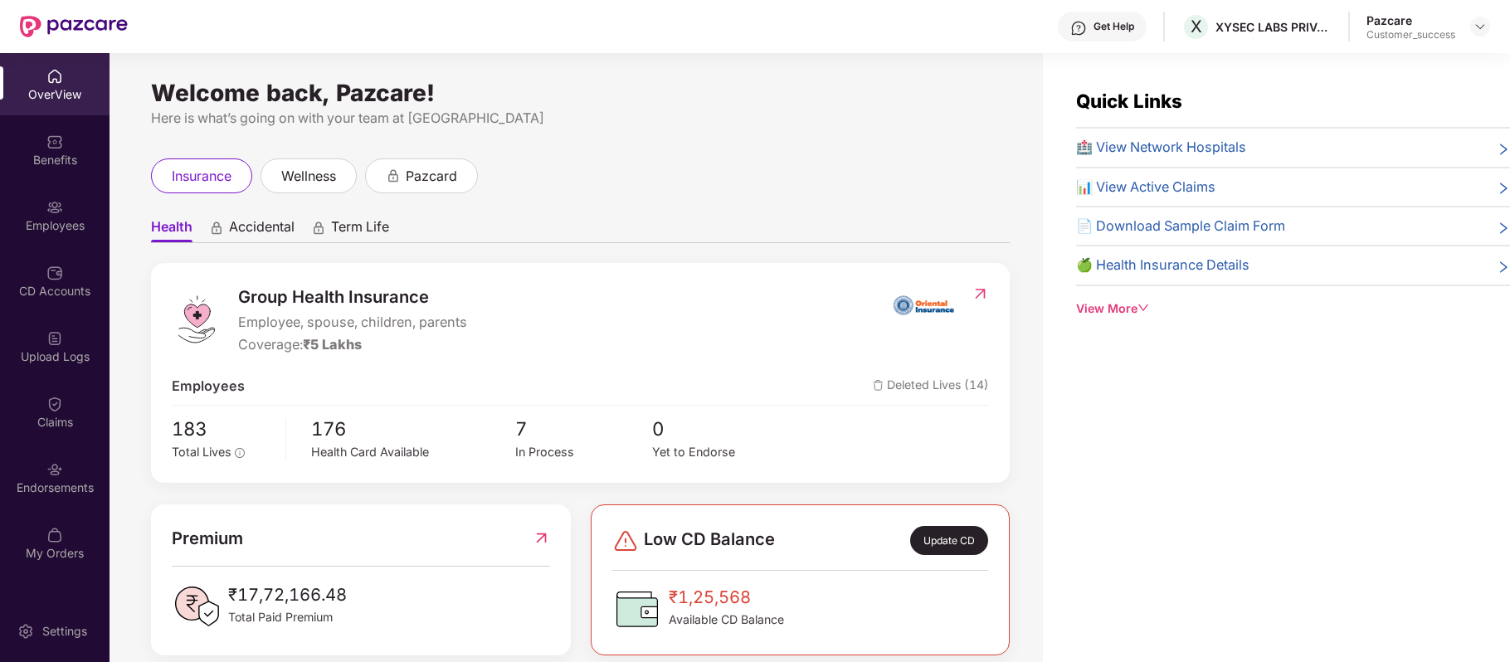
click at [61, 206] on img at bounding box center [54, 207] width 17 height 17
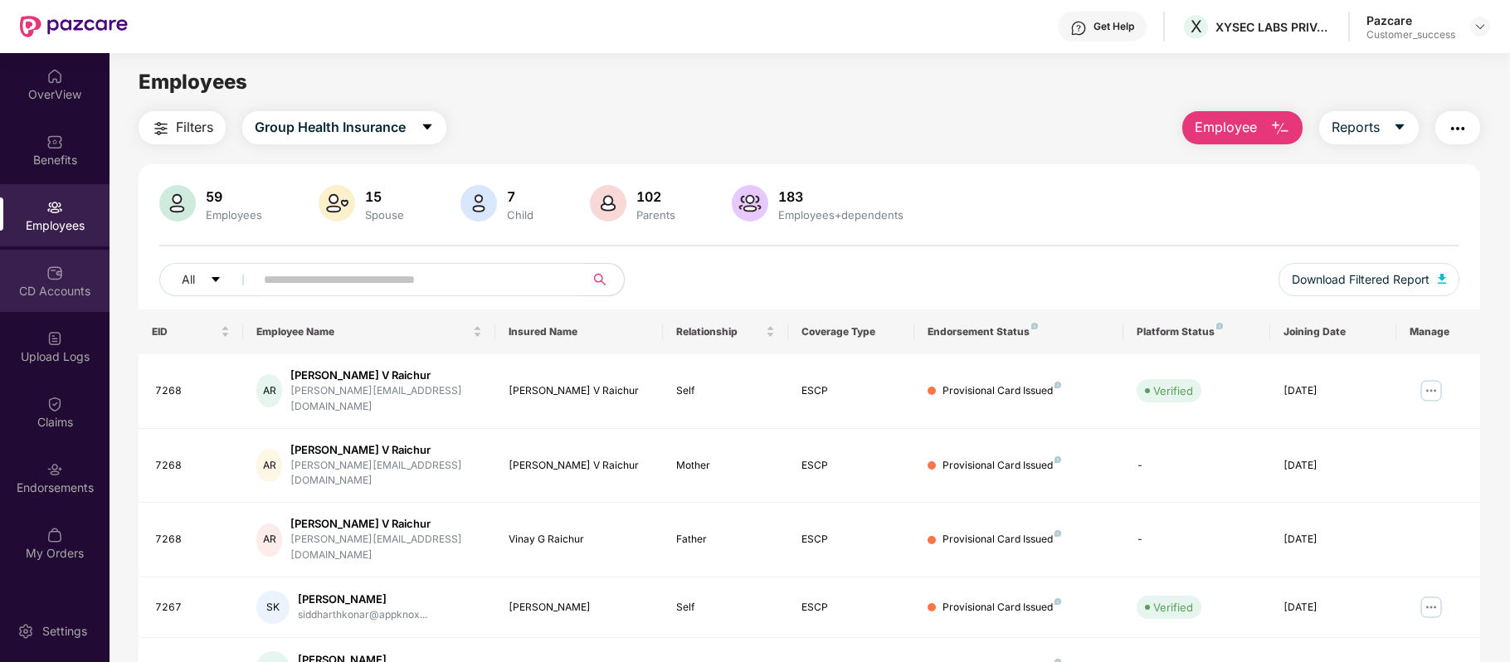
click at [35, 286] on div "CD Accounts" at bounding box center [55, 291] width 110 height 17
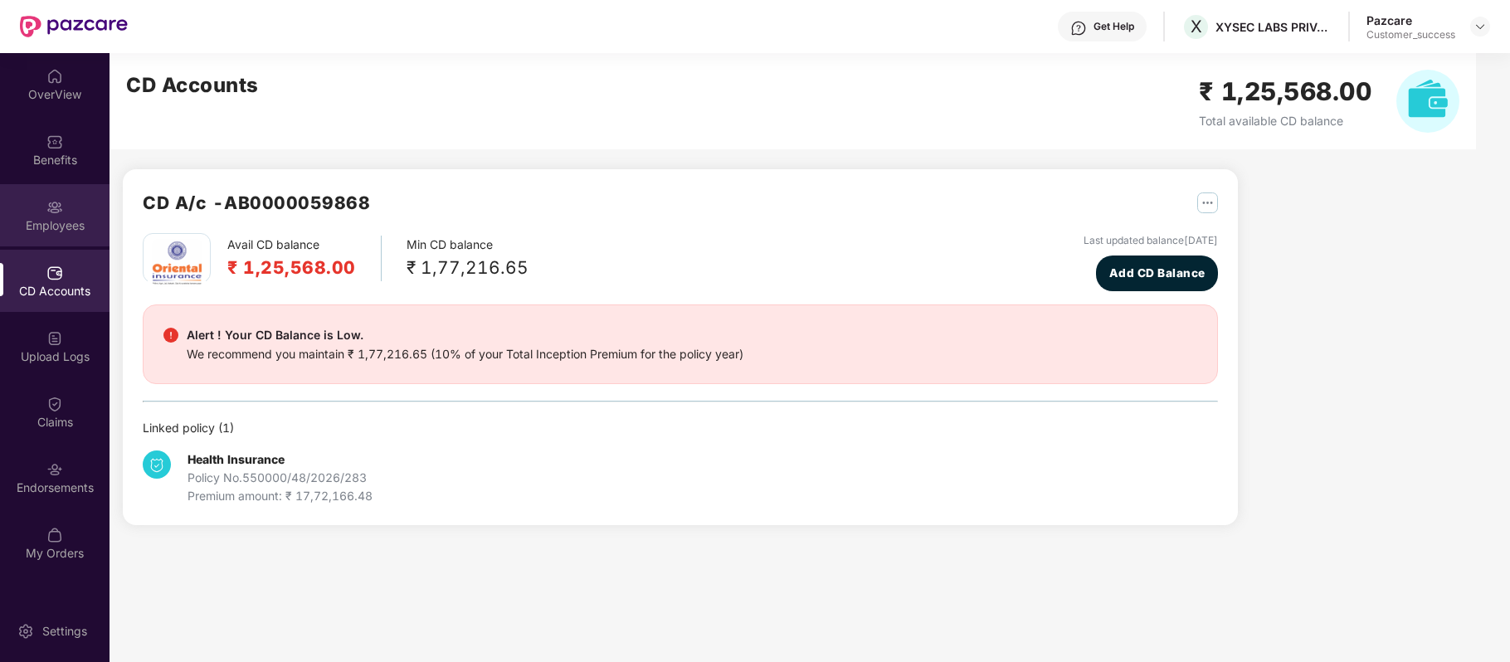
click at [58, 210] on img at bounding box center [54, 207] width 17 height 17
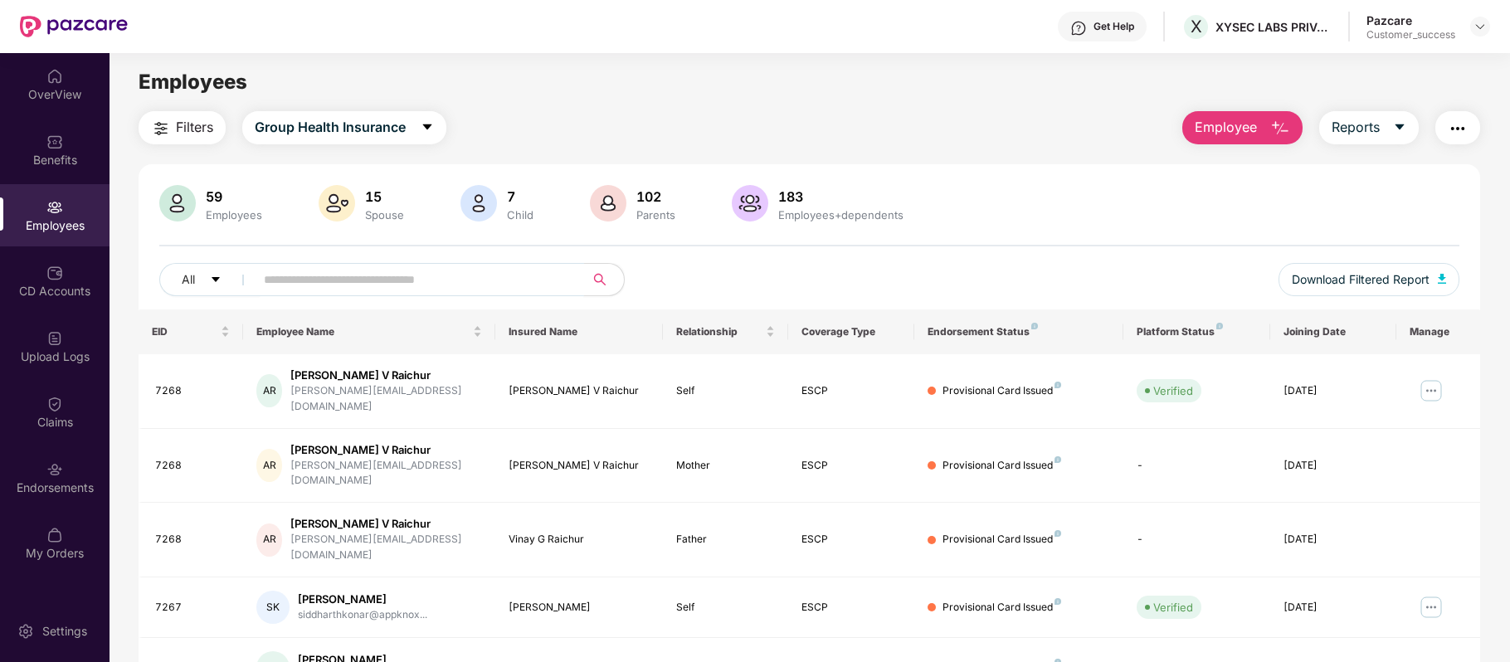
click at [450, 273] on input "text" at bounding box center [413, 279] width 298 height 25
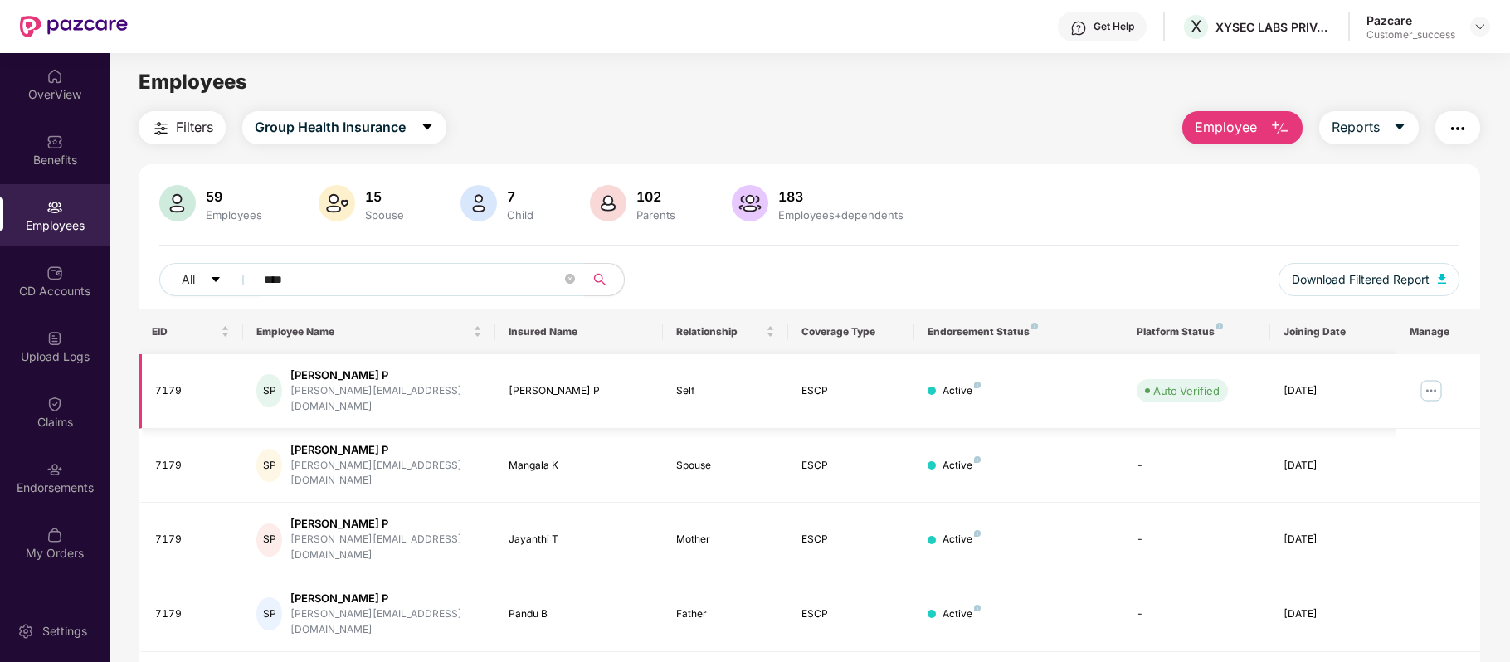
type input "****"
click at [1427, 387] on img at bounding box center [1431, 390] width 27 height 27
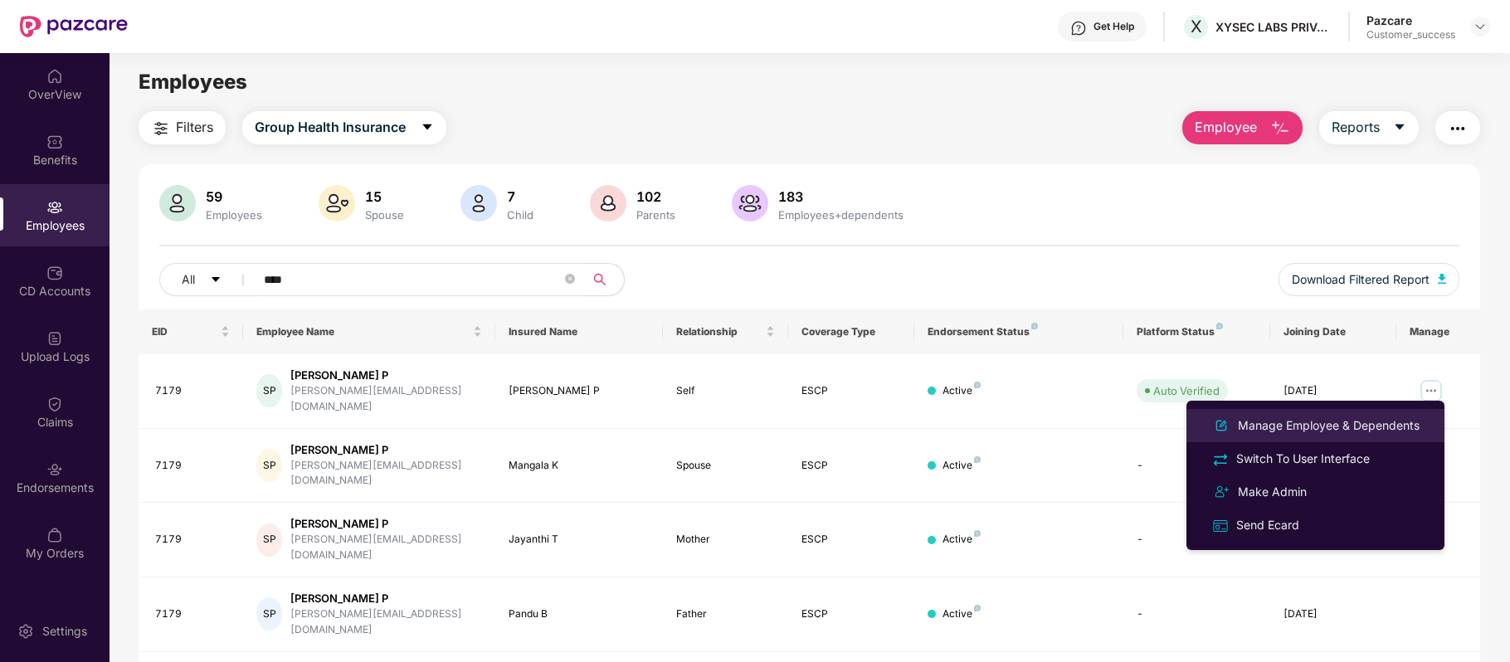
click at [1357, 420] on div "Manage Employee & Dependents" at bounding box center [1328, 425] width 188 height 18
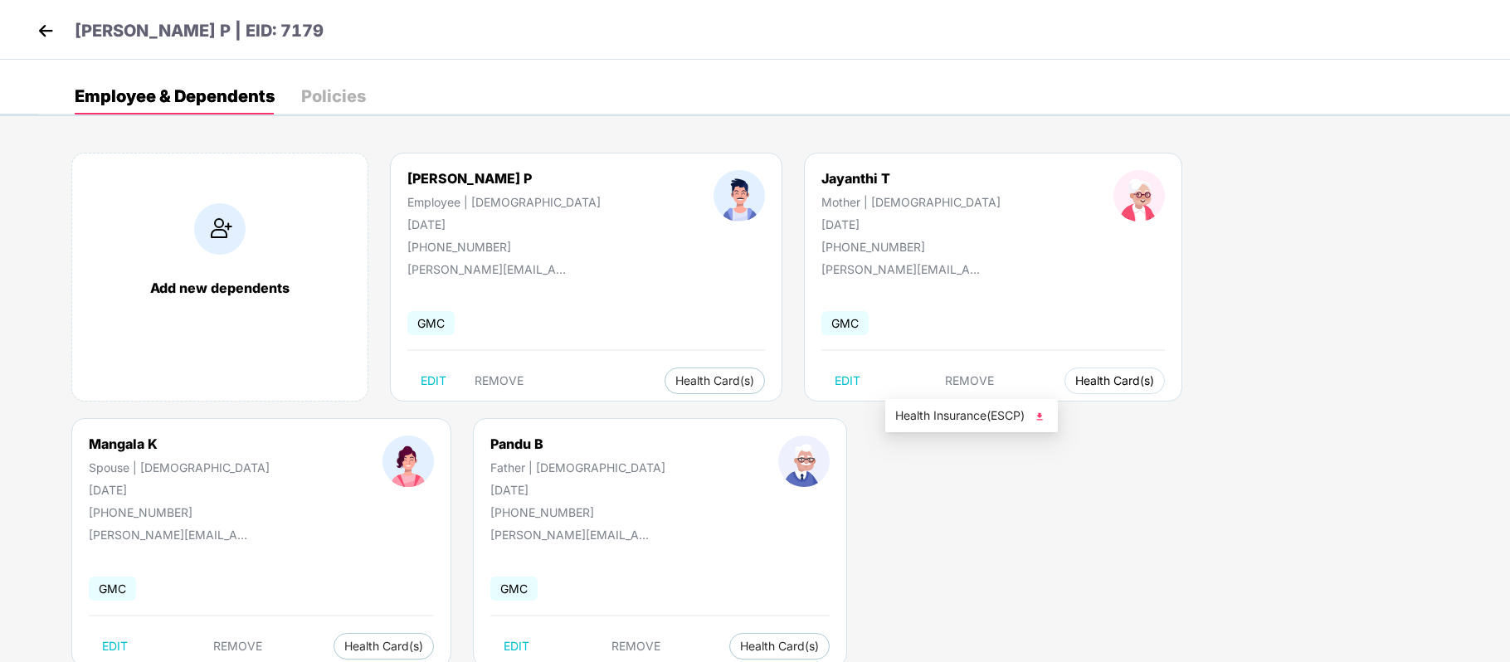
click at [1075, 378] on span "Health Card(s)" at bounding box center [1114, 381] width 79 height 8
click at [919, 412] on span "Health Insurance(ESCP)" at bounding box center [971, 416] width 153 height 18
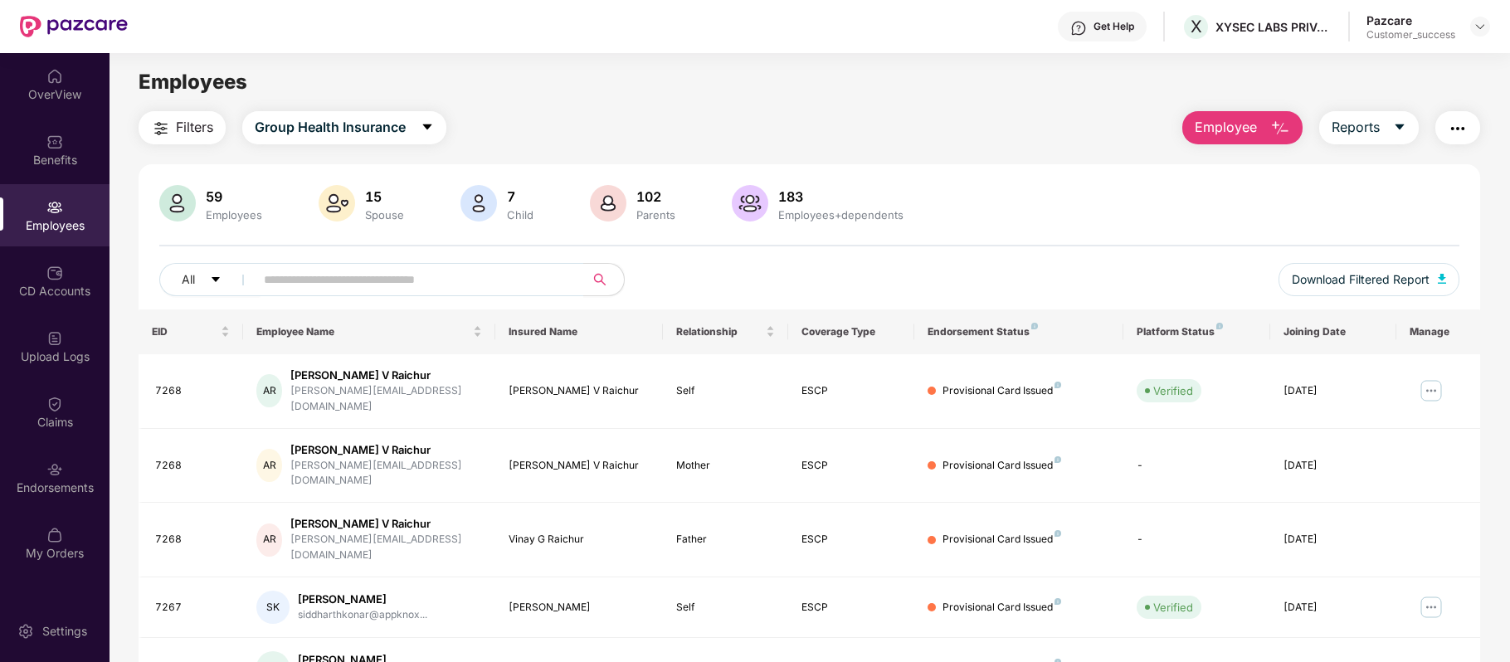
click at [1093, 35] on div "Get Help" at bounding box center [1102, 27] width 89 height 30
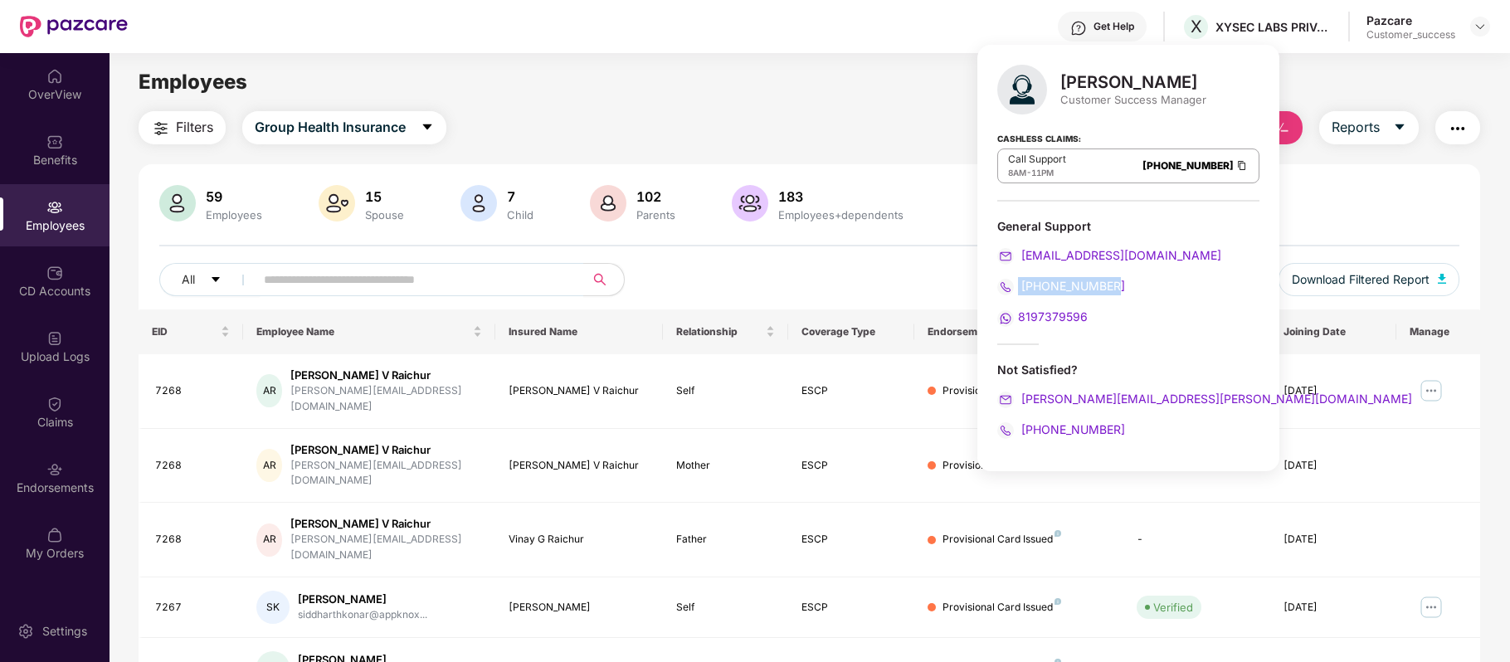
drag, startPoint x: 1116, startPoint y: 290, endPoint x: 1012, endPoint y: 283, distance: 103.9
click at [1012, 283] on div "[PHONE_NUMBER]" at bounding box center [1128, 286] width 262 height 18
copy span "[PHONE_NUMBER]"
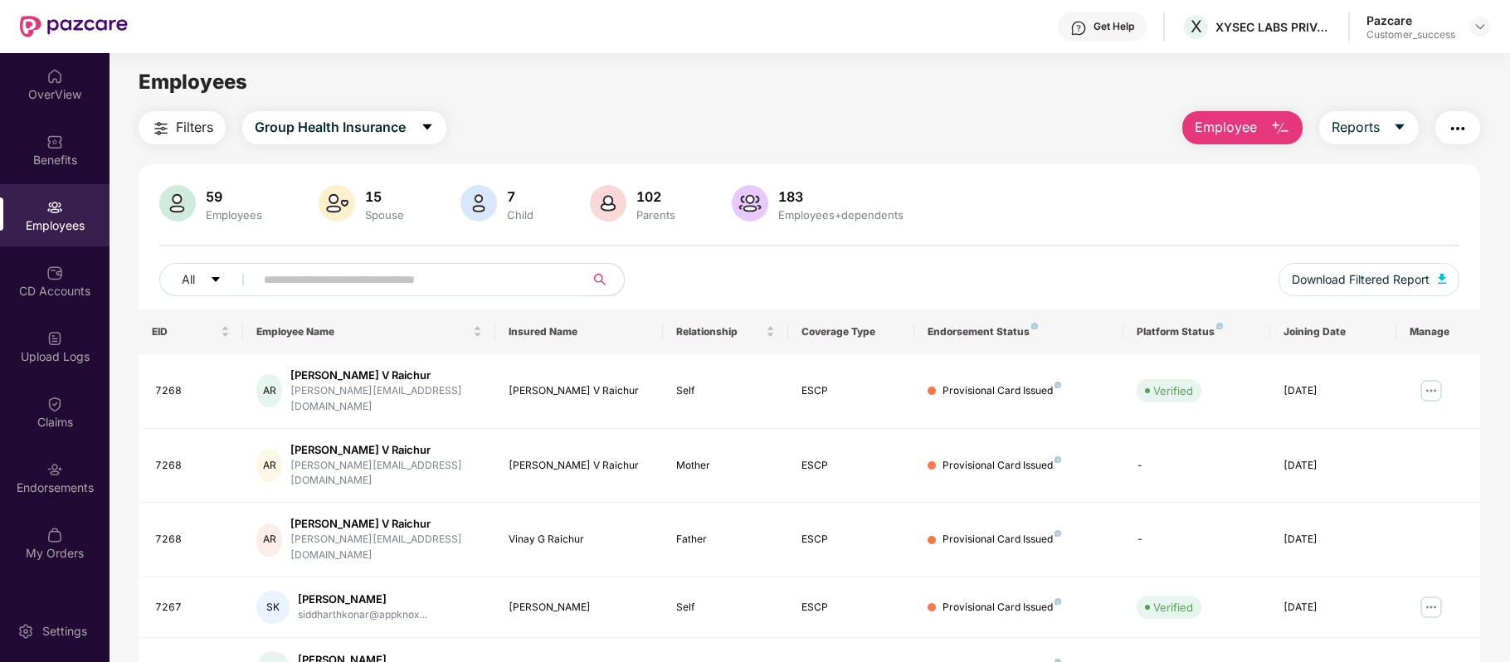
click at [376, 272] on input "text" at bounding box center [413, 279] width 298 height 25
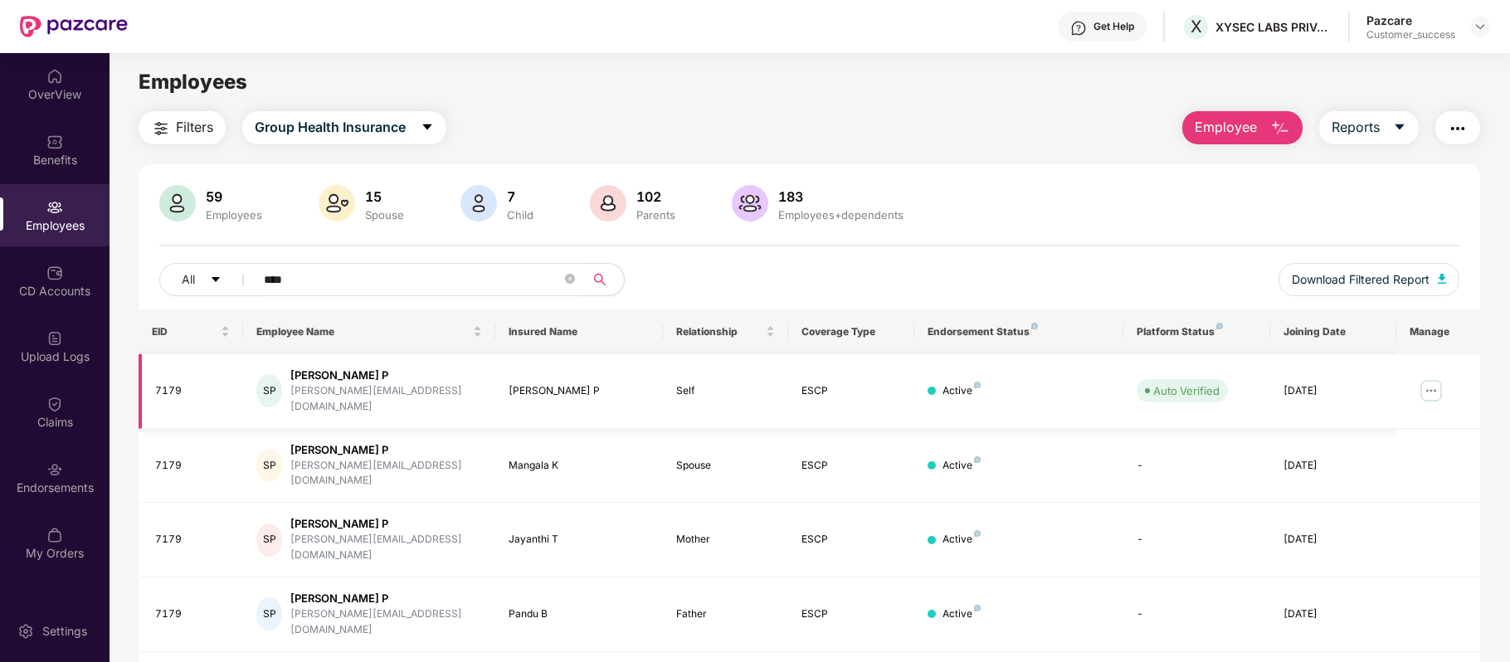
type input "****"
click at [1428, 392] on img at bounding box center [1431, 390] width 27 height 27
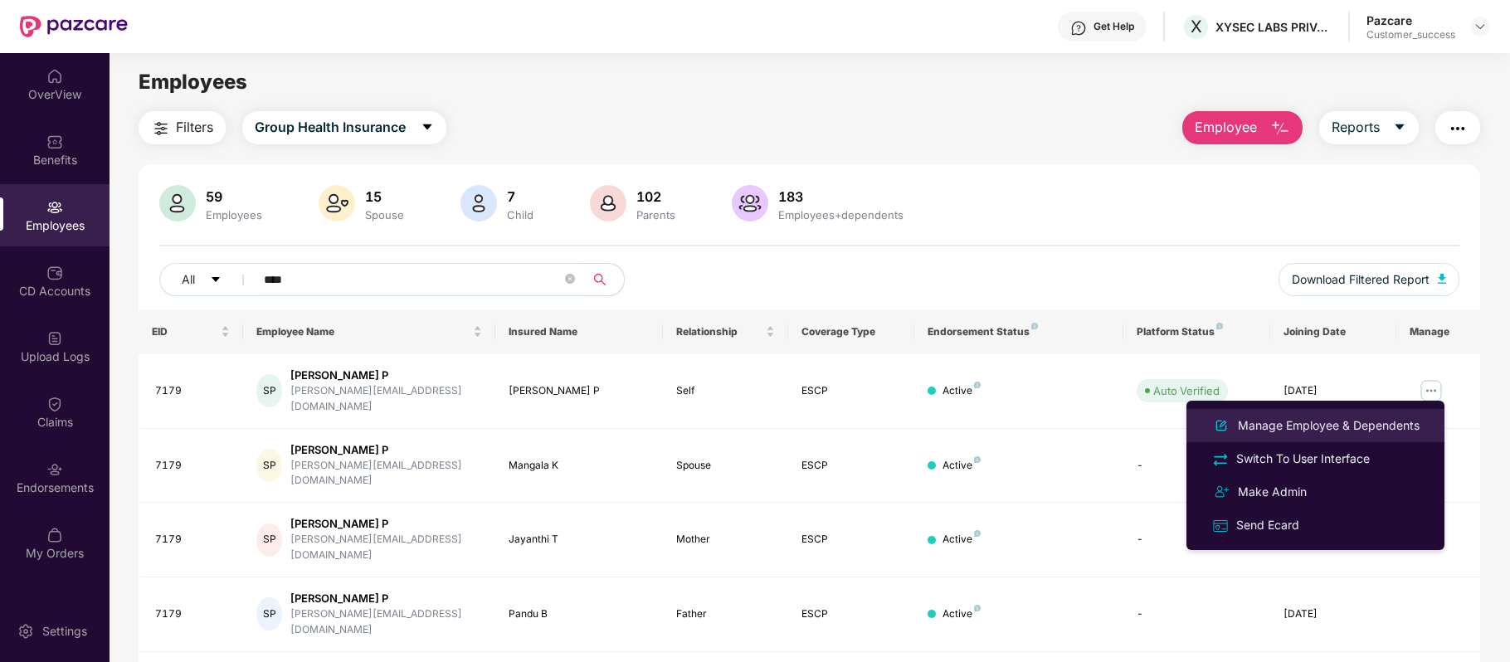
click at [1361, 426] on div "Manage Employee & Dependents" at bounding box center [1328, 425] width 188 height 18
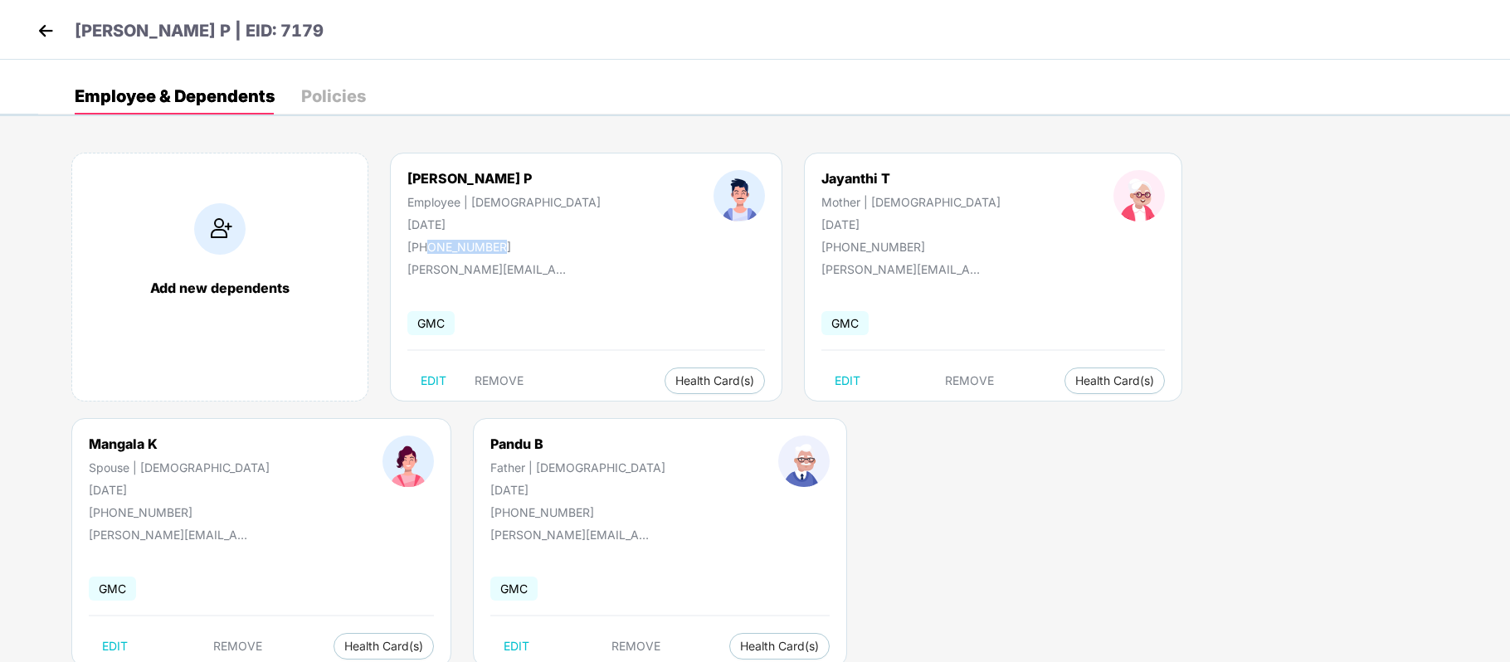
drag, startPoint x: 509, startPoint y: 241, endPoint x: 426, endPoint y: 246, distance: 83.1
click at [426, 246] on div "[PERSON_NAME] P Employee | [DEMOGRAPHIC_DATA] [DATE] [PHONE_NUMBER]" at bounding box center [504, 212] width 306 height 84
copy div "9739052958"
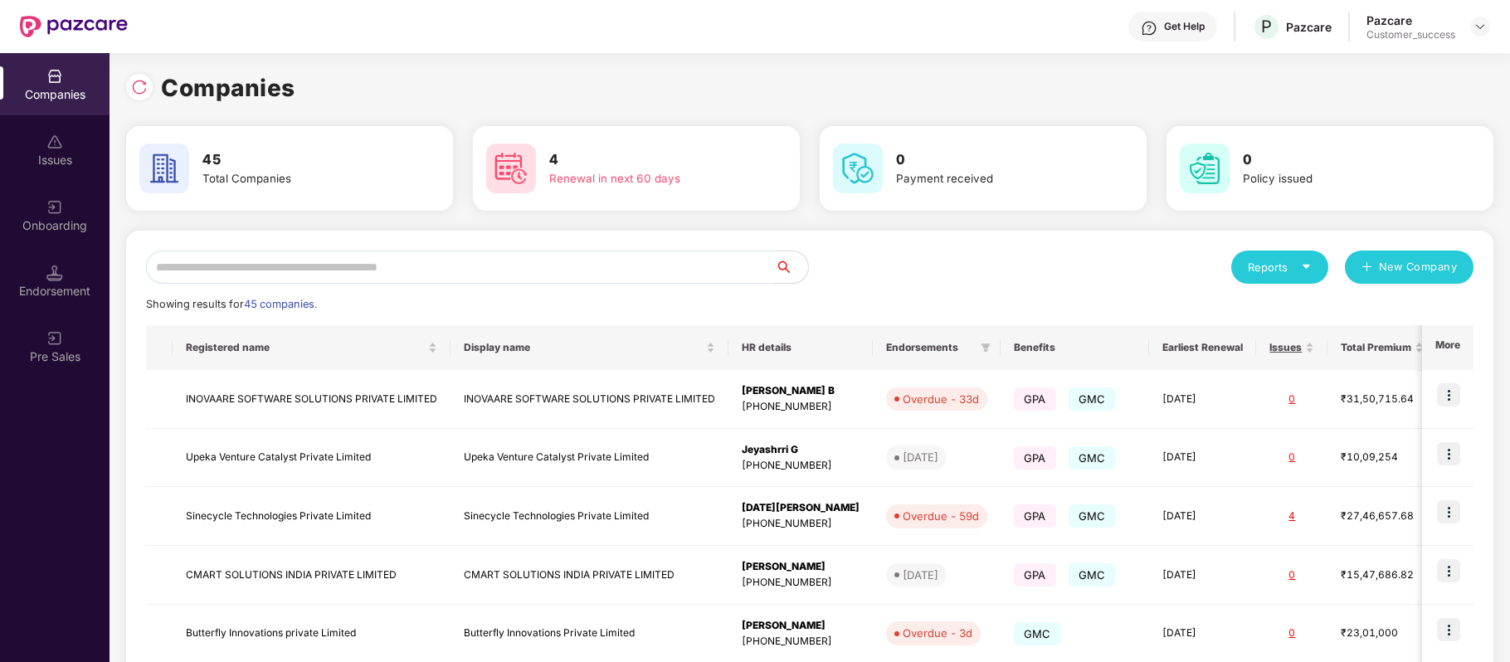
click at [451, 265] on input "text" at bounding box center [460, 267] width 629 height 33
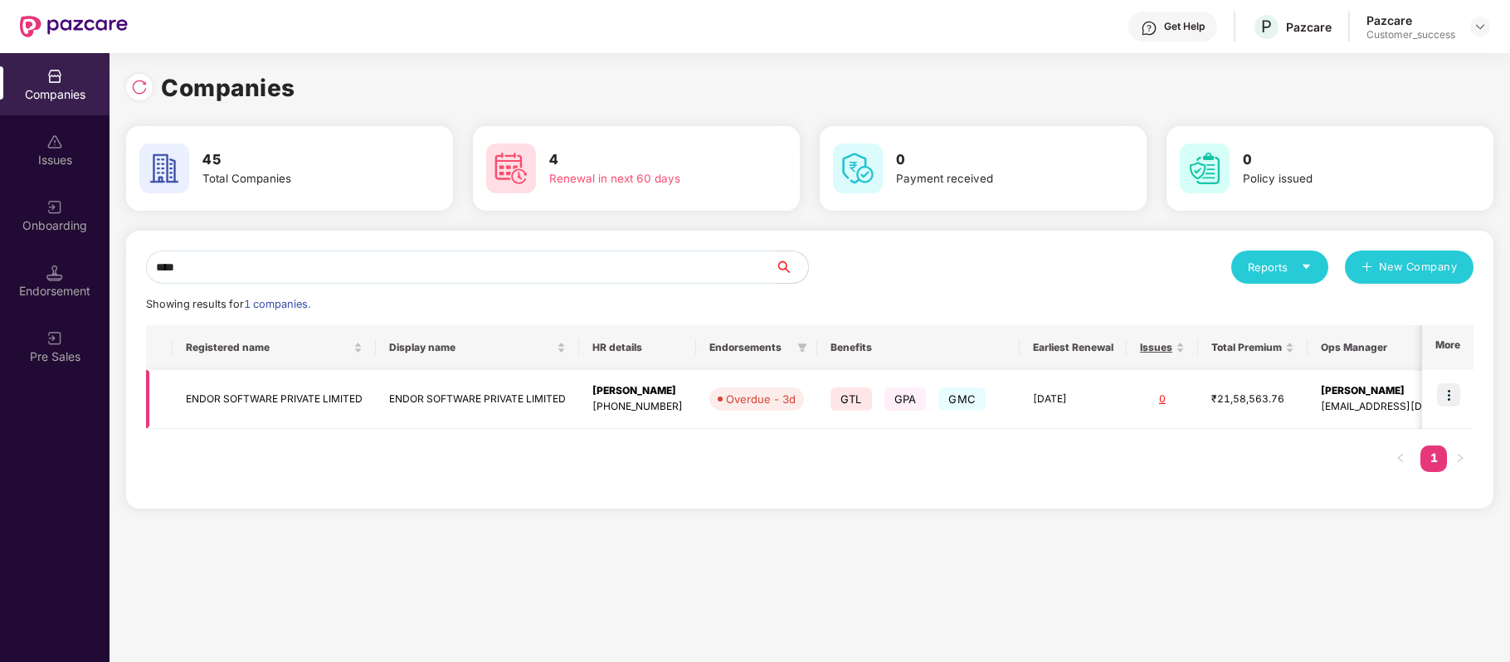
type input "****"
click at [329, 400] on td "ENDOR SOFTWARE PRIVATE LIMITED" at bounding box center [274, 399] width 203 height 59
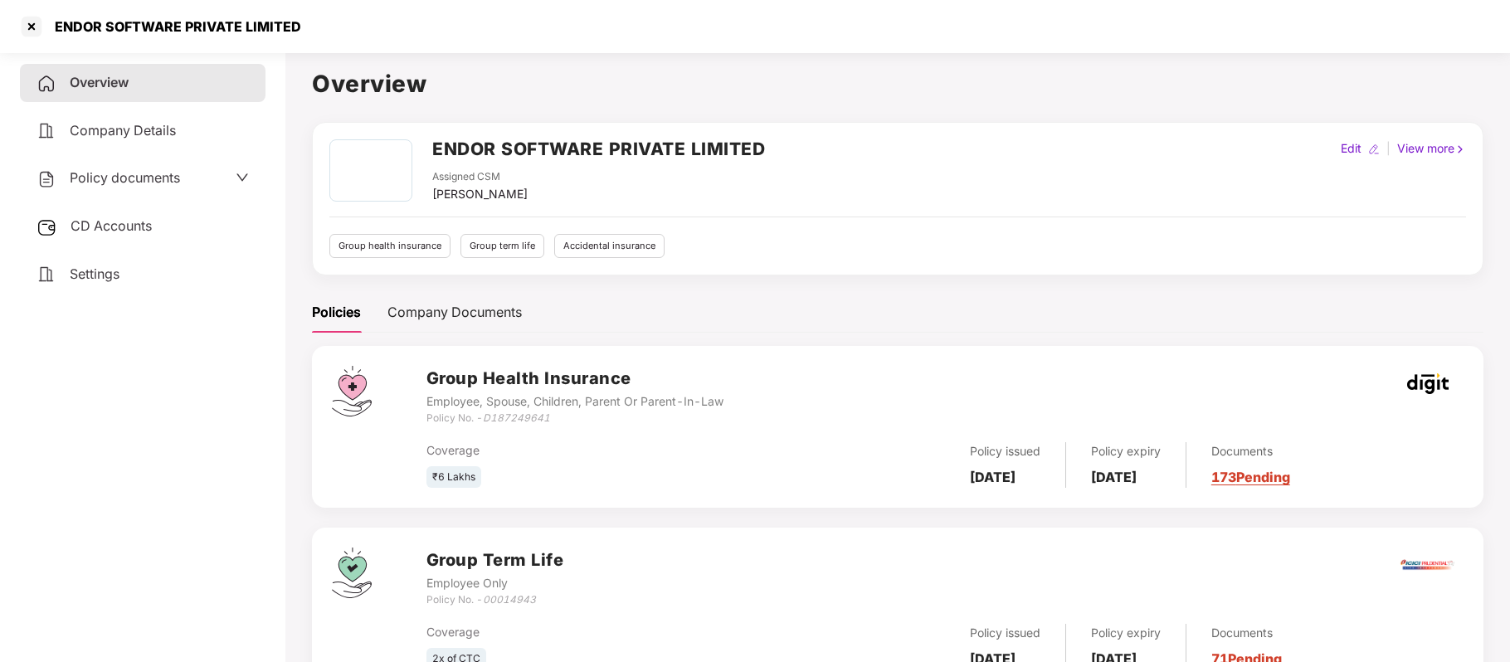
click at [157, 179] on span "Policy documents" at bounding box center [125, 177] width 110 height 17
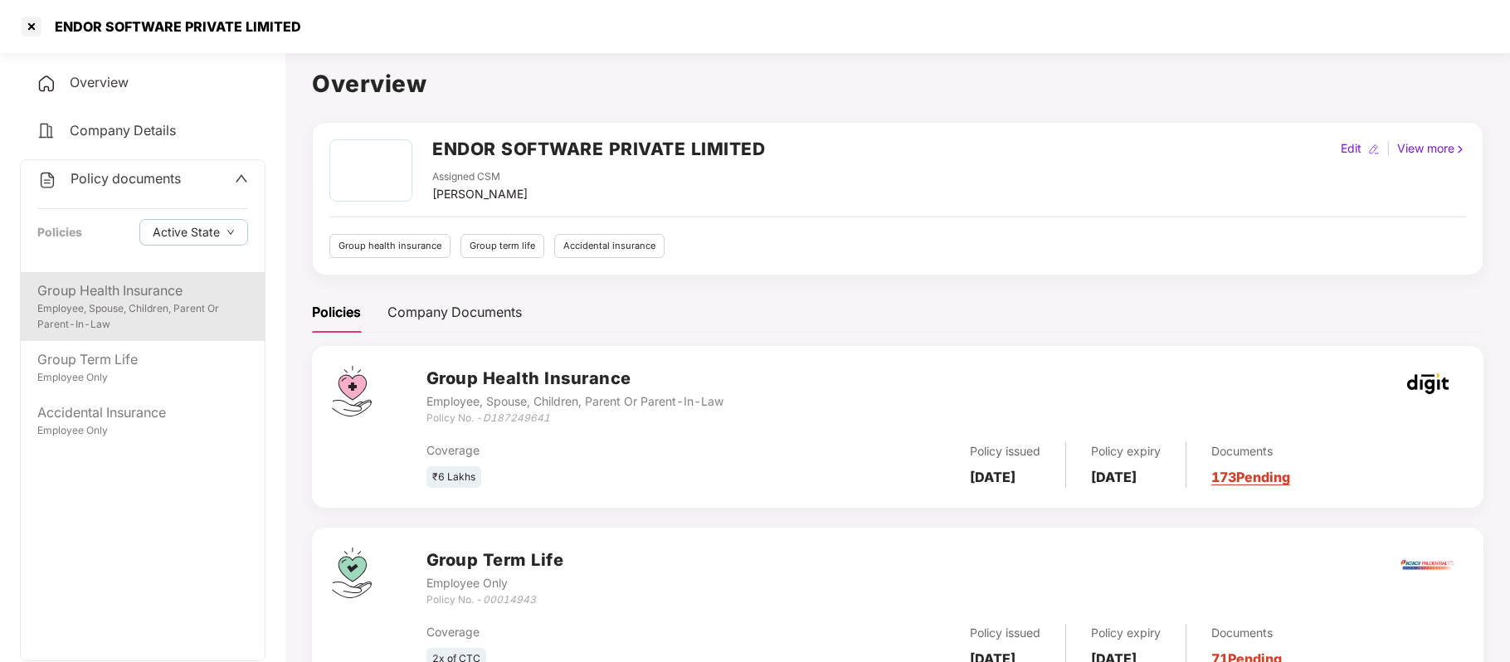
click at [146, 296] on div "Group Health Insurance" at bounding box center [142, 290] width 211 height 21
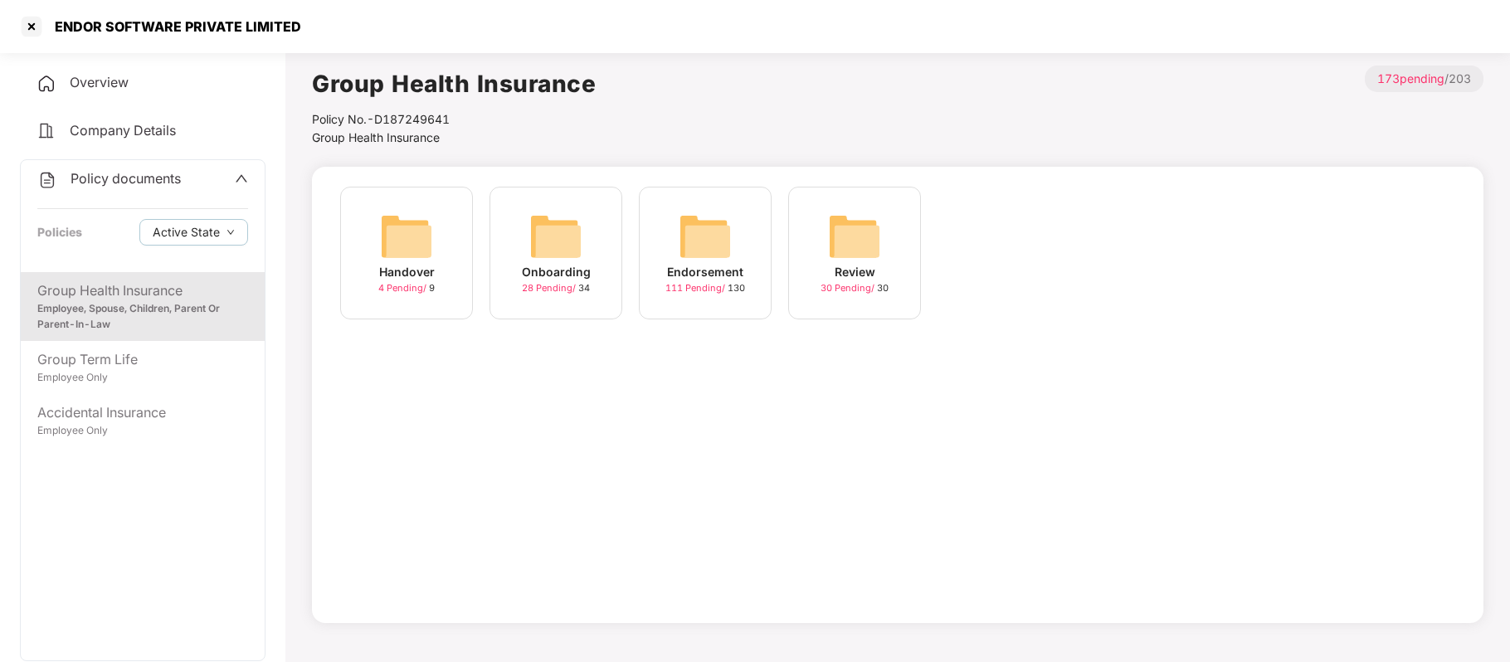
click at [569, 279] on div "Onboarding" at bounding box center [556, 272] width 69 height 18
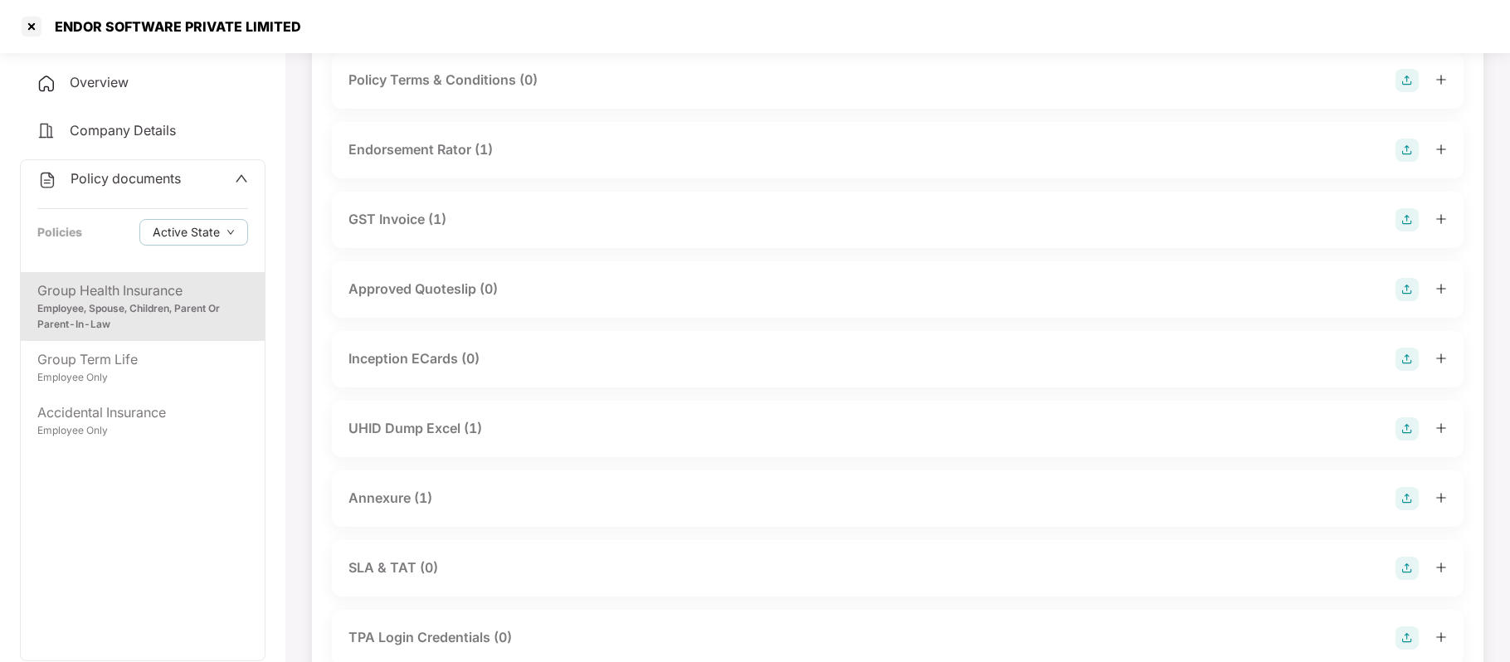
scroll to position [496, 0]
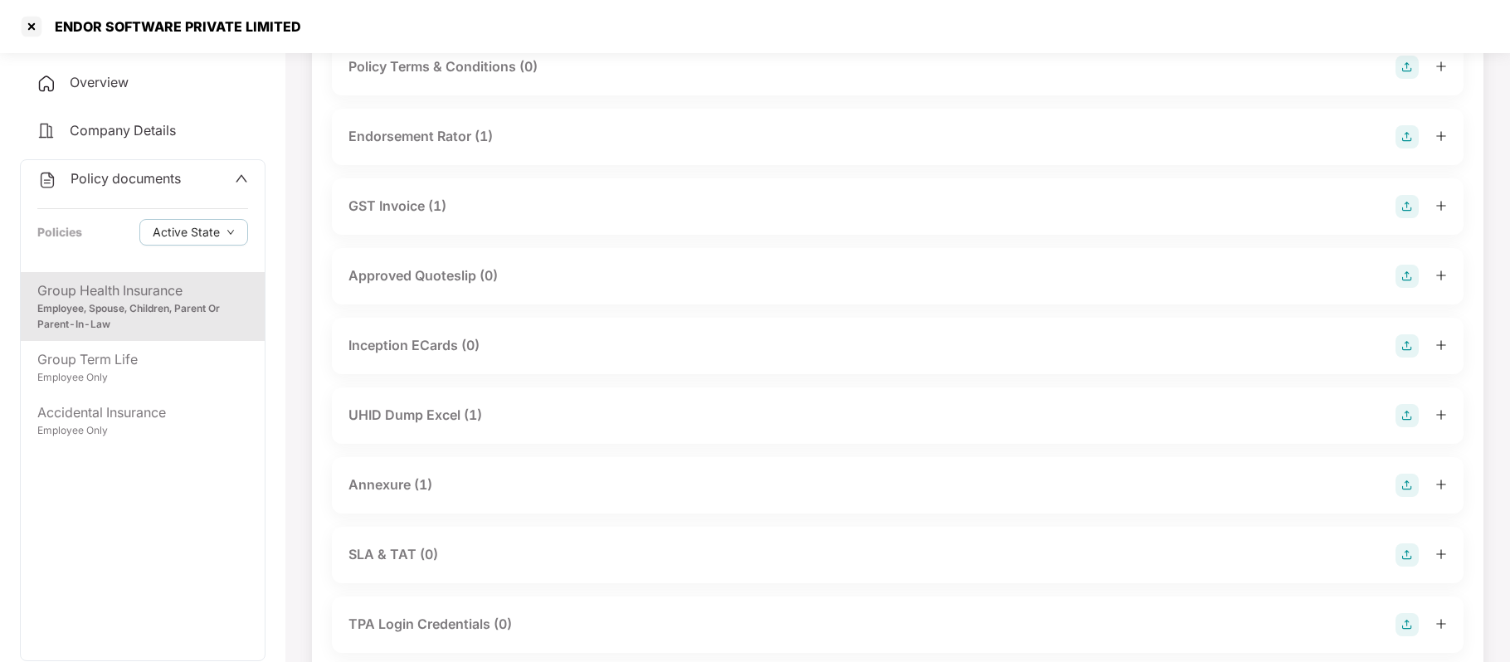
click at [428, 483] on div "Annexure (1)" at bounding box center [390, 485] width 84 height 21
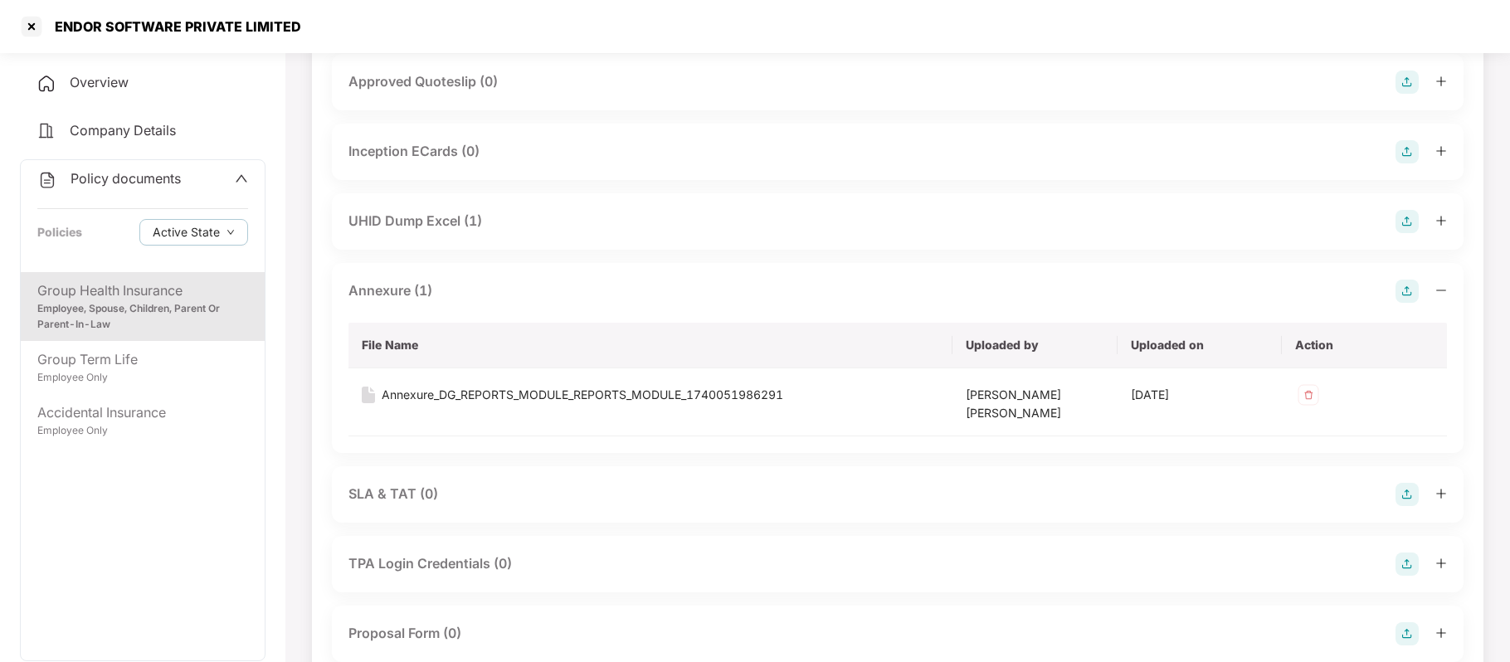
scroll to position [694, 0]
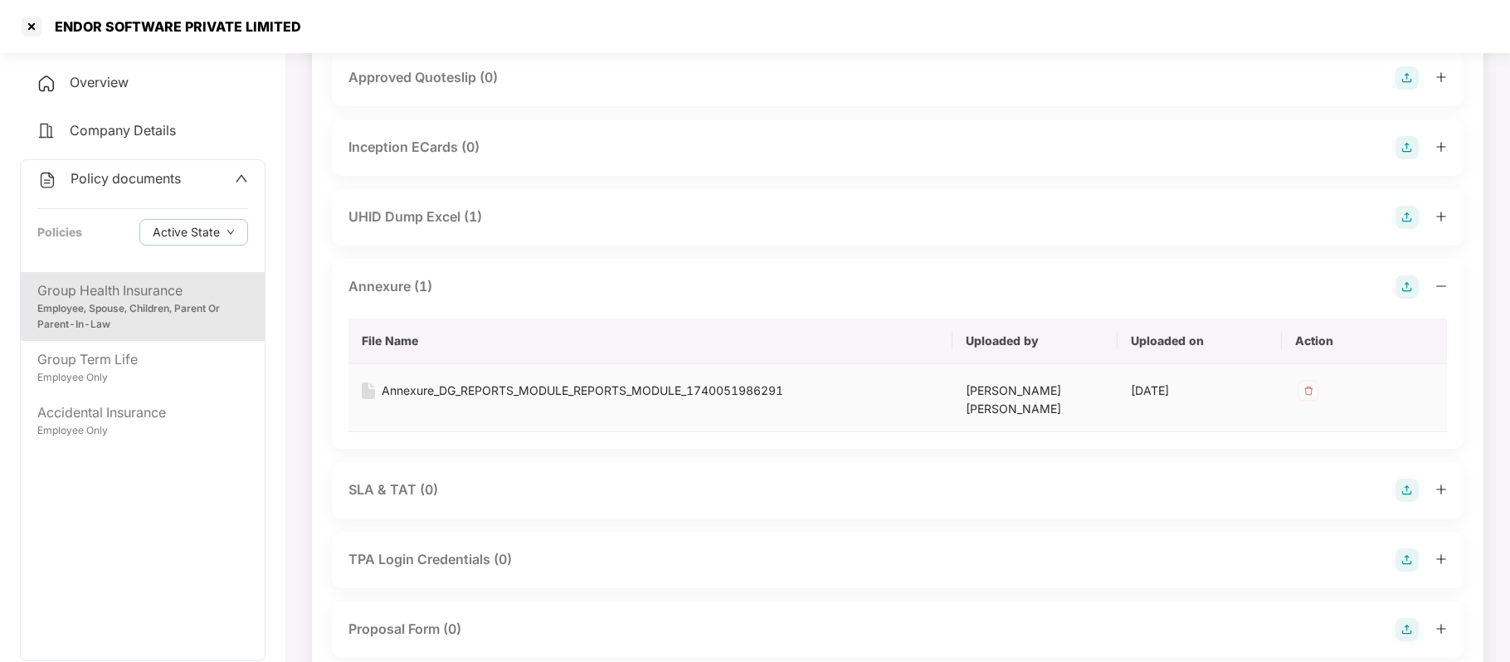
click at [690, 385] on div "Annexure_DG_REPORTS_MODULE_REPORTS_MODULE_1740051986291" at bounding box center [583, 391] width 402 height 18
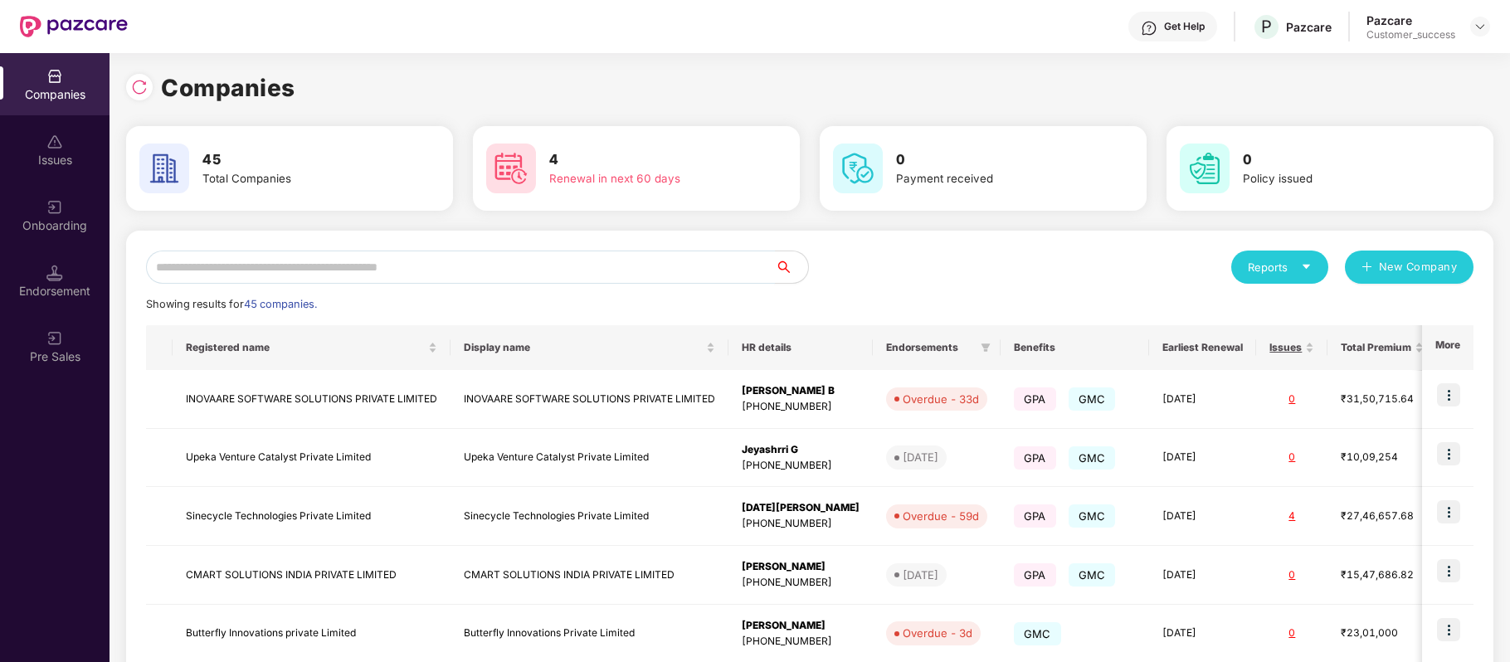
click at [486, 274] on input "text" at bounding box center [460, 267] width 629 height 33
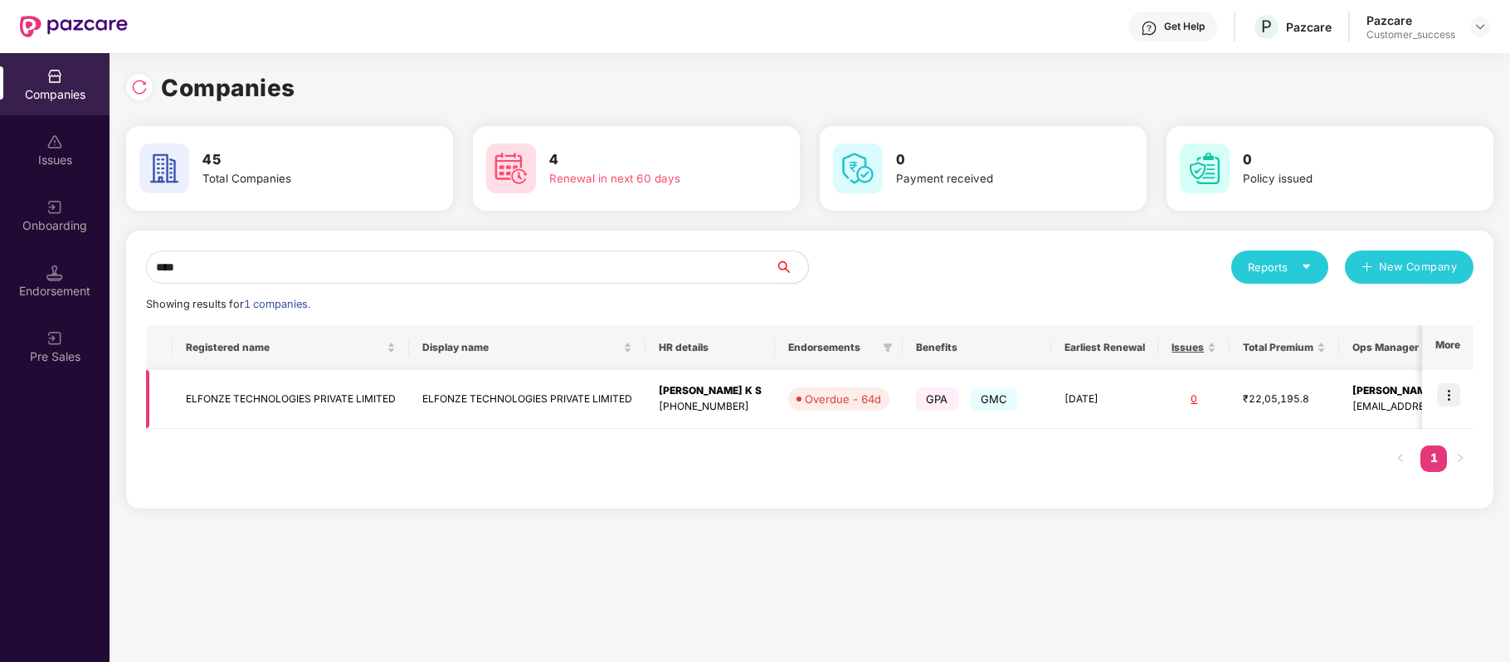
type input "****"
click at [1448, 400] on img at bounding box center [1448, 394] width 23 height 23
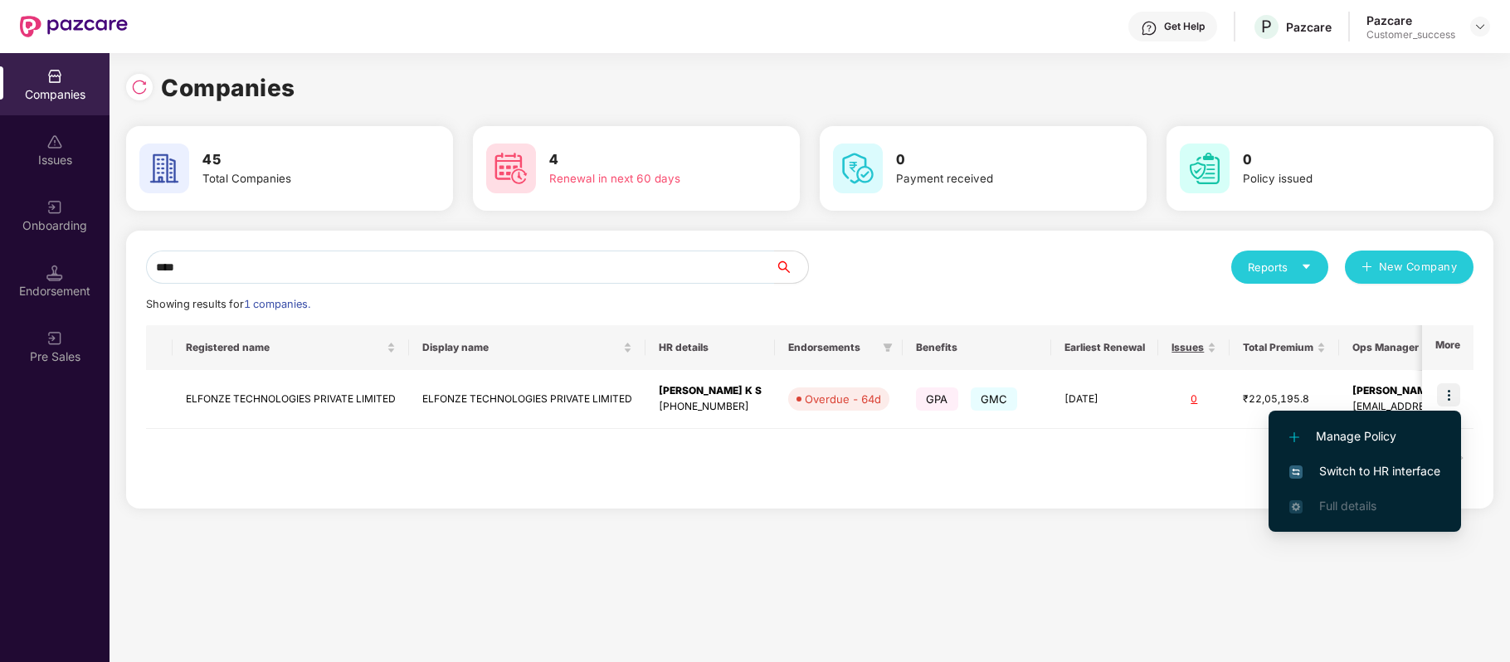
click at [1407, 462] on span "Switch to HR interface" at bounding box center [1364, 471] width 151 height 18
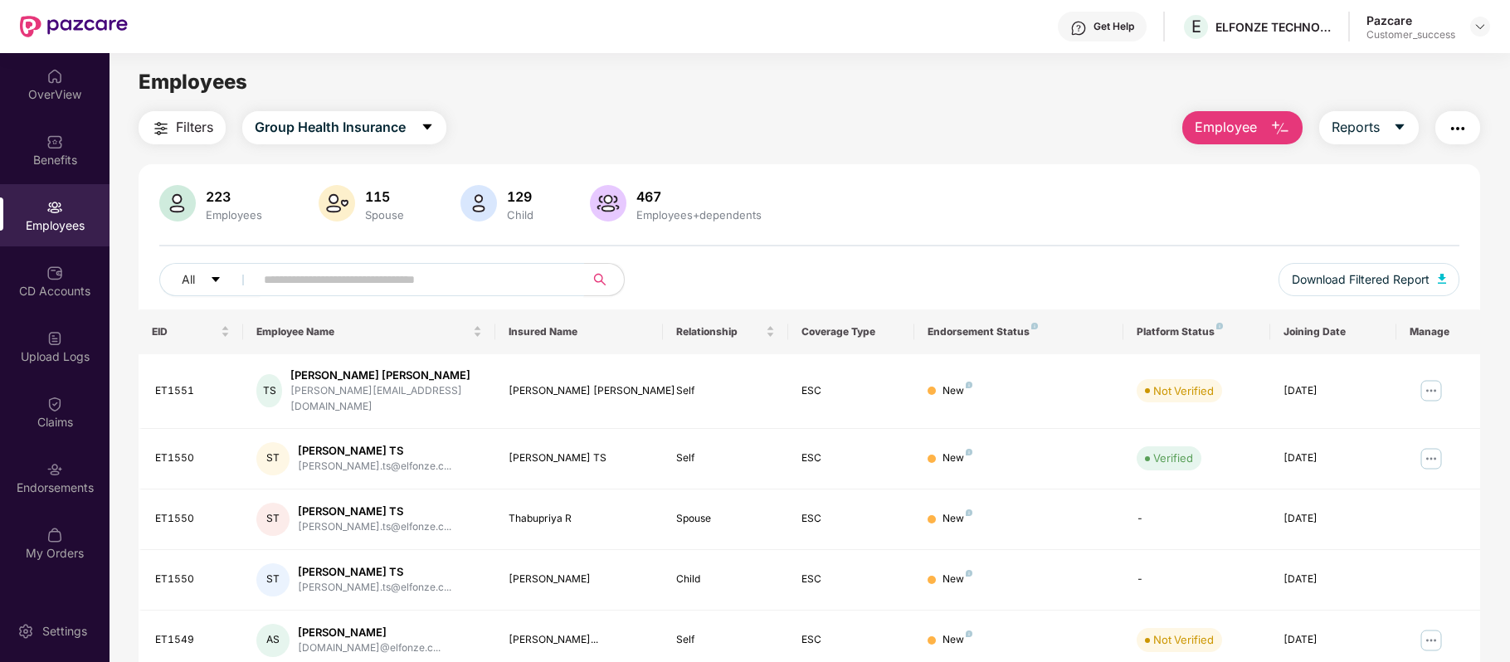
click at [300, 280] on input "text" at bounding box center [413, 279] width 298 height 25
paste input "*******"
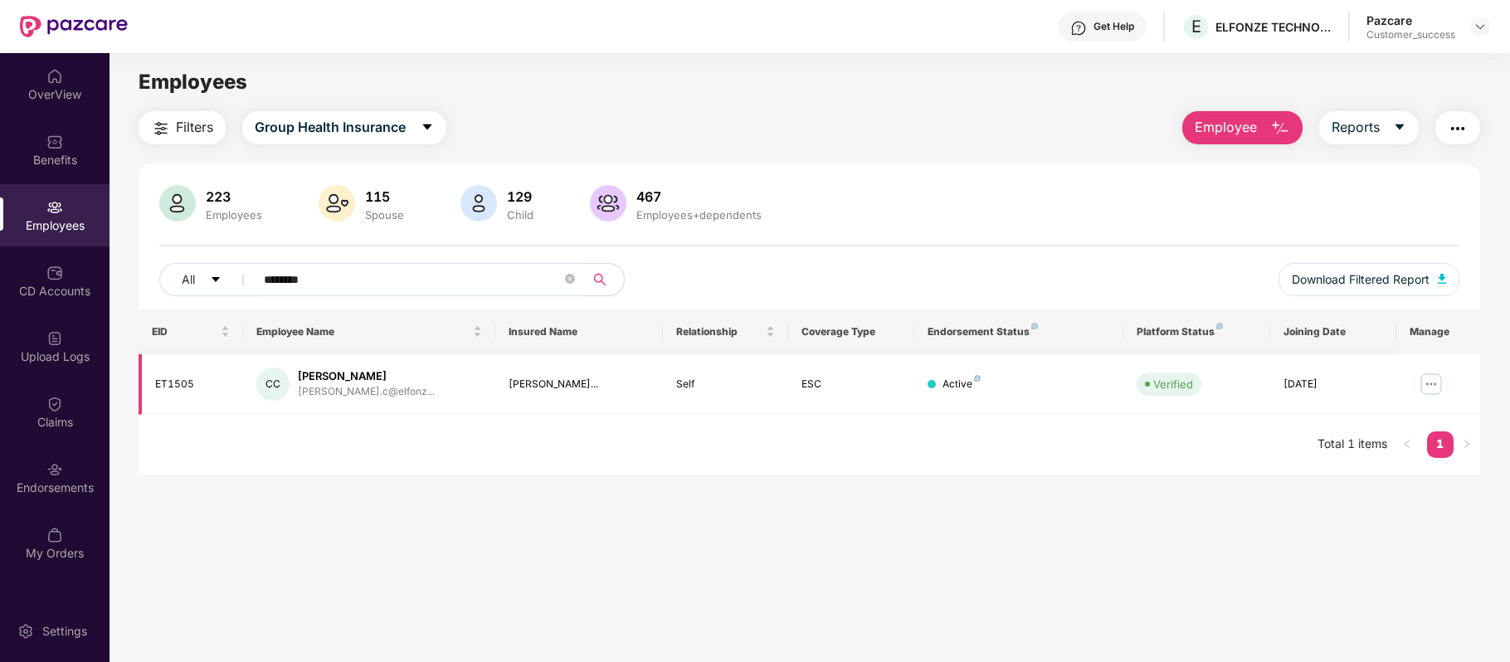
type input "*******"
drag, startPoint x: 446, startPoint y: 375, endPoint x: 299, endPoint y: 367, distance: 147.9
click at [299, 368] on div "CC [PERSON_NAME]..." at bounding box center [368, 384] width 225 height 33
copy div "[PERSON_NAME]"
drag, startPoint x: 206, startPoint y: 389, endPoint x: 153, endPoint y: 383, distance: 52.6
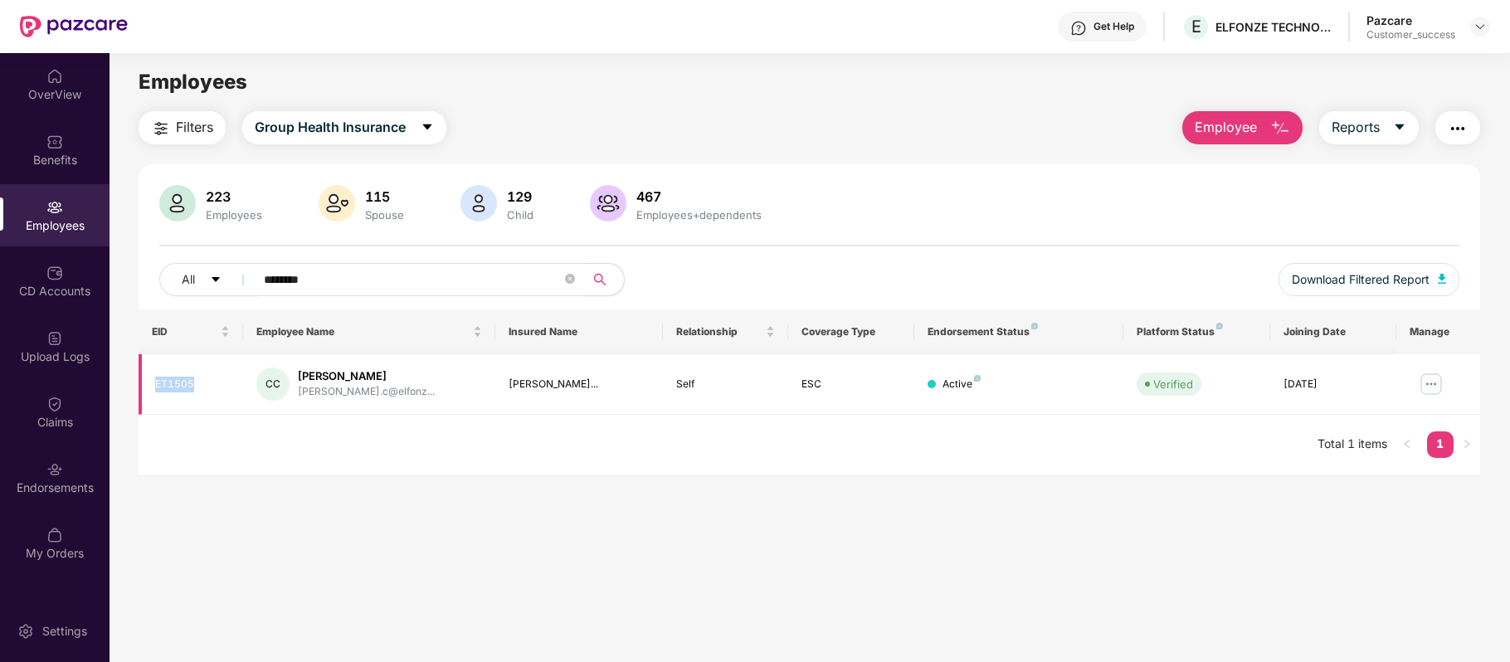
click at [153, 383] on td "ET1505" at bounding box center [191, 384] width 105 height 61
copy div "ET1505"
click at [1430, 387] on img at bounding box center [1431, 384] width 27 height 27
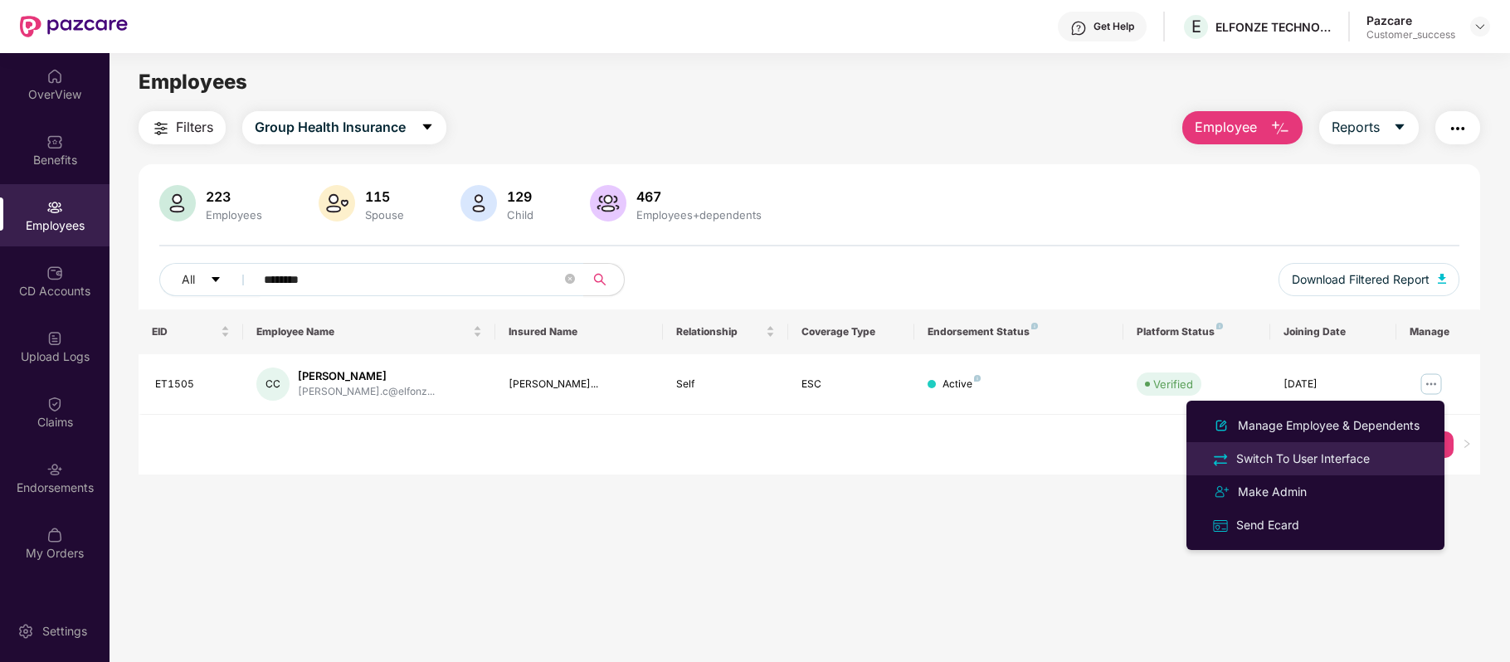
click at [1329, 455] on div "Switch To User Interface" at bounding box center [1303, 459] width 140 height 18
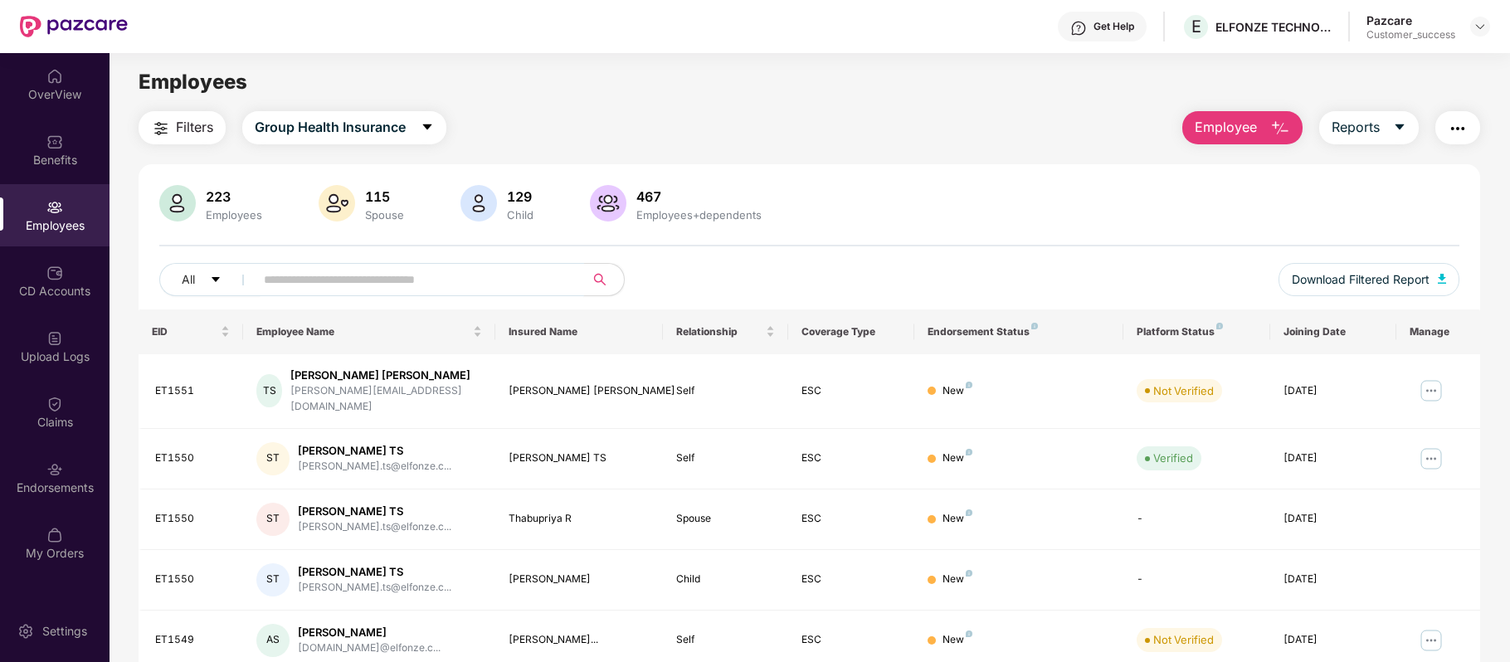
click at [413, 279] on input "text" at bounding box center [413, 279] width 298 height 25
paste input "******"
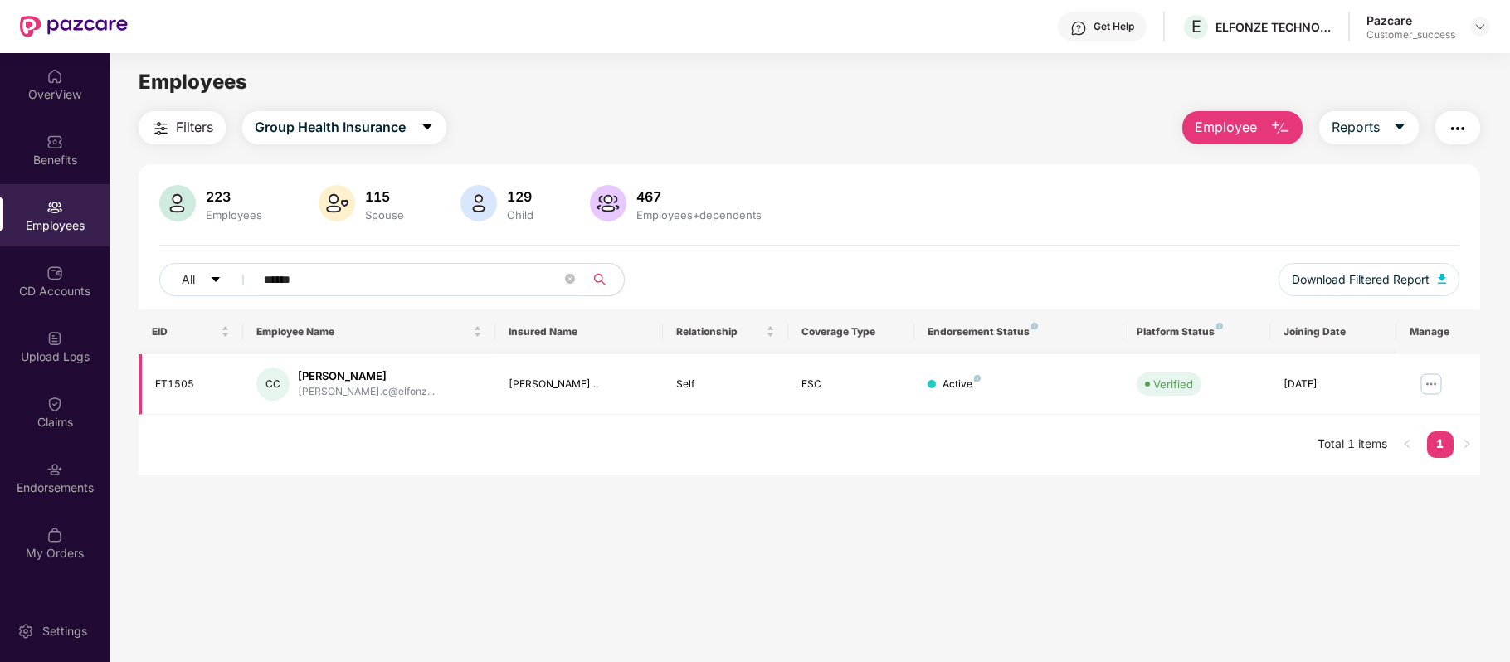
type input "******"
click at [1431, 385] on img at bounding box center [1431, 384] width 27 height 27
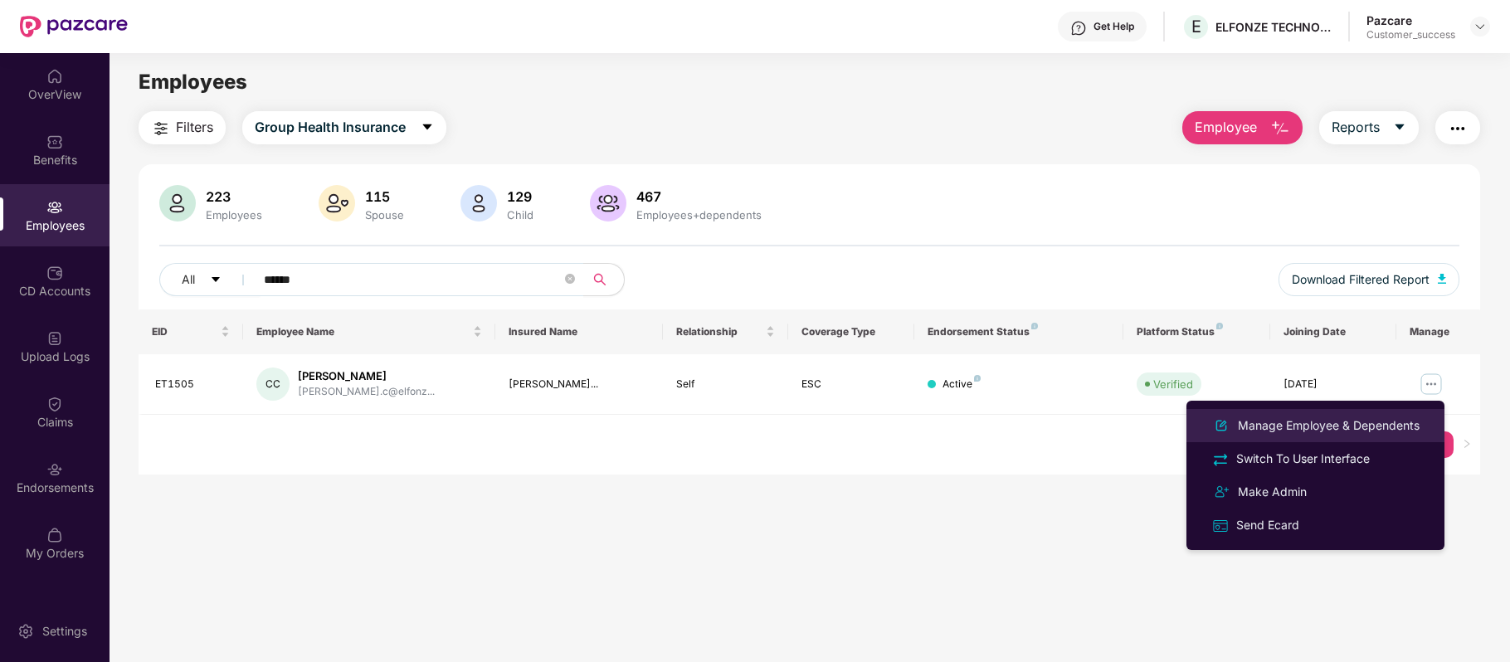
click at [1356, 416] on div "Manage Employee & Dependents" at bounding box center [1328, 425] width 188 height 18
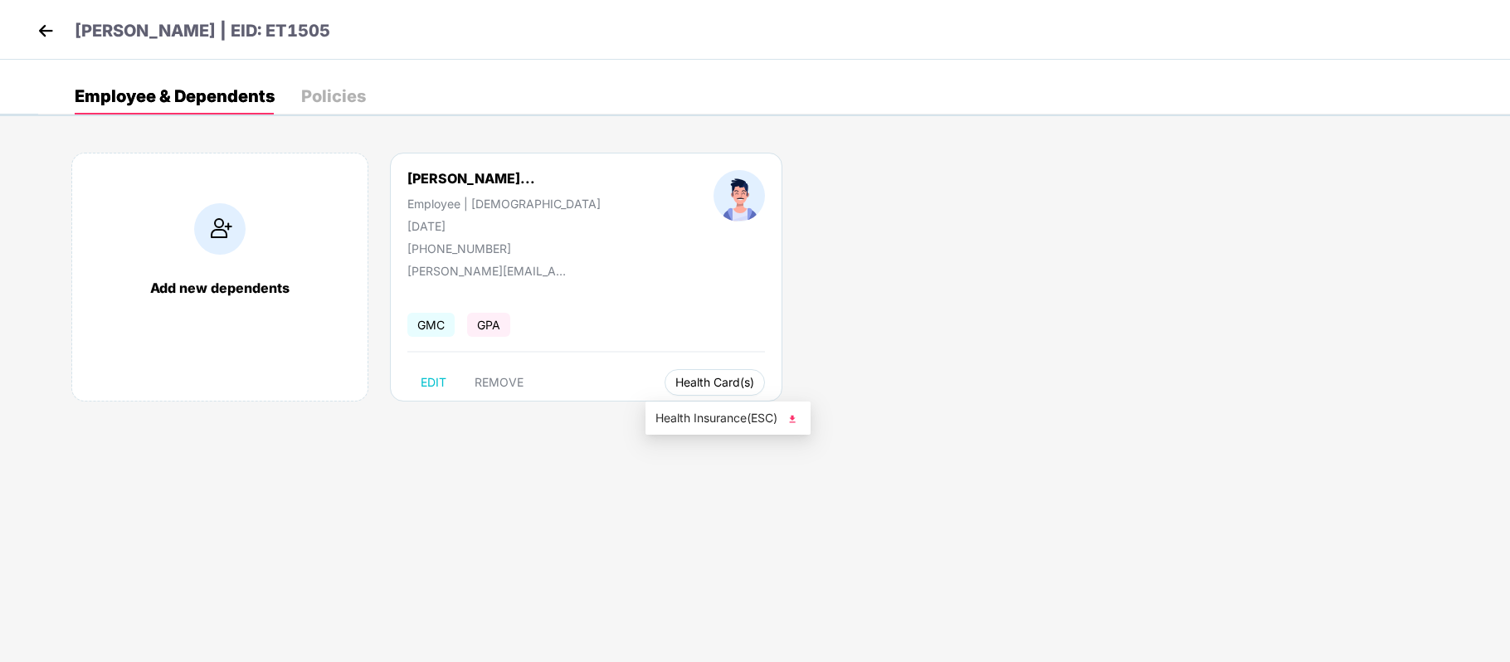
click at [682, 380] on span "Health Card(s)" at bounding box center [714, 382] width 79 height 8
click at [697, 411] on span "Health Insurance(ESC)" at bounding box center [727, 418] width 145 height 18
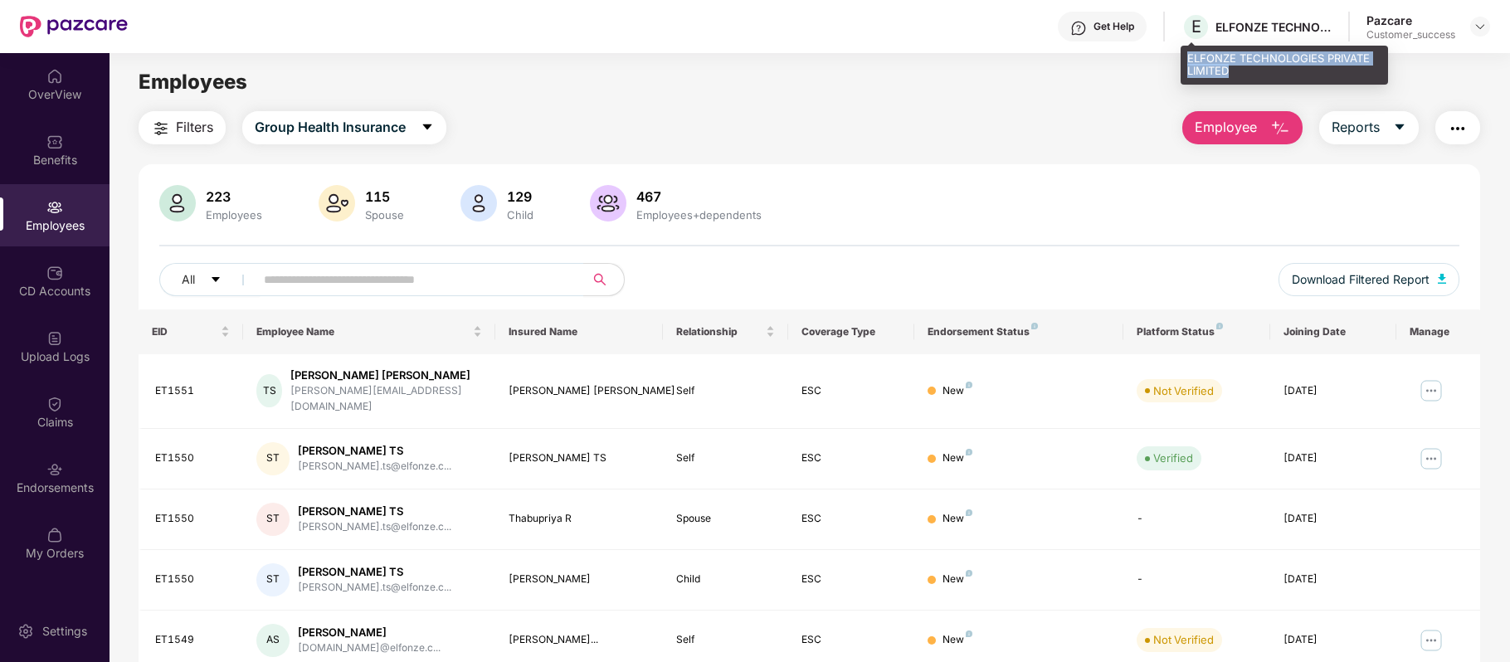
drag, startPoint x: 1186, startPoint y: 51, endPoint x: 1246, endPoint y: 71, distance: 63.0
click at [1246, 71] on div "ELFONZE TECHNOLOGIES PRIVATE LIMITED" at bounding box center [1284, 65] width 207 height 39
copy div "ELFONZE TECHNOLOGIES PRIVATE LIMITED"
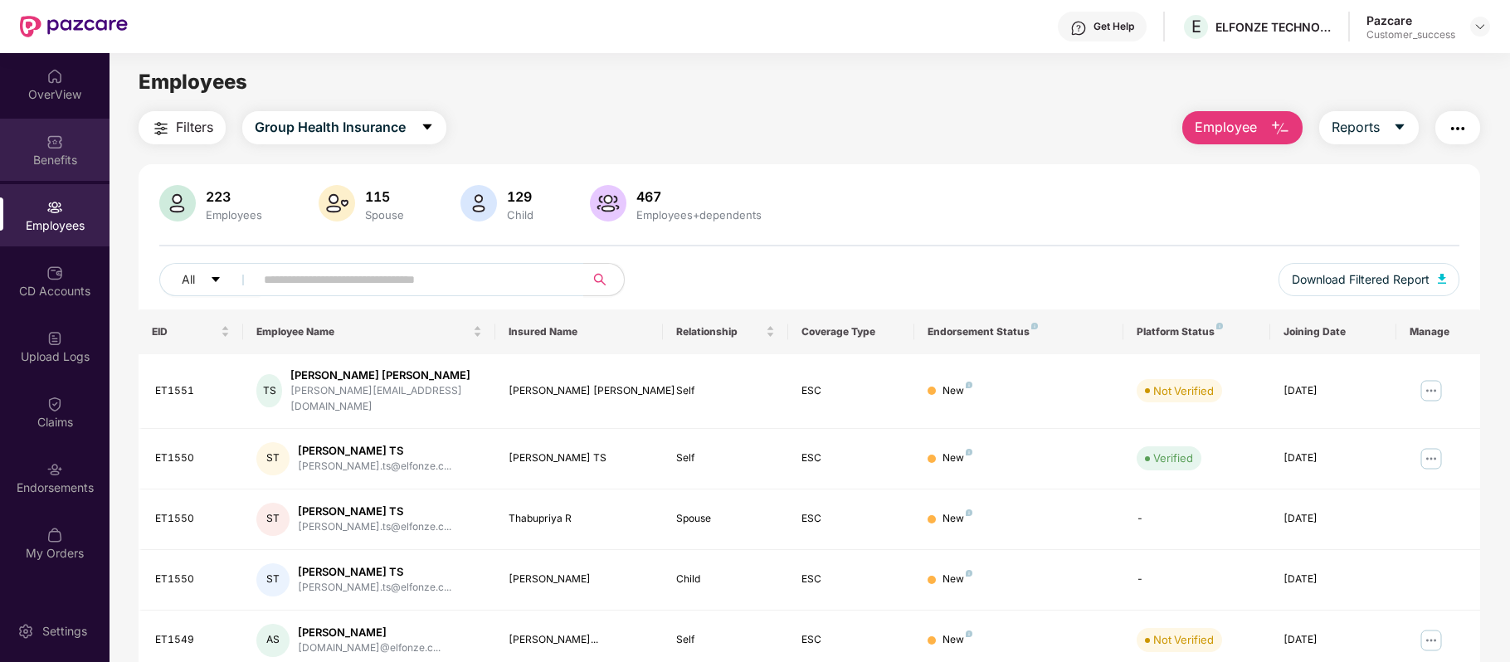
click at [60, 152] on div "Benefits" at bounding box center [55, 160] width 110 height 17
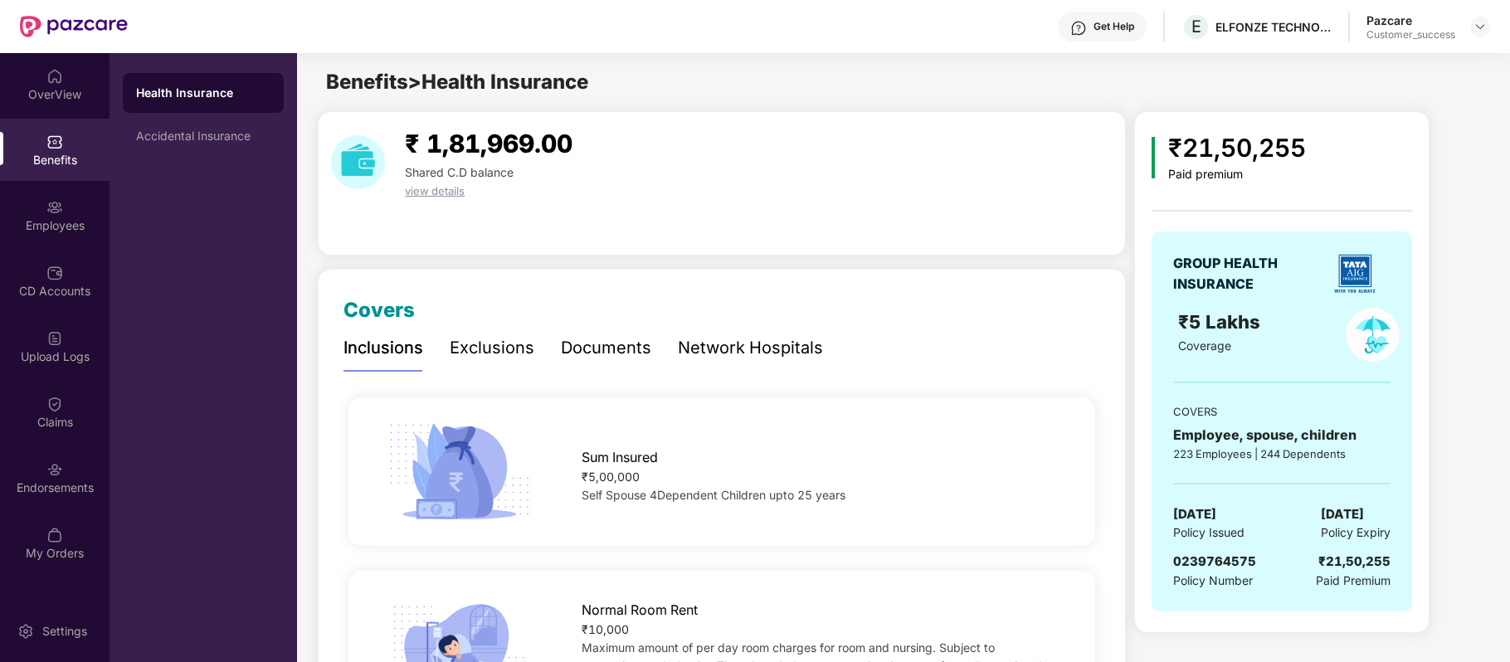
click at [1208, 555] on span "0239764575" at bounding box center [1214, 561] width 83 height 16
copy span "0239764575"
